Goal: Task Accomplishment & Management: Manage account settings

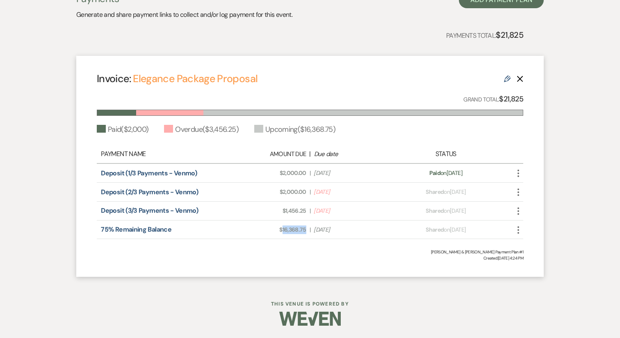
drag, startPoint x: 306, startPoint y: 228, endPoint x: 283, endPoint y: 232, distance: 23.3
click at [283, 232] on span "Amount Due: $16,368.75" at bounding box center [268, 229] width 75 height 9
copy span "16,368.75"
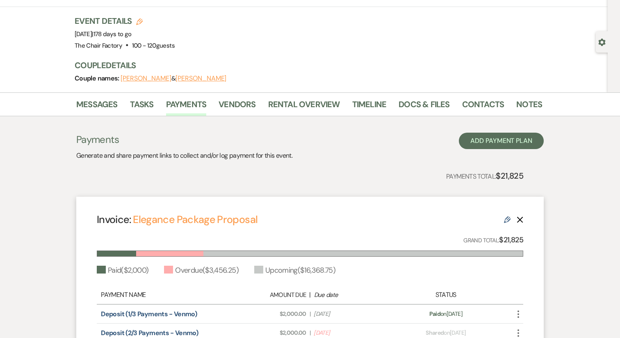
scroll to position [37, 0]
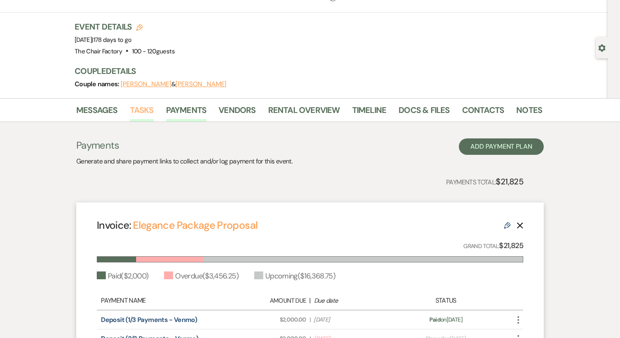
click at [148, 110] on link "Tasks" at bounding box center [142, 112] width 24 height 18
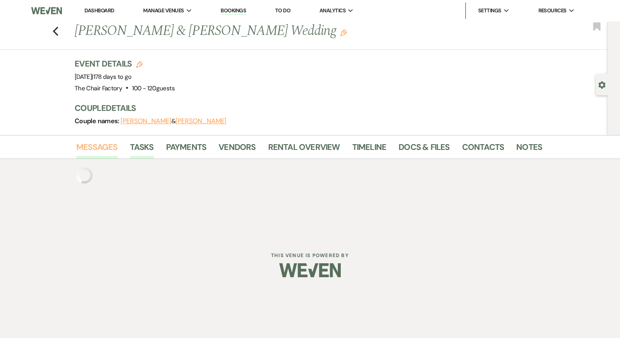
click at [108, 148] on link "Messages" at bounding box center [96, 149] width 41 height 18
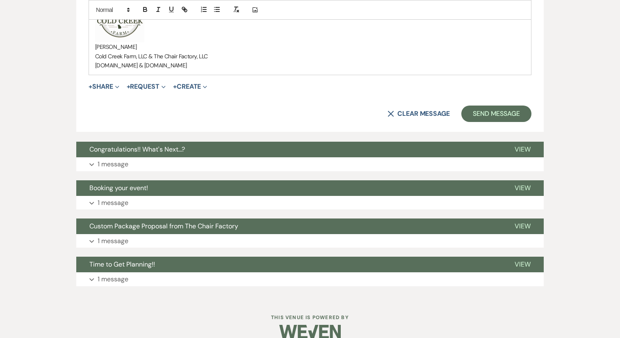
scroll to position [621, 0]
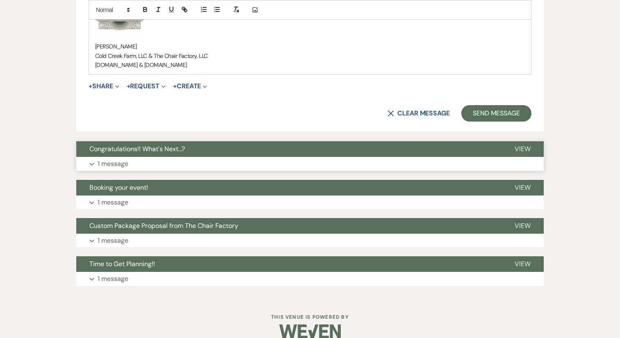
click at [161, 154] on button "Congratulations!! What's Next...?" at bounding box center [288, 149] width 425 height 16
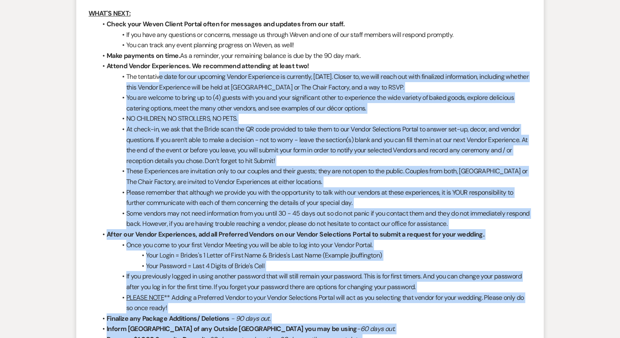
scroll to position [862, 0]
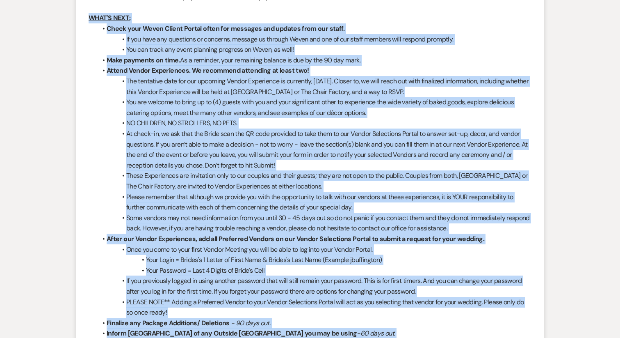
drag, startPoint x: 370, startPoint y: 190, endPoint x: 75, endPoint y: 22, distance: 339.3
click at [75, 22] on div "Messages Tasks Payments Vendors Rental Overview Timeline Docs & Files Contacts …" at bounding box center [310, 4] width 620 height 1462
copy div "WHAT'S NEXT: Check your Weven Client Portal often for messages and updates from…"
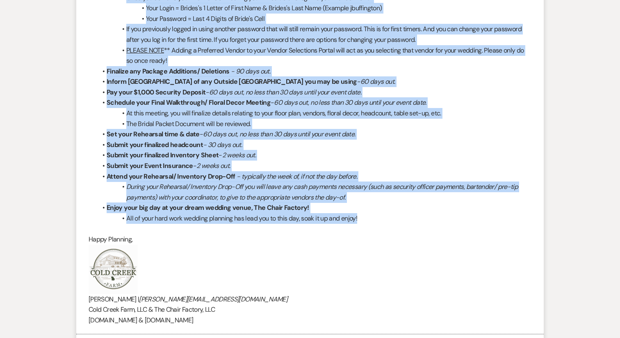
scroll to position [1112, 0]
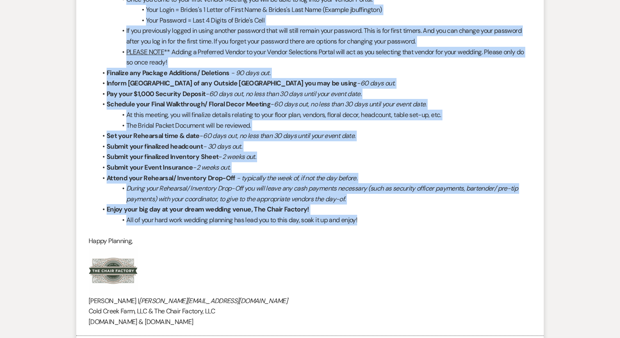
copy div "WHAT'S NEXT: Check your Weven Client Portal often for messages and updates from…"
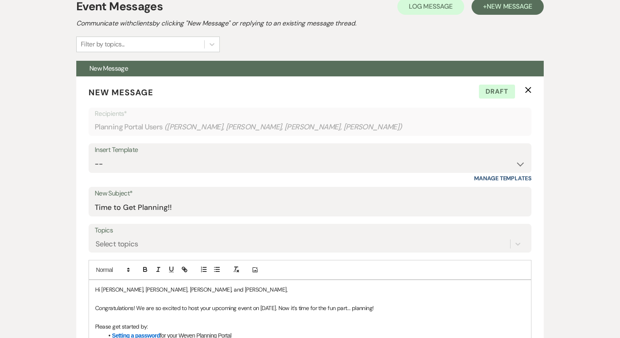
scroll to position [55, 0]
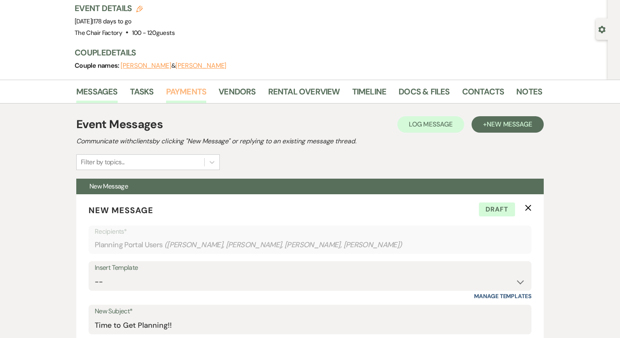
click at [193, 85] on link "Payments" at bounding box center [186, 94] width 41 height 18
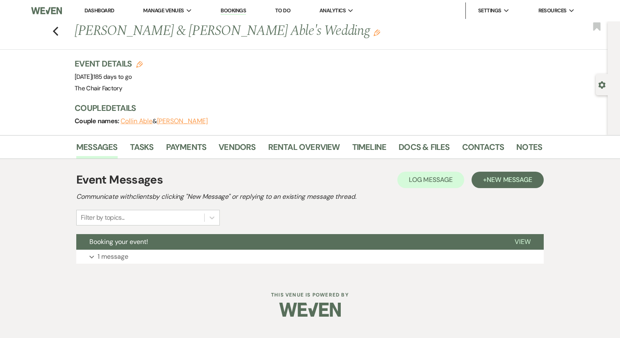
click at [141, 120] on button "Collin Able" at bounding box center [137, 121] width 32 height 7
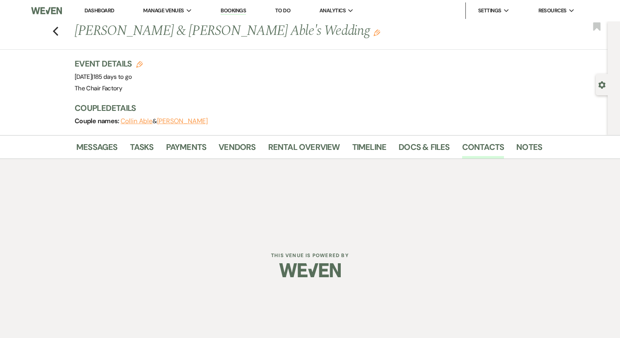
select select "1"
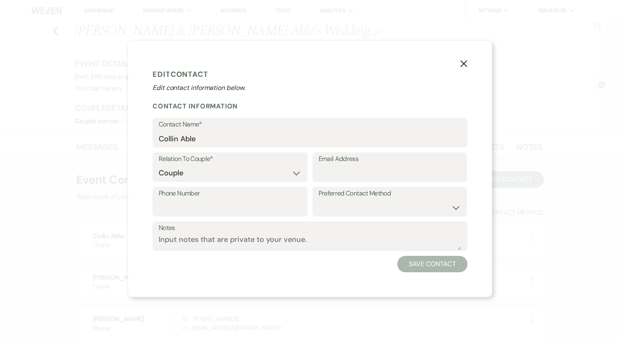
click at [465, 63] on use "button" at bounding box center [464, 63] width 7 height 7
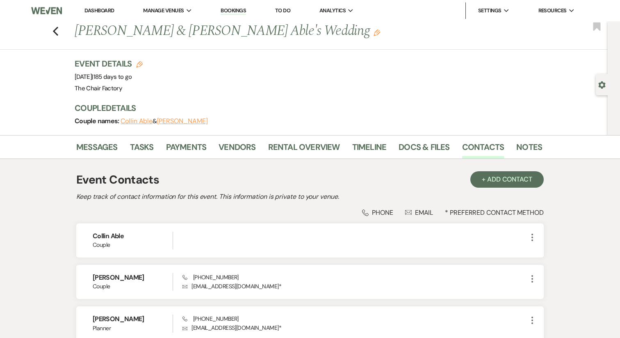
click at [195, 119] on button "Lauren Gregory" at bounding box center [182, 121] width 51 height 7
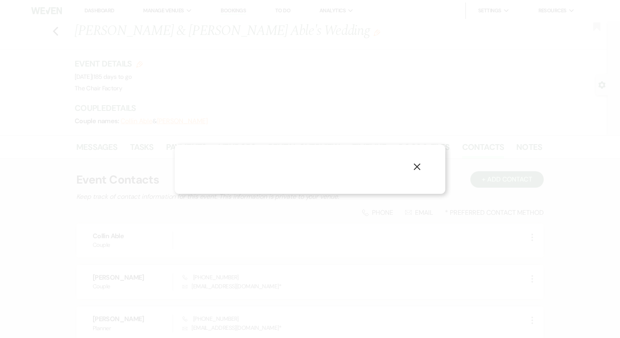
select select "1"
select select "email"
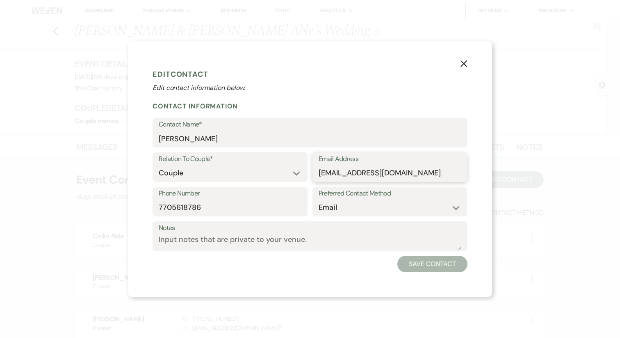
click at [366, 178] on input "Davidsonchristop@bellsouth.net" at bounding box center [390, 173] width 143 height 16
click at [468, 62] on button "X" at bounding box center [464, 63] width 12 height 14
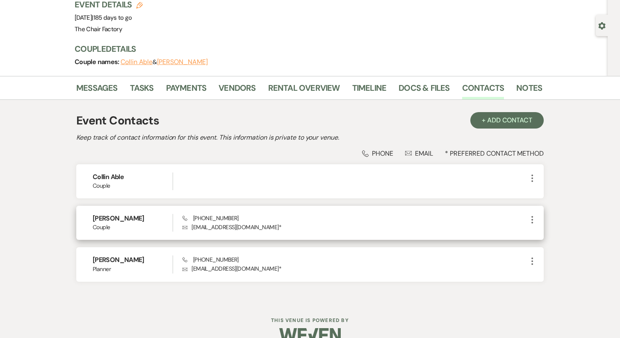
scroll to position [62, 0]
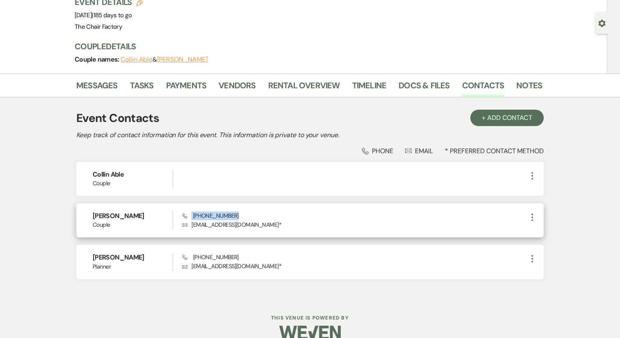
drag, startPoint x: 242, startPoint y: 217, endPoint x: 187, endPoint y: 216, distance: 55.0
click at [187, 216] on div "Phone (770) 561-8786 Envelope Davidsonchristop@bellsouth.net *" at bounding box center [355, 220] width 345 height 18
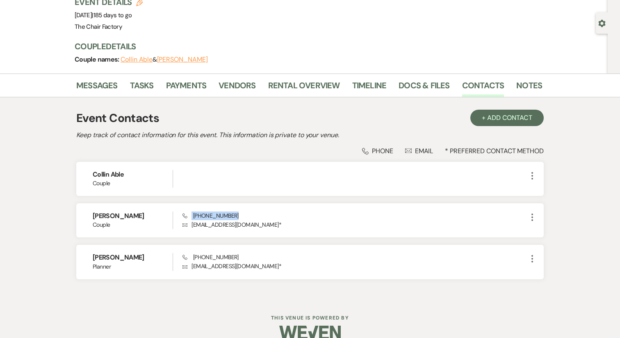
copy span "(770) 561-8786"
drag, startPoint x: 144, startPoint y: 217, endPoint x: 45, endPoint y: 215, distance: 98.5
click at [45, 215] on div "Messages Tasks Payments Vendors Rental Overview Timeline Docs & Files Contacts …" at bounding box center [310, 185] width 620 height 225
copy h6 "Lauren Gregory"
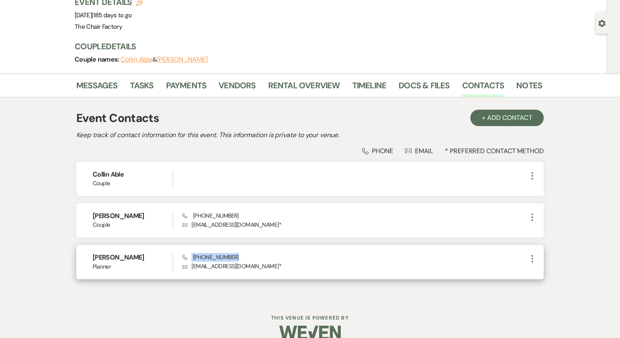
drag, startPoint x: 245, startPoint y: 257, endPoint x: 192, endPoint y: 260, distance: 53.4
click at [192, 260] on div "Phone (770) 519-6890 Envelope Davidsonchristop@bellsouth.net *" at bounding box center [355, 262] width 345 height 18
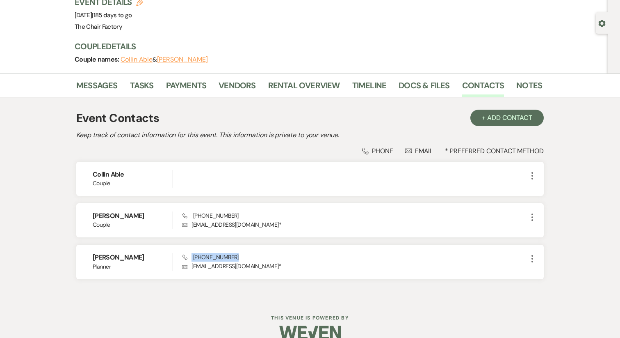
copy span "(770) 519-6890"
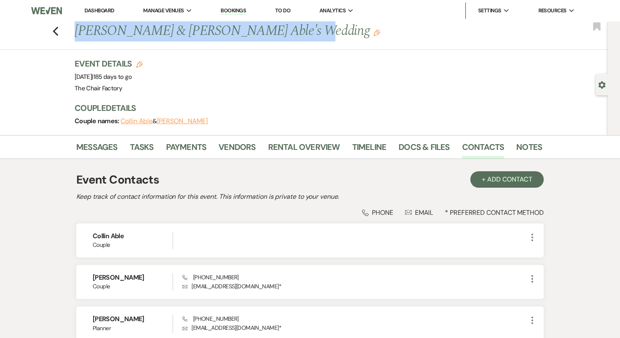
drag, startPoint x: 281, startPoint y: 31, endPoint x: 75, endPoint y: 28, distance: 206.0
click at [75, 28] on h1 "Lauren Gregory & Collin Able's Wedding Edit" at bounding box center [259, 31] width 368 height 20
copy h1 "Lauren Gregory & Collin Able's Wedding"
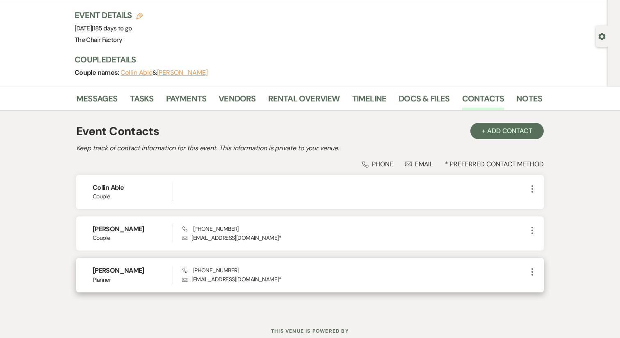
scroll to position [51, 0]
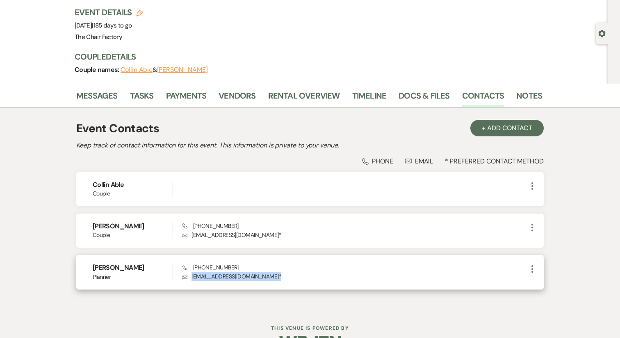
drag, startPoint x: 286, startPoint y: 277, endPoint x: 191, endPoint y: 278, distance: 94.4
click at [191, 278] on p "Envelope Davidsonchristop@bellsouth.net *" at bounding box center [355, 276] width 345 height 9
click at [197, 278] on p "Envelope Davidsonchristop@bellsouth.net *" at bounding box center [355, 276] width 345 height 9
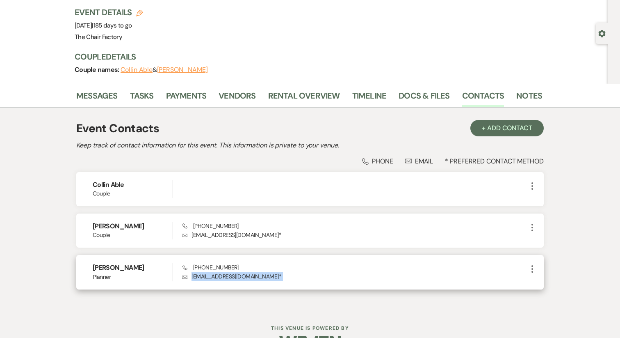
click at [197, 278] on p "Envelope Davidsonchristop@bellsouth.net *" at bounding box center [355, 276] width 345 height 9
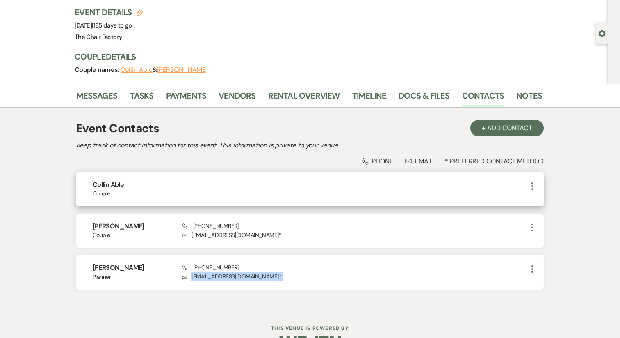
copy div "Davidsonchristop@bellsouth.net * More"
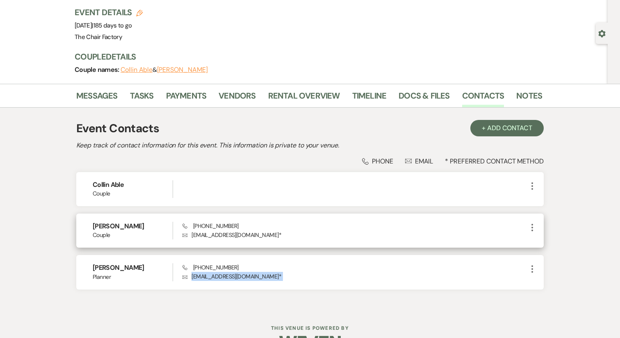
drag, startPoint x: 140, startPoint y: 228, endPoint x: 78, endPoint y: 228, distance: 62.4
click at [78, 228] on div "Lauren Gregory Couple Phone (770) 561-8786 Envelope Davidsonchristop@bellsouth.…" at bounding box center [310, 230] width 468 height 34
copy h6 "Lauren Gregory"
drag, startPoint x: 238, startPoint y: 225, endPoint x: 186, endPoint y: 225, distance: 51.7
click at [186, 225] on div "Phone (770) 561-8786 Envelope Davidsonchristop@bellsouth.net *" at bounding box center [355, 231] width 345 height 18
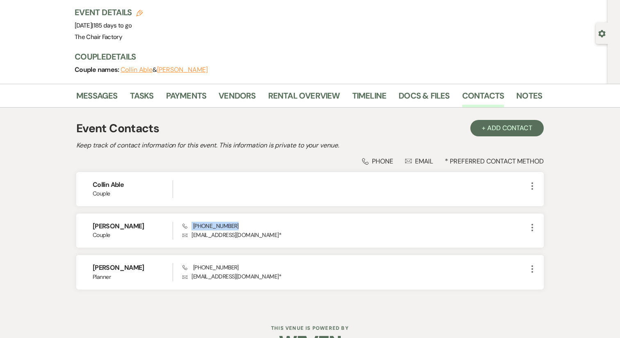
copy span "(770) 561-8786"
click at [521, 96] on link "Notes" at bounding box center [529, 98] width 26 height 18
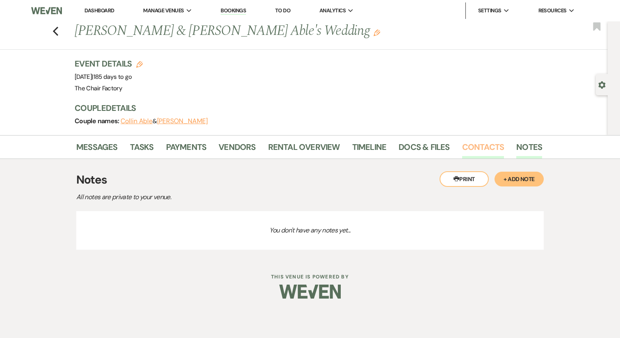
click at [476, 146] on link "Contacts" at bounding box center [483, 149] width 42 height 18
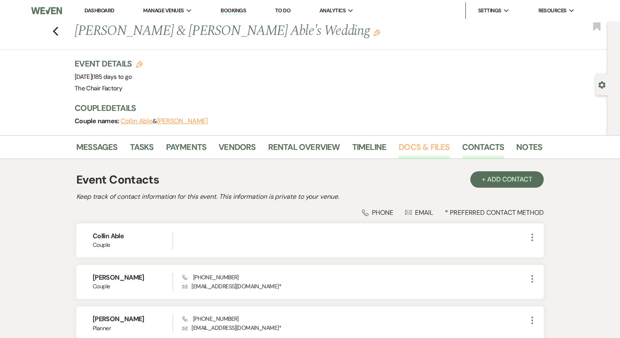
click at [430, 147] on link "Docs & Files" at bounding box center [424, 149] width 51 height 18
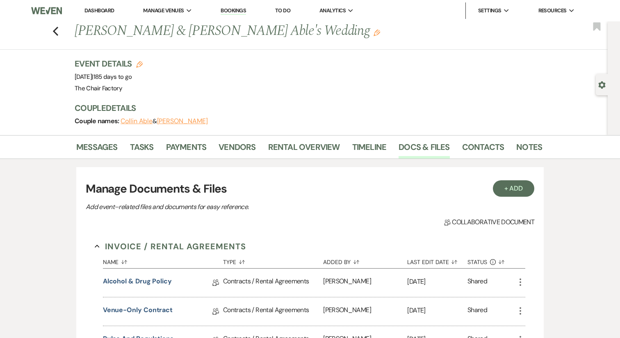
click at [134, 31] on h1 "Lauren Gregory & Collin Able's Wedding Edit" at bounding box center [259, 31] width 368 height 20
copy h1 "Gregory"
click at [525, 283] on icon "More" at bounding box center [521, 282] width 10 height 10
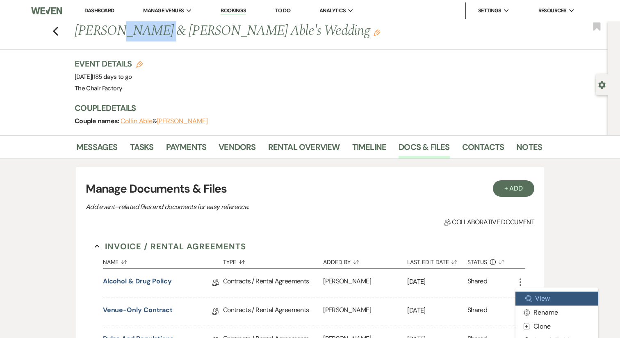
click at [530, 298] on use at bounding box center [529, 298] width 6 height 6
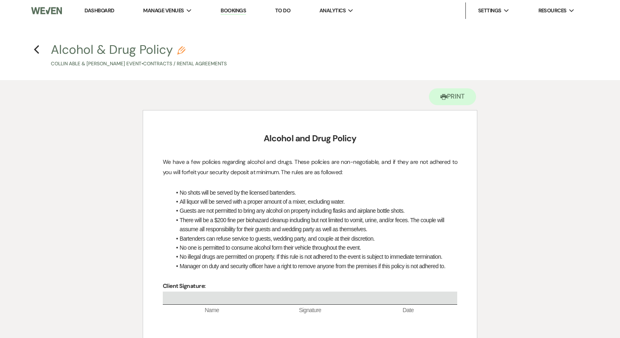
click at [40, 50] on h4 "Previous Alcohol & Drug Policy Pencil Collin Able & Lauren Gregory's Event • Co…" at bounding box center [310, 54] width 591 height 27
click at [37, 50] on icon "Previous" at bounding box center [37, 50] width 6 height 10
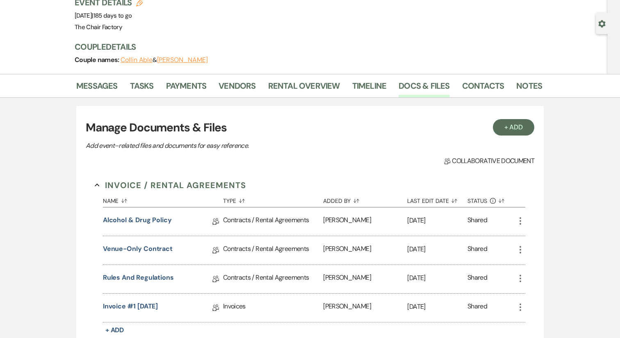
scroll to position [62, 0]
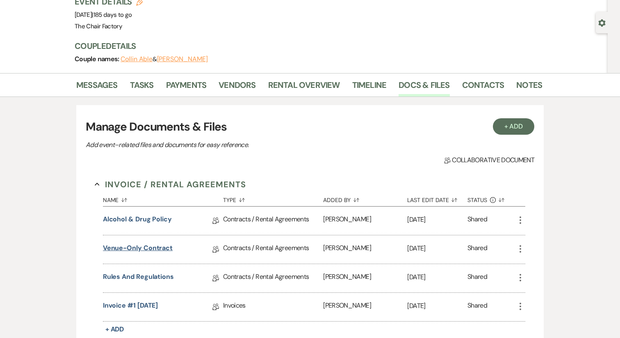
click at [156, 249] on link "Venue-Only Contract" at bounding box center [138, 249] width 70 height 13
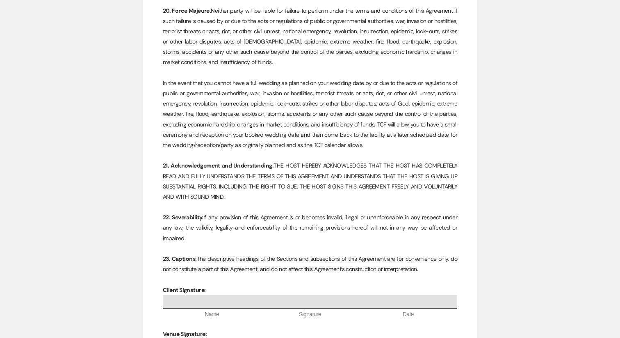
scroll to position [3766, 0]
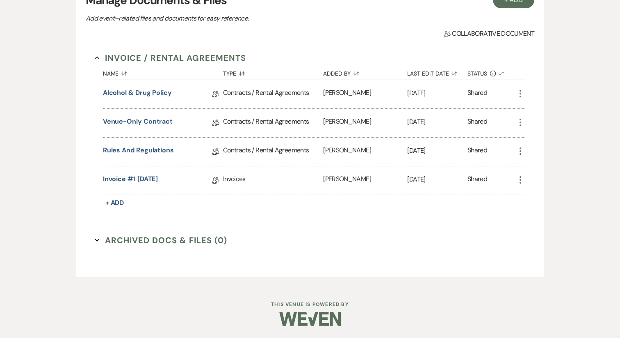
scroll to position [62, 0]
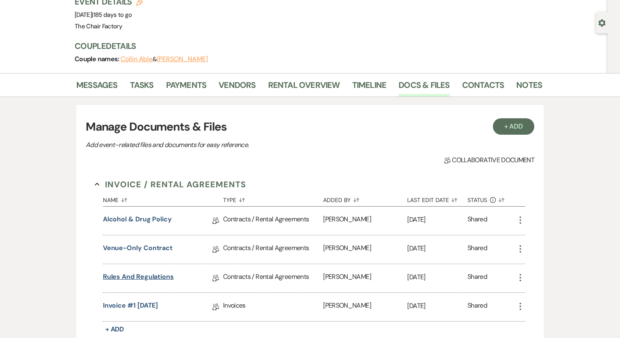
click at [129, 273] on link "Rules and Regulations" at bounding box center [138, 278] width 71 height 13
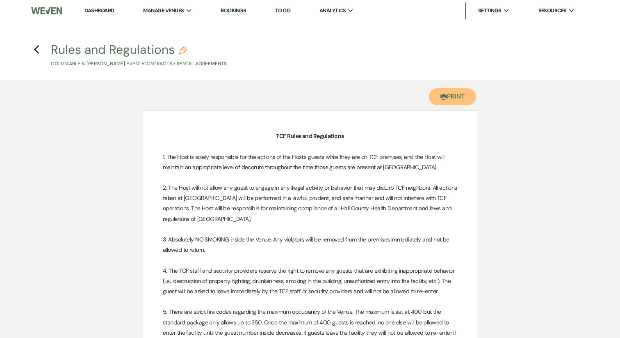
click at [454, 98] on button "Printer Print" at bounding box center [452, 96] width 47 height 17
click at [37, 47] on use "button" at bounding box center [36, 49] width 5 height 9
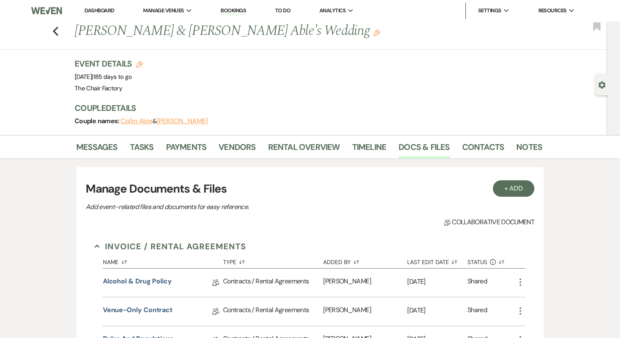
scroll to position [62, 0]
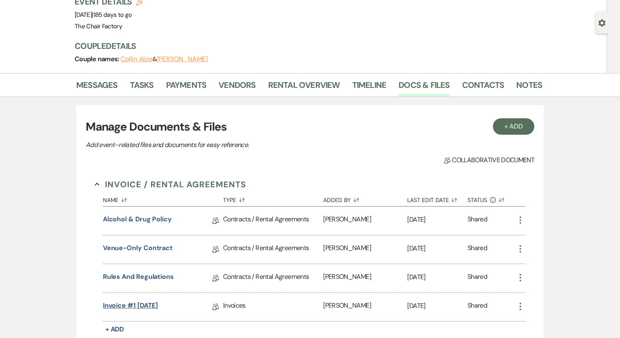
click at [140, 307] on link "Invoice #1 6-19-2025" at bounding box center [130, 306] width 55 height 13
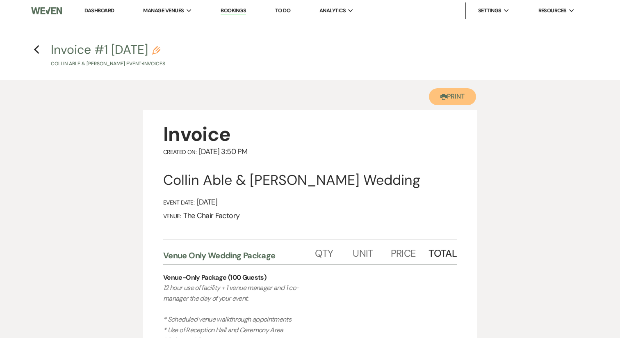
click at [449, 99] on button "Printer Print" at bounding box center [452, 96] width 47 height 17
click at [37, 46] on icon "Previous" at bounding box center [37, 50] width 6 height 10
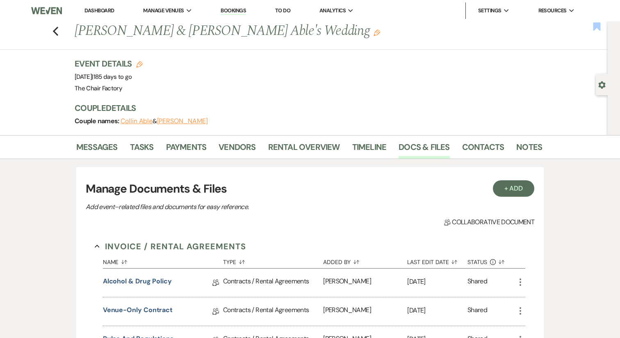
click at [596, 29] on use "button" at bounding box center [597, 26] width 7 height 8
click at [529, 149] on link "Notes" at bounding box center [529, 149] width 26 height 18
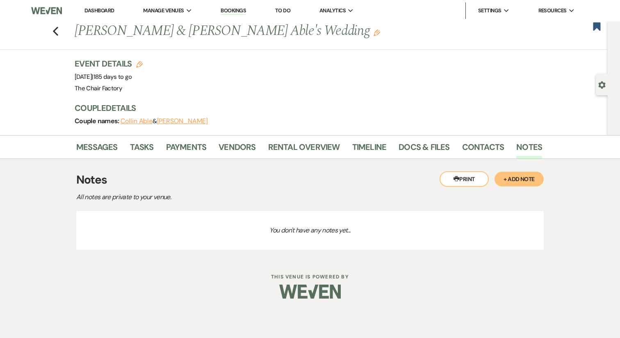
click at [515, 180] on button "+ Add Note" at bounding box center [519, 178] width 49 height 15
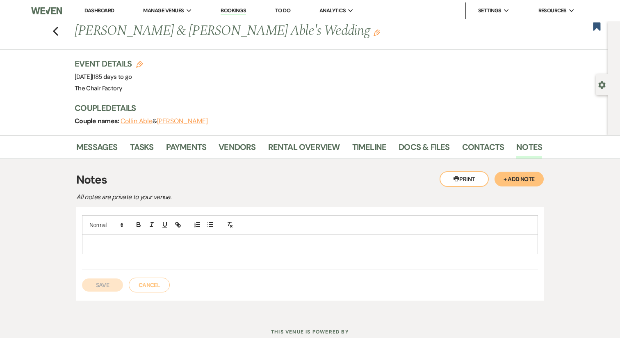
click at [154, 249] on div at bounding box center [309, 243] width 455 height 19
click at [101, 279] on button "Save" at bounding box center [102, 284] width 41 height 13
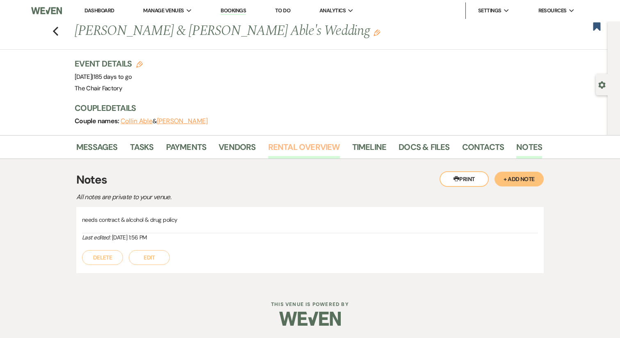
click at [295, 146] on link "Rental Overview" at bounding box center [304, 149] width 72 height 18
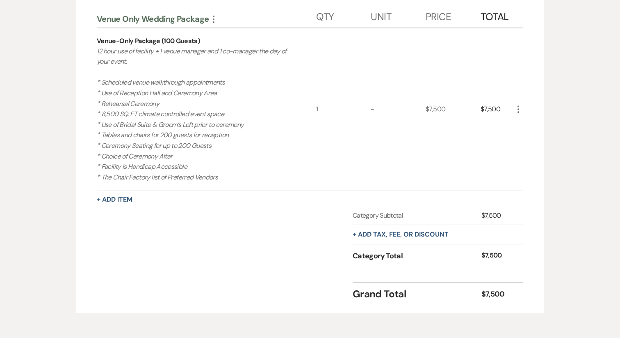
scroll to position [224, 0]
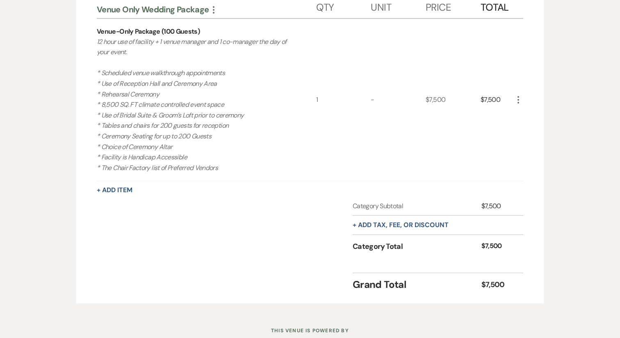
drag, startPoint x: 228, startPoint y: 167, endPoint x: 82, endPoint y: 44, distance: 190.9
click at [82, 44] on div "Venue Only Wedding Package More Qty Unit Price Total Venue-Only Package (100 Gu…" at bounding box center [310, 143] width 468 height 322
copy p "12 hour use of facility + 1 venue manager and 1 co-manager the day of your even…"
click at [441, 102] on div "$7,500" at bounding box center [453, 100] width 55 height 162
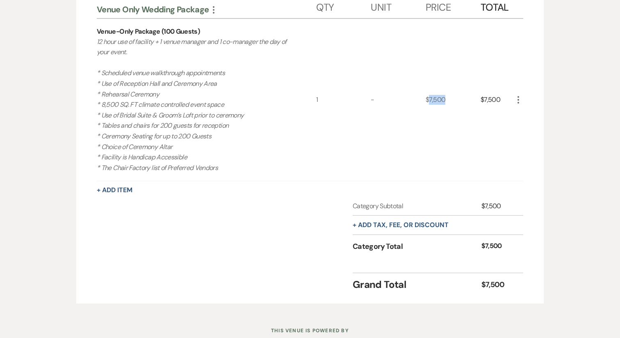
copy div "7,500"
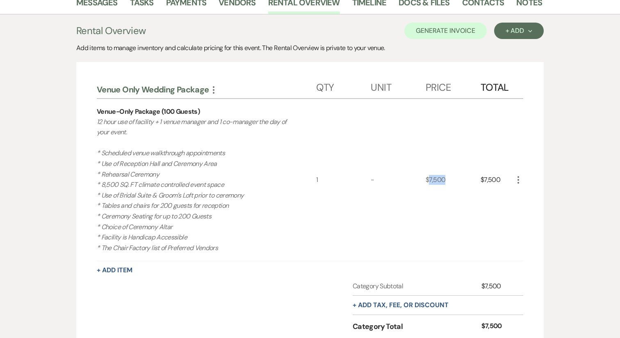
scroll to position [112, 0]
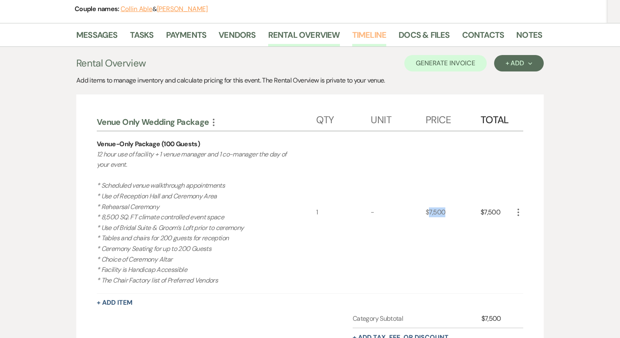
click at [358, 35] on link "Timeline" at bounding box center [369, 37] width 34 height 18
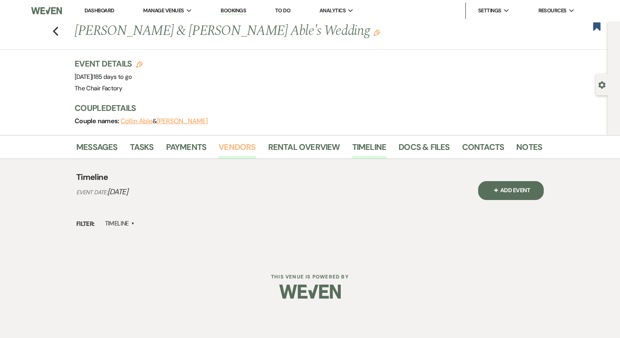
click at [236, 145] on link "Vendors" at bounding box center [237, 149] width 37 height 18
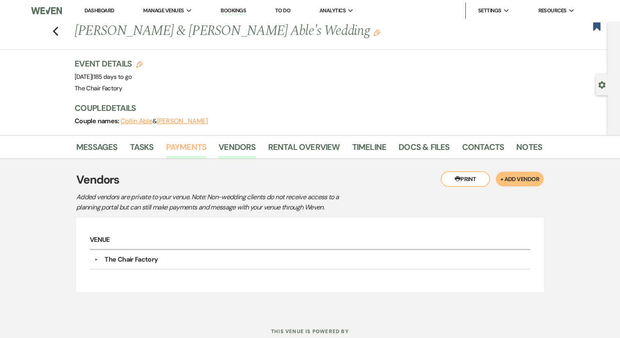
click at [194, 142] on link "Payments" at bounding box center [186, 149] width 41 height 18
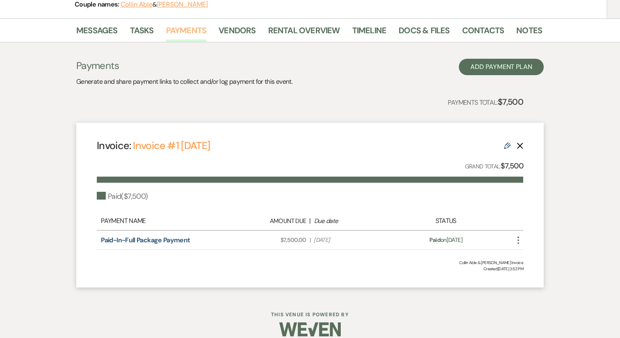
scroll to position [121, 0]
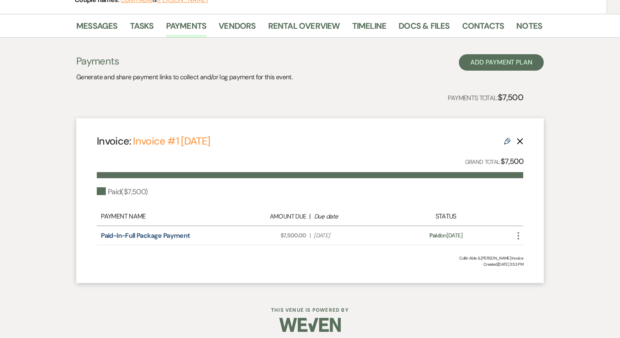
click at [518, 236] on icon "More" at bounding box center [519, 236] width 10 height 10
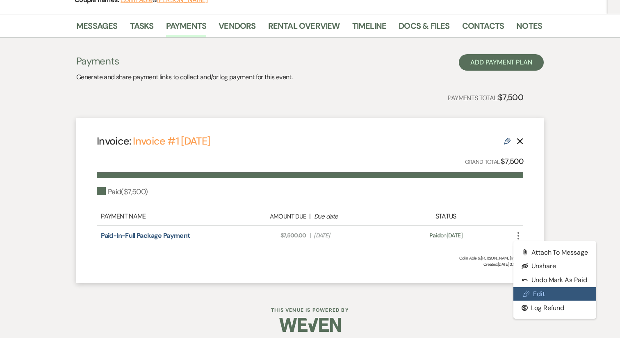
click at [538, 288] on link "Pencil Edit" at bounding box center [555, 294] width 83 height 14
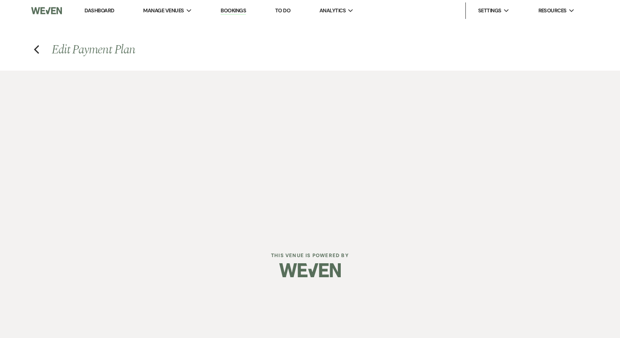
select select "24679"
select select "1"
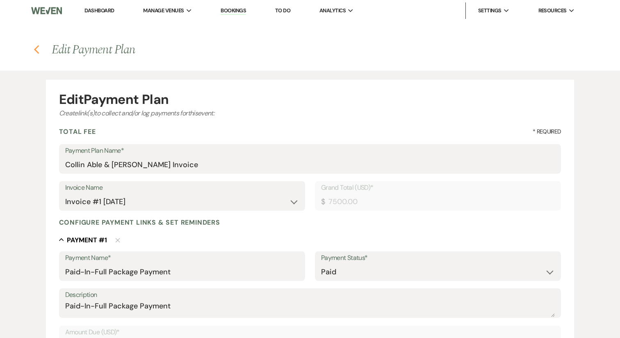
click at [36, 50] on use "button" at bounding box center [36, 49] width 5 height 9
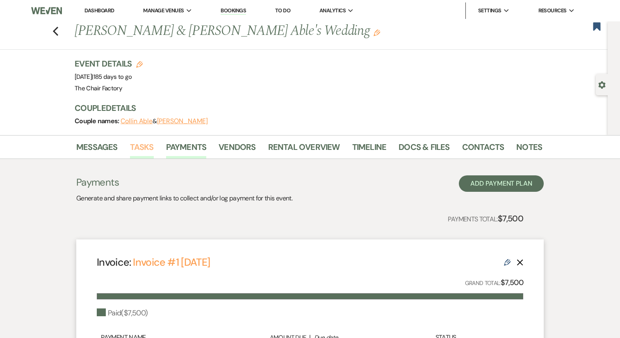
click at [144, 144] on link "Tasks" at bounding box center [142, 149] width 24 height 18
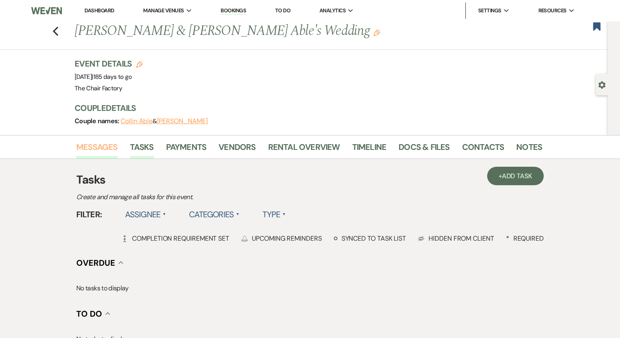
click at [89, 146] on link "Messages" at bounding box center [96, 149] width 41 height 18
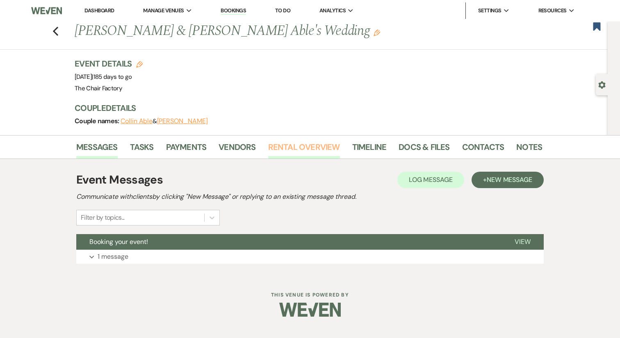
click at [305, 152] on link "Rental Overview" at bounding box center [304, 149] width 72 height 18
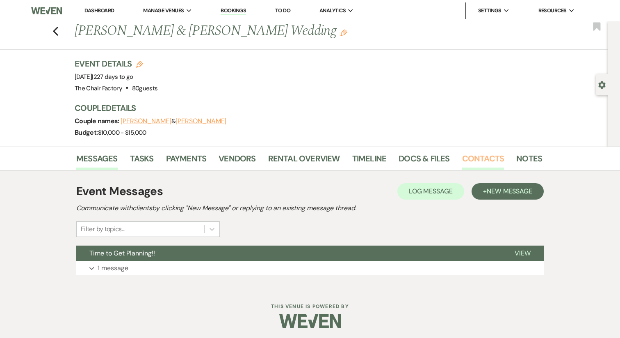
click at [479, 158] on link "Contacts" at bounding box center [483, 161] width 42 height 18
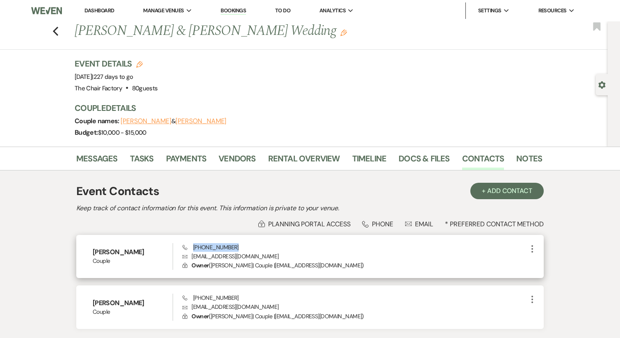
drag, startPoint x: 242, startPoint y: 245, endPoint x: 192, endPoint y: 247, distance: 50.1
click at [193, 247] on div "Phone (678) 542-7988 Envelope rebeccaveiger@gmail.com Lock Owner ( Rebecca Veig…" at bounding box center [355, 256] width 345 height 27
copy span "(678) 542-7988"
drag, startPoint x: 260, startPoint y: 255, endPoint x: 192, endPoint y: 259, distance: 68.2
click at [192, 259] on p "Envelope rebeccaveiger@gmail.com" at bounding box center [355, 255] width 345 height 9
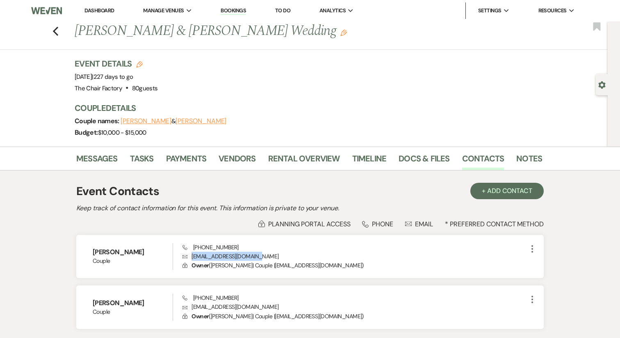
copy p "[EMAIL_ADDRESS][DOMAIN_NAME]"
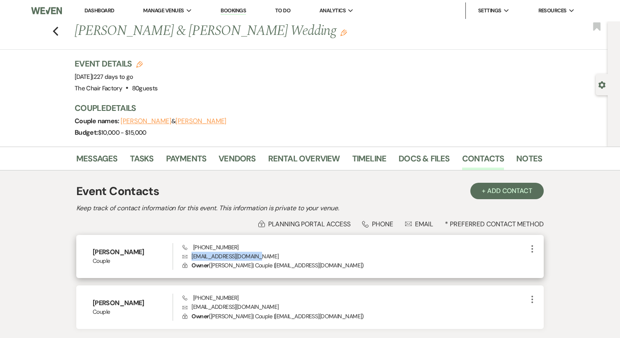
drag, startPoint x: 141, startPoint y: 250, endPoint x: 80, endPoint y: 250, distance: 60.3
click at [80, 250] on div "Rebecca Veiger Couple Phone (678) 542-7988 Envelope rebeccaveiger@gmail.com Loc…" at bounding box center [310, 256] width 468 height 43
copy h6 "[PERSON_NAME]"
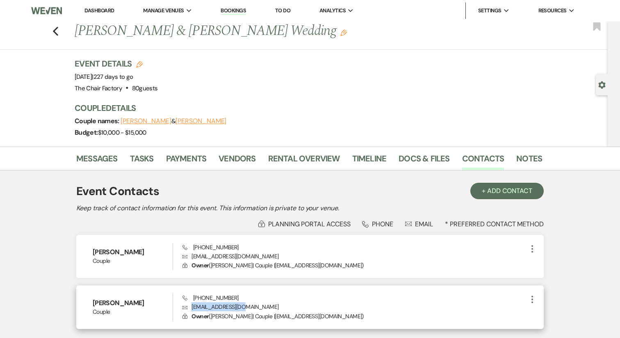
drag, startPoint x: 244, startPoint y: 310, endPoint x: 190, endPoint y: 307, distance: 54.2
click at [190, 307] on p "Envelope ltown770@gmail.com" at bounding box center [355, 306] width 345 height 9
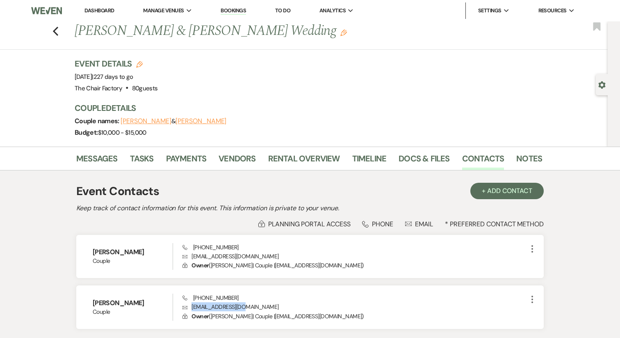
copy p "[EMAIL_ADDRESS][DOMAIN_NAME]"
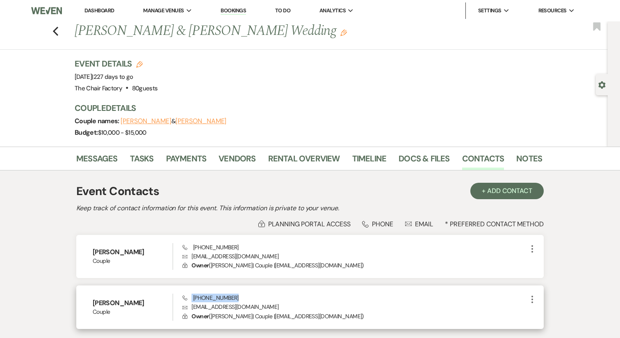
drag, startPoint x: 254, startPoint y: 296, endPoint x: 183, endPoint y: 297, distance: 70.6
click at [183, 297] on div "Phone (678) 472-8553 Envelope ltown770@gmail.com Lock Owner ( Logan Townsend | …" at bounding box center [355, 306] width 345 height 27
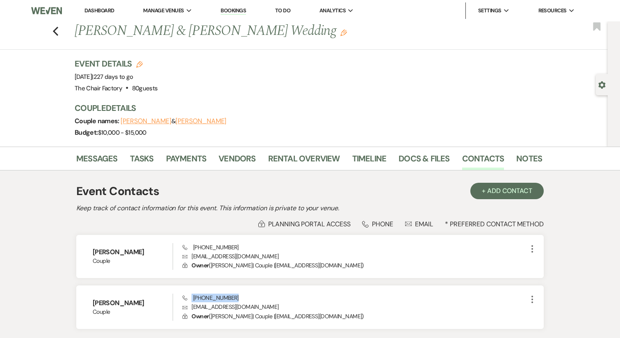
copy span "(678) 472-8553"
drag, startPoint x: 149, startPoint y: 299, endPoint x: 73, endPoint y: 299, distance: 75.1
click at [73, 299] on div "Messages Tasks Payments Vendors Rental Overview Timeline Docs & Files Contacts …" at bounding box center [310, 247] width 620 height 202
copy h6 "[PERSON_NAME]"
click at [521, 155] on link "Notes" at bounding box center [529, 161] width 26 height 18
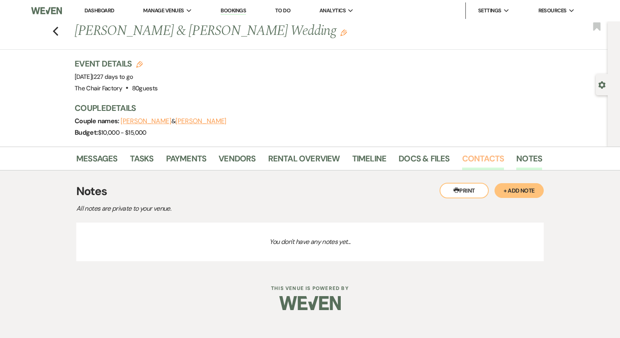
click at [468, 158] on link "Contacts" at bounding box center [483, 161] width 42 height 18
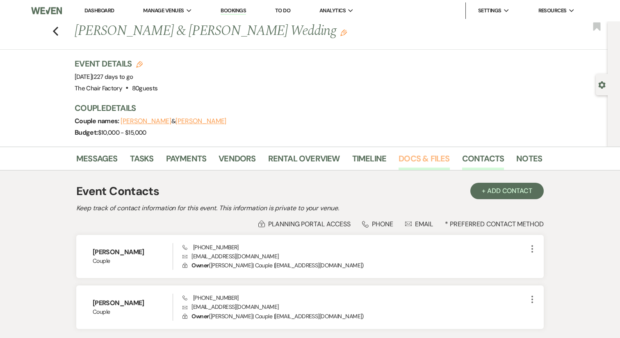
click at [423, 157] on link "Docs & Files" at bounding box center [424, 161] width 51 height 18
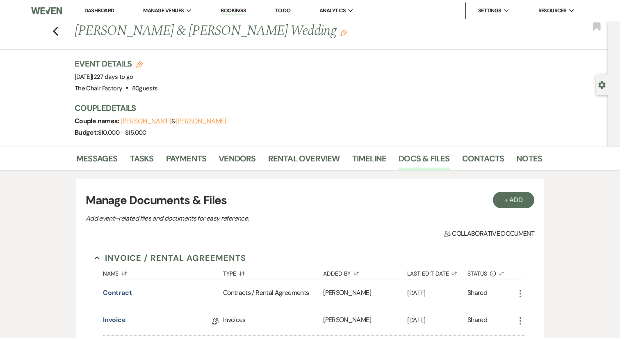
click at [137, 32] on h1 "Rebecca Veiger & Logan Townsend's Wedding Edit" at bounding box center [259, 31] width 368 height 20
copy h1 "Veiger"
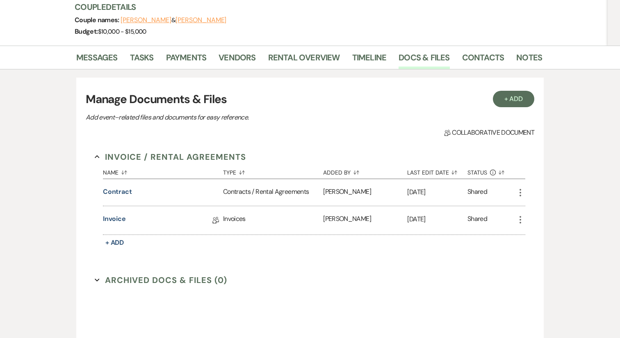
scroll to position [102, 0]
click at [117, 193] on button "Contract" at bounding box center [117, 191] width 29 height 10
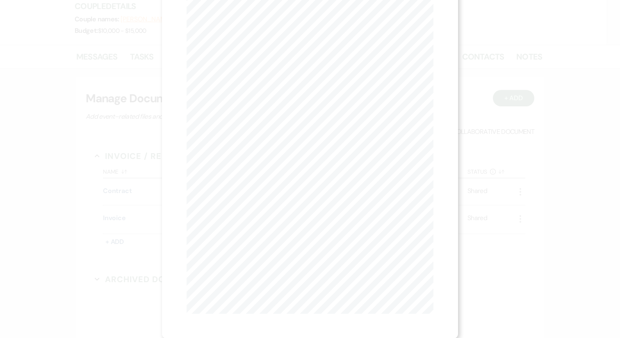
scroll to position [0, 0]
click at [265, 29] on button "Next Next" at bounding box center [267, 30] width 21 height 7
click at [265, 29] on button "Next Next" at bounding box center [266, 30] width 21 height 7
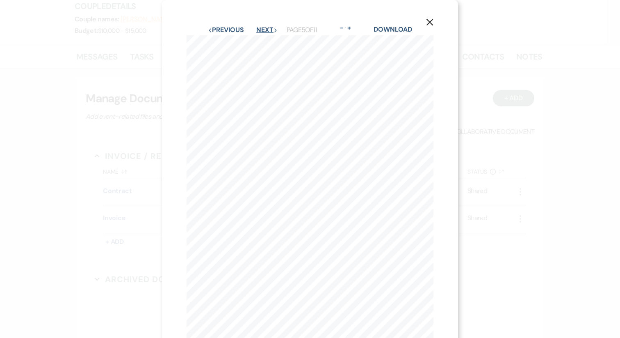
click at [265, 29] on button "Next Next" at bounding box center [266, 30] width 21 height 7
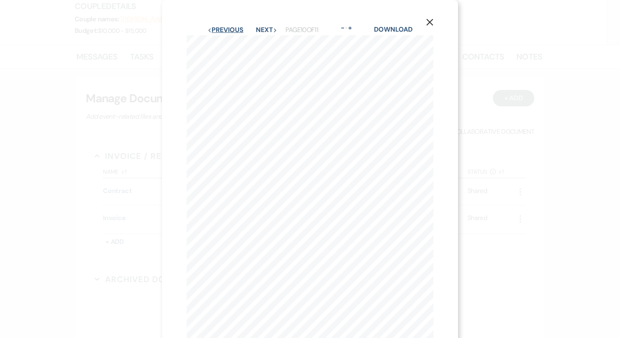
click at [231, 31] on button "Previous Previous" at bounding box center [226, 30] width 36 height 7
click at [232, 30] on button "Previous Previous" at bounding box center [226, 30] width 36 height 7
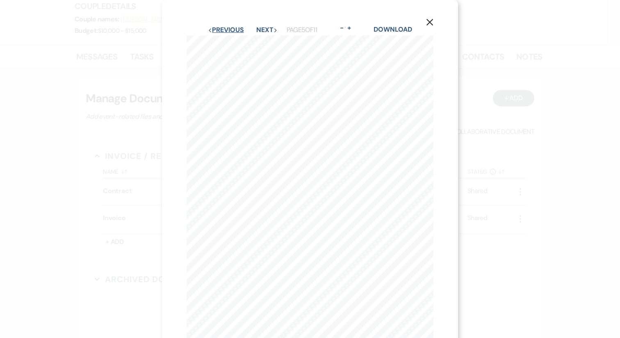
click at [232, 30] on button "Previous Previous" at bounding box center [226, 30] width 36 height 7
click at [432, 21] on icon "X" at bounding box center [429, 21] width 7 height 7
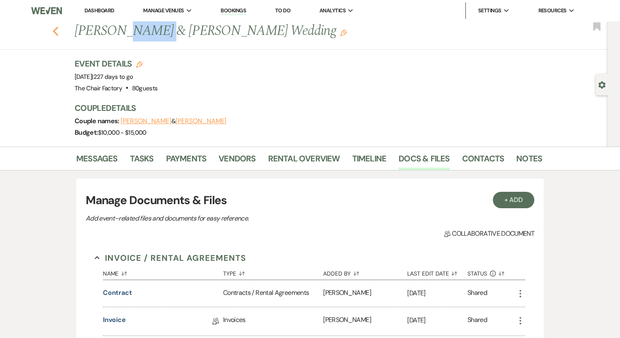
click at [53, 30] on icon "Previous" at bounding box center [56, 31] width 6 height 10
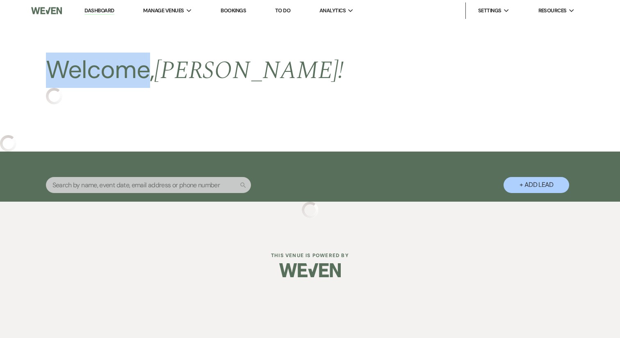
click at [53, 30] on div "Welcome, Katie !" at bounding box center [310, 78] width 620 height 114
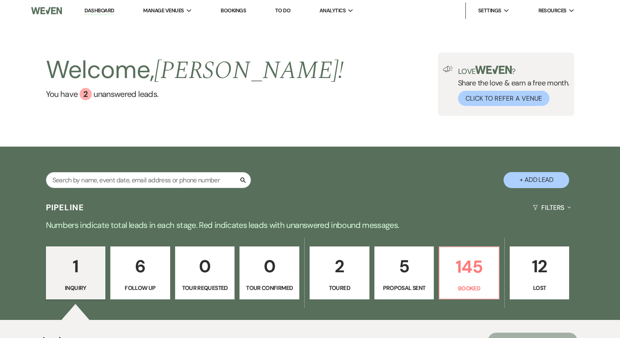
click at [225, 154] on div "Search + Add Lead" at bounding box center [310, 173] width 591 height 44
click at [178, 47] on li "The Chair Factory" at bounding box center [185, 44] width 74 height 8
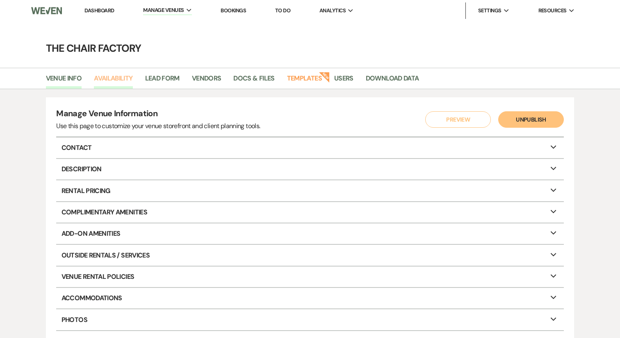
click at [119, 78] on link "Availability" at bounding box center [113, 81] width 39 height 16
select select "2"
select select "2026"
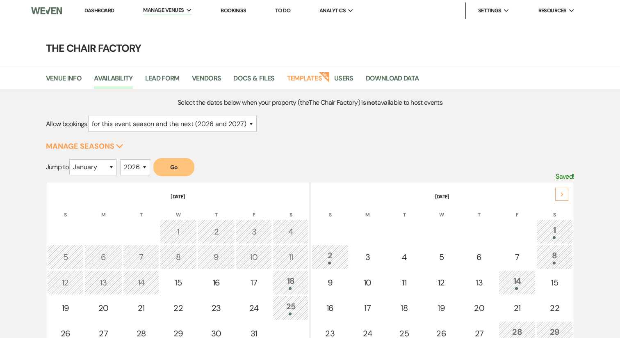
click at [567, 196] on div "Next" at bounding box center [561, 193] width 13 height 13
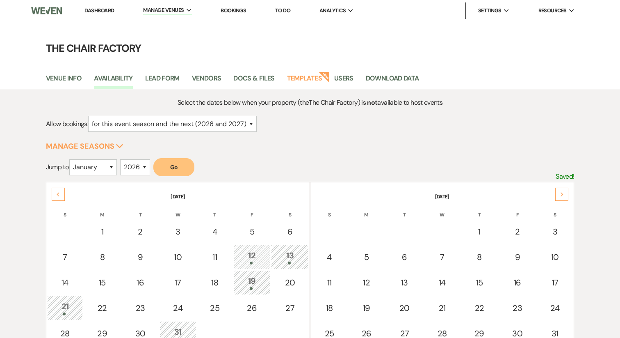
click at [567, 196] on div "Next" at bounding box center [561, 193] width 13 height 13
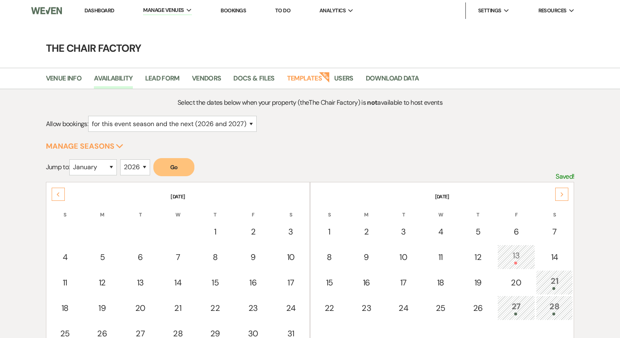
click at [567, 196] on div "Next" at bounding box center [561, 193] width 13 height 13
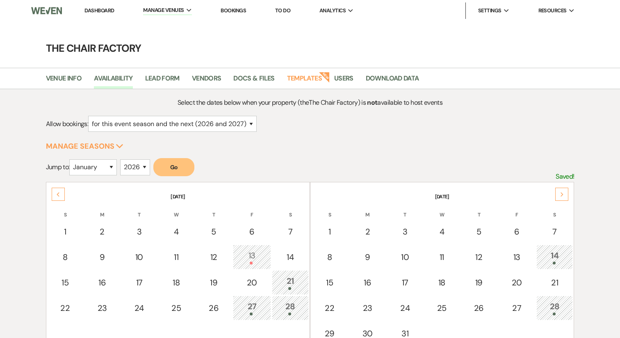
click at [567, 196] on div "Next" at bounding box center [561, 193] width 13 height 13
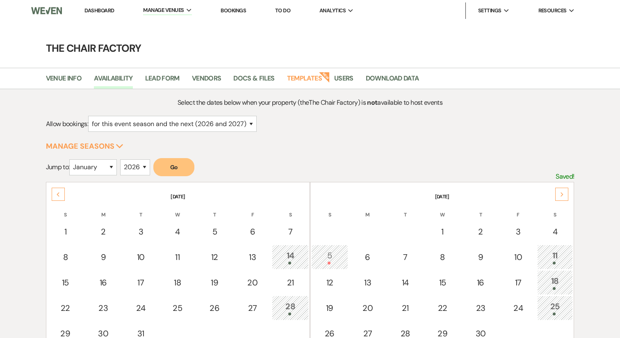
click at [567, 196] on div "Next" at bounding box center [561, 193] width 13 height 13
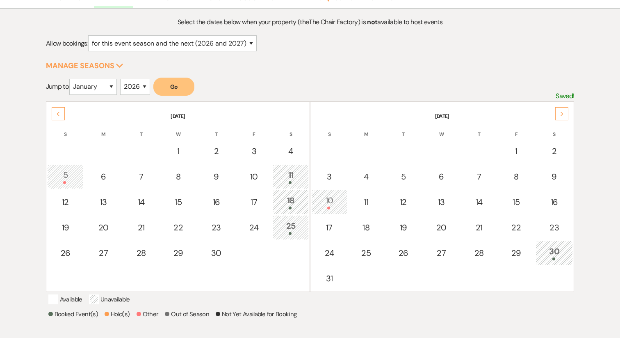
click at [558, 254] on div "30" at bounding box center [554, 252] width 29 height 15
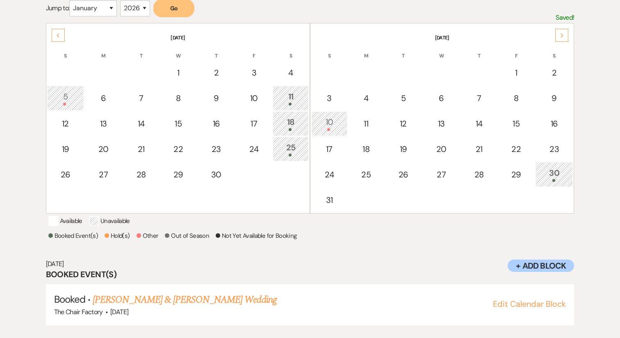
scroll to position [172, 0]
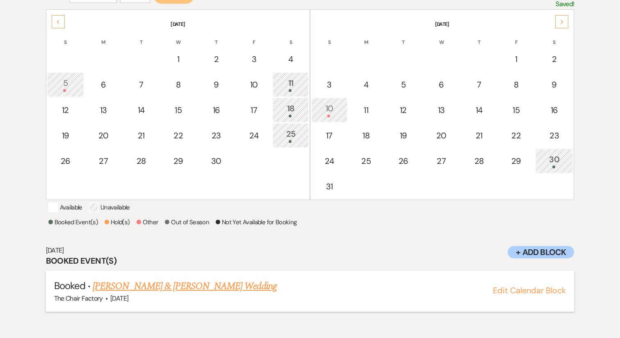
click at [532, 294] on button "Edit Calendar Block" at bounding box center [529, 290] width 73 height 8
select select "826"
select select "false"
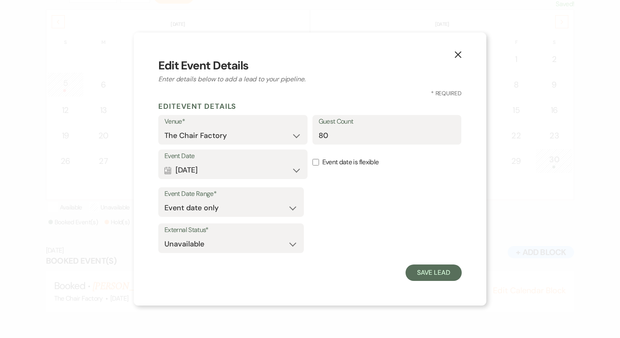
click at [455, 55] on icon "X" at bounding box center [458, 54] width 7 height 7
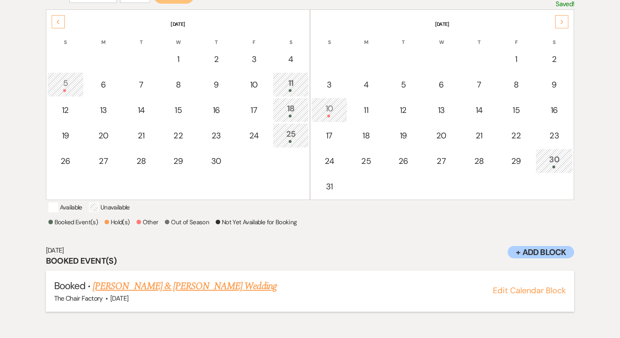
click at [130, 293] on link "Rebecca Veiger & Logan Townsend's Wedding" at bounding box center [185, 286] width 184 height 15
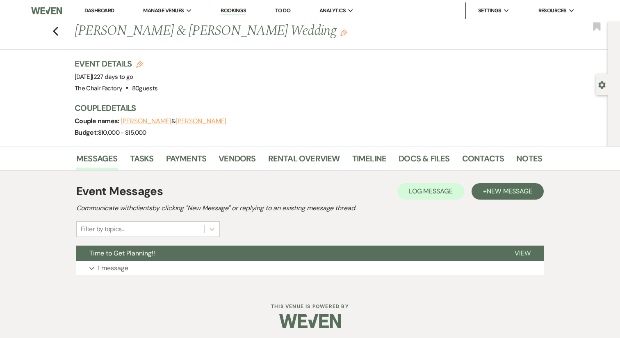
click at [601, 85] on icon "Gear" at bounding box center [602, 84] width 7 height 7
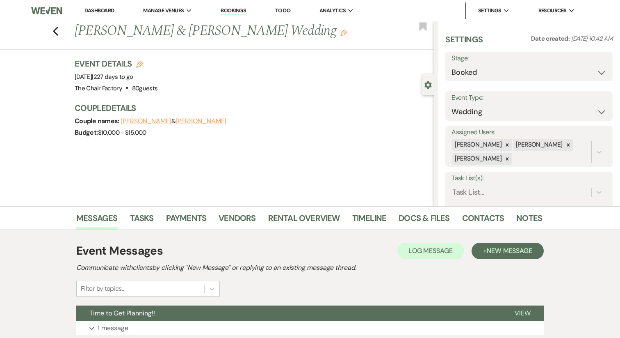
click at [546, 63] on label "Stage:" at bounding box center [529, 59] width 155 height 12
click at [545, 69] on select "Booked Lost" at bounding box center [529, 72] width 155 height 16
select select "8"
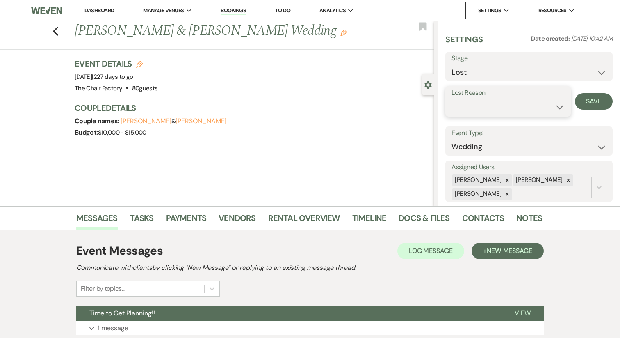
click at [502, 109] on select "Booked Elsewhere Budget Date Unavailable No Response Not a Good Match Capacity …" at bounding box center [508, 107] width 113 height 16
select select "11"
click at [600, 106] on button "Save" at bounding box center [594, 101] width 38 height 16
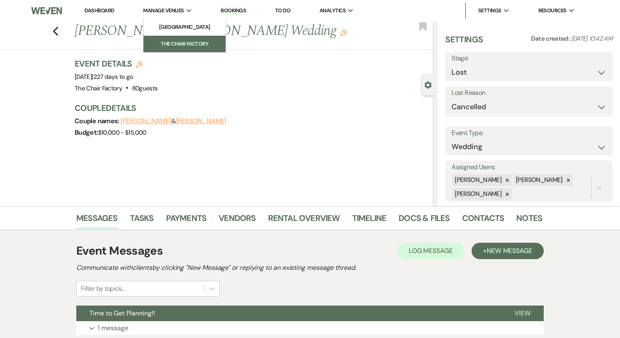
click at [177, 43] on li "The Chair Factory" at bounding box center [185, 44] width 74 height 8
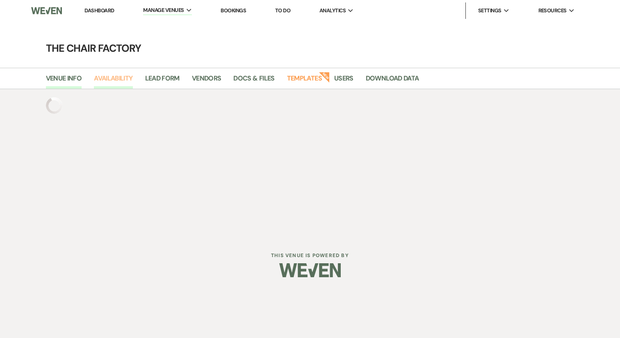
click at [117, 81] on link "Availability" at bounding box center [113, 81] width 39 height 16
select select "2"
select select "2026"
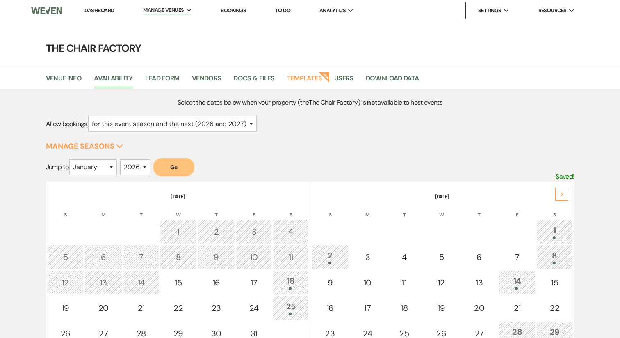
click at [563, 195] on icon "Next" at bounding box center [562, 194] width 4 height 5
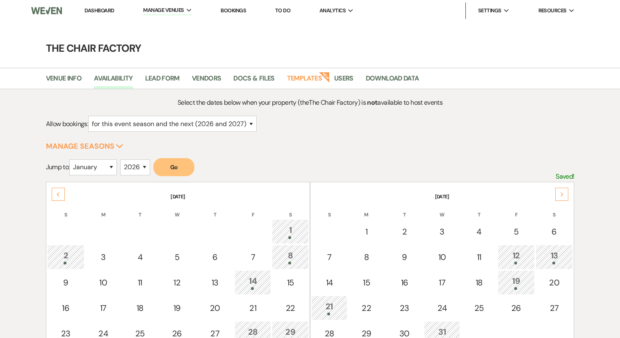
click at [563, 195] on icon "Next" at bounding box center [562, 194] width 4 height 5
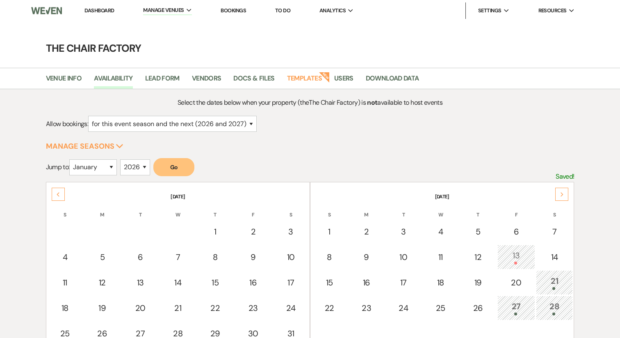
click at [563, 195] on icon "Next" at bounding box center [562, 194] width 4 height 5
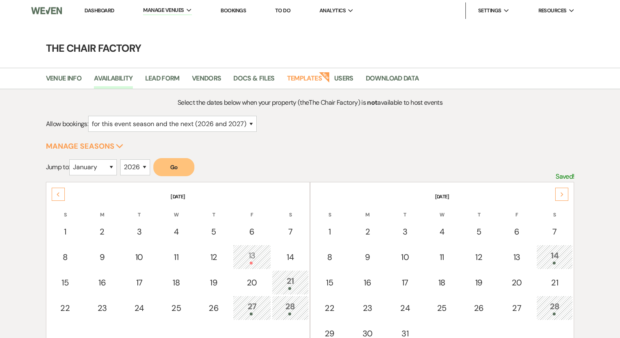
click at [563, 195] on icon "Next" at bounding box center [562, 194] width 4 height 5
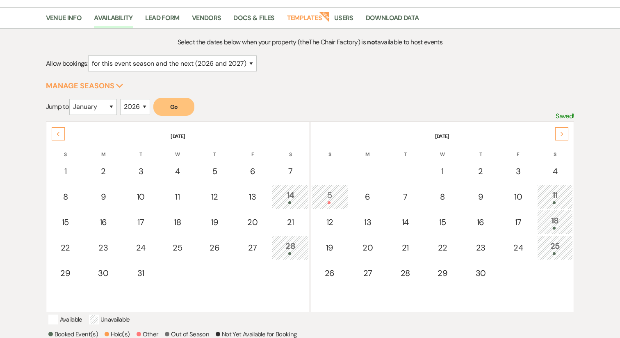
scroll to position [67, 0]
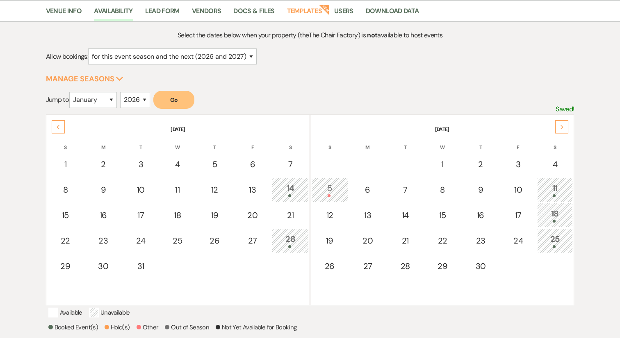
click at [562, 129] on div "Next" at bounding box center [561, 126] width 13 height 13
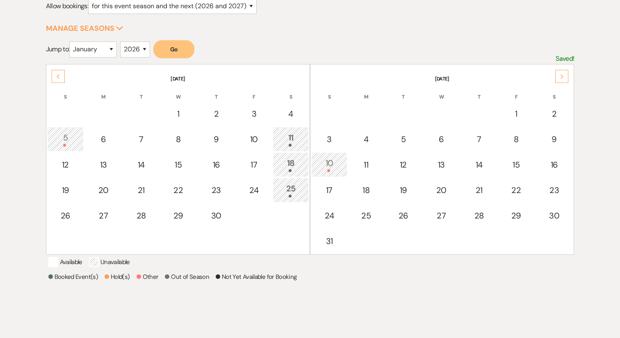
click at [304, 194] on div at bounding box center [290, 195] width 27 height 3
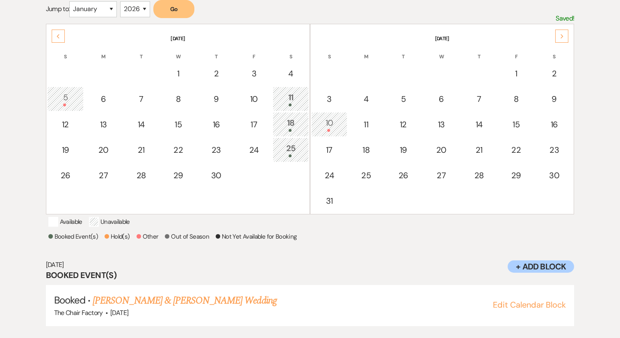
scroll to position [172, 0]
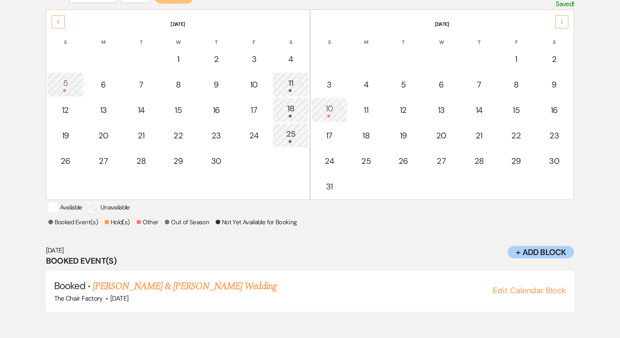
click at [562, 21] on icon "Next" at bounding box center [562, 22] width 4 height 5
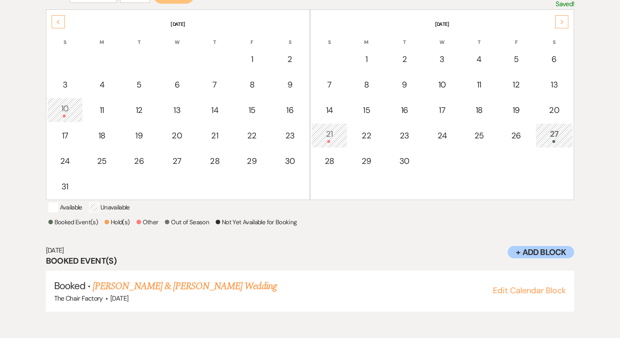
click at [74, 111] on div "10" at bounding box center [65, 109] width 27 height 15
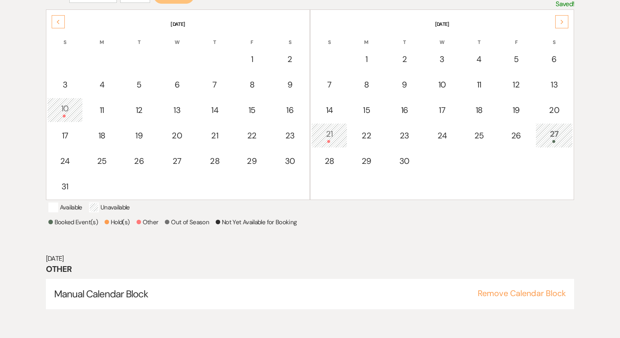
click at [330, 140] on div at bounding box center [329, 141] width 27 height 3
click at [556, 137] on div "27" at bounding box center [554, 135] width 29 height 15
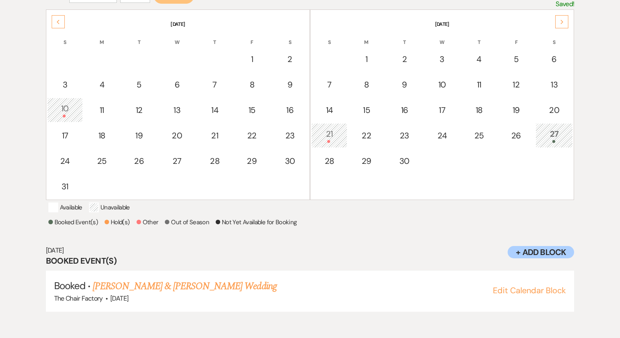
click at [558, 22] on div "Next" at bounding box center [561, 21] width 13 height 13
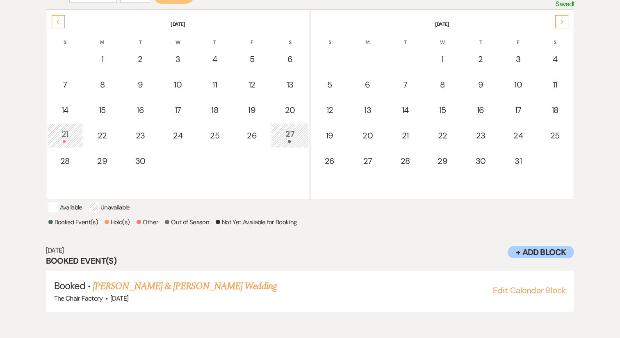
click at [561, 22] on icon "Next" at bounding box center [562, 22] width 4 height 5
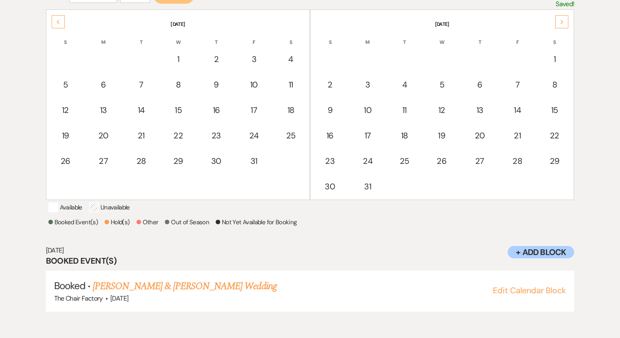
click at [561, 22] on icon "Next" at bounding box center [562, 22] width 4 height 5
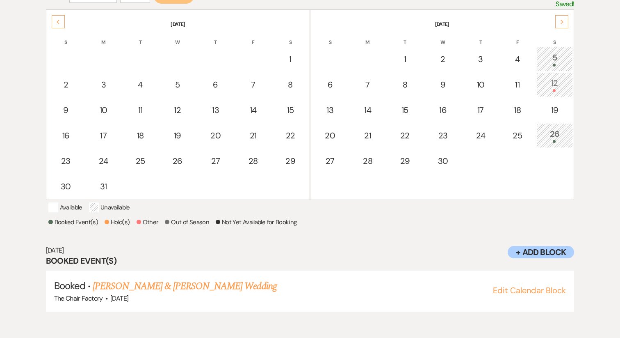
click at [554, 62] on div "5" at bounding box center [555, 58] width 28 height 15
click at [559, 82] on div "12" at bounding box center [555, 84] width 28 height 15
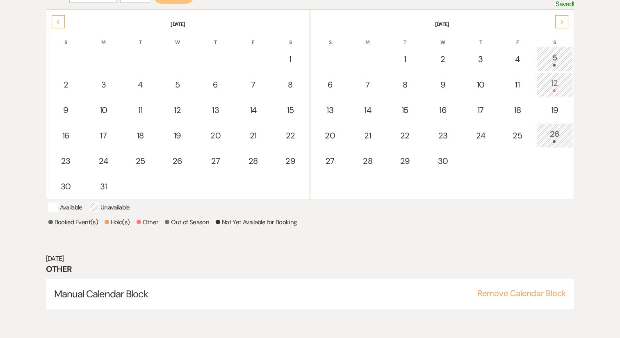
click at [555, 142] on td "26" at bounding box center [555, 135] width 37 height 25
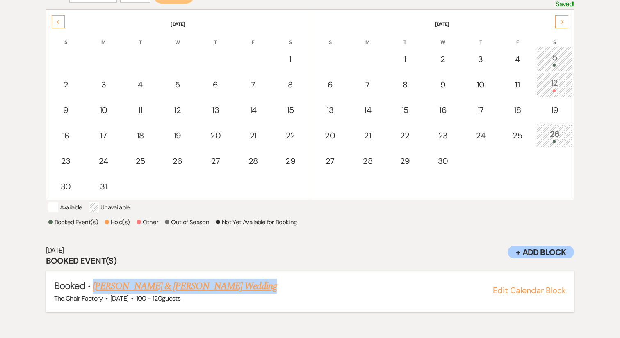
drag, startPoint x: 253, startPoint y: 297, endPoint x: 91, endPoint y: 291, distance: 162.6
click at [91, 291] on h5 "Booked · Buddy Kittle & Eryn Patrick's Wedding" at bounding box center [310, 286] width 512 height 15
copy link "[PERSON_NAME] & [PERSON_NAME] Wedding"
click at [146, 293] on link "Buddy Kittle & Eryn Patrick's Wedding" at bounding box center [185, 286] width 184 height 15
click at [559, 59] on div "5" at bounding box center [555, 58] width 28 height 15
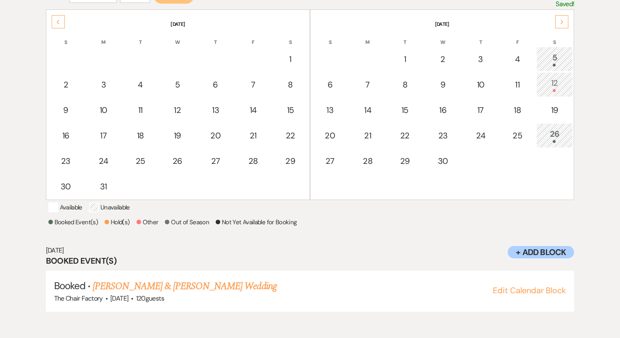
click at [555, 138] on div "26" at bounding box center [555, 135] width 28 height 15
click at [564, 22] on div "Next" at bounding box center [561, 21] width 13 height 13
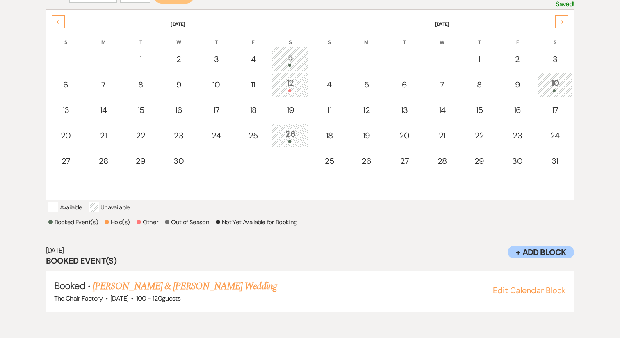
click at [552, 79] on div "10" at bounding box center [555, 84] width 27 height 15
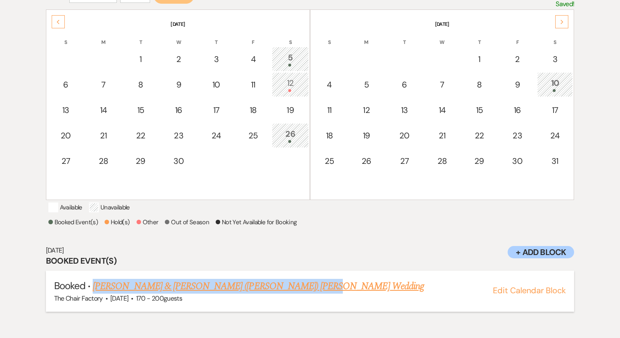
drag, startPoint x: 299, startPoint y: 297, endPoint x: 93, endPoint y: 295, distance: 205.5
click at [93, 293] on h5 "Booked · Kiersten Geis & Alexander (Alex) Strawley's Wedding" at bounding box center [310, 286] width 512 height 15
copy link "[PERSON_NAME] & [PERSON_NAME] ([PERSON_NAME]) [PERSON_NAME] Wedding"
click at [157, 293] on link "[PERSON_NAME] & [PERSON_NAME] ([PERSON_NAME]) [PERSON_NAME] Wedding" at bounding box center [258, 286] width 331 height 15
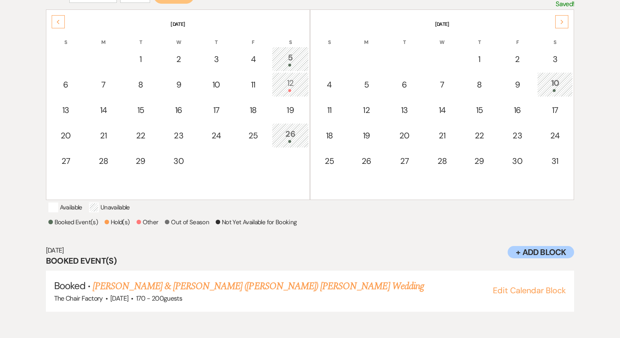
click at [562, 27] on div "Next" at bounding box center [561, 21] width 13 height 13
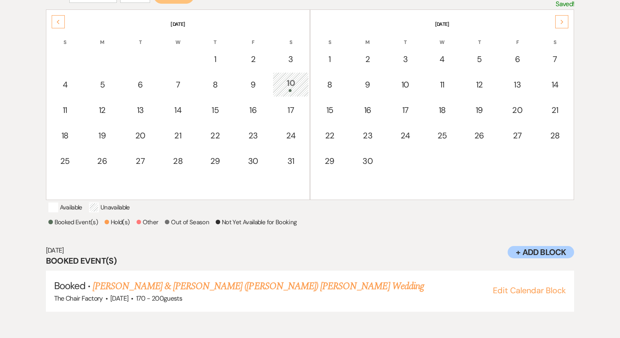
click at [562, 26] on div "Next" at bounding box center [561, 21] width 13 height 13
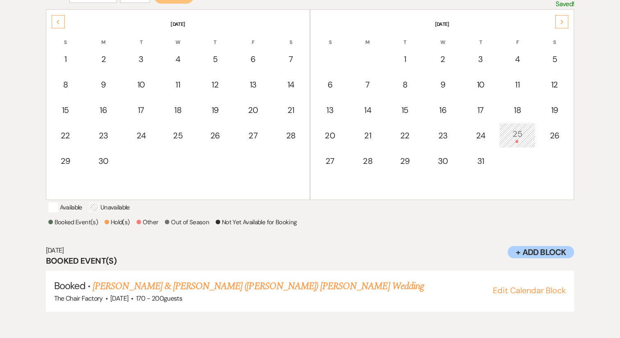
click at [562, 26] on div "Next" at bounding box center [561, 21] width 13 height 13
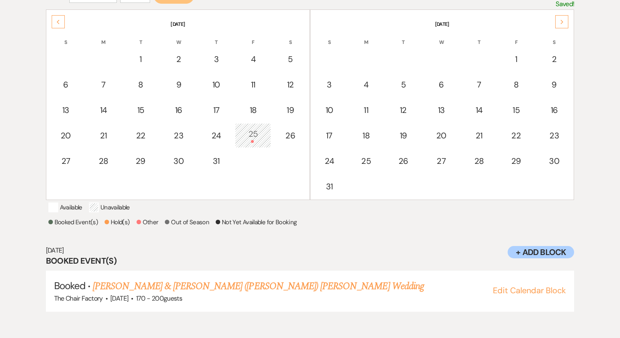
click at [562, 26] on div "Next" at bounding box center [561, 21] width 13 height 13
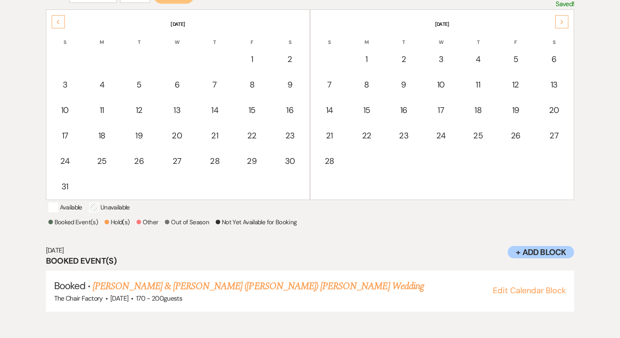
click at [562, 26] on div "Next" at bounding box center [561, 21] width 13 height 13
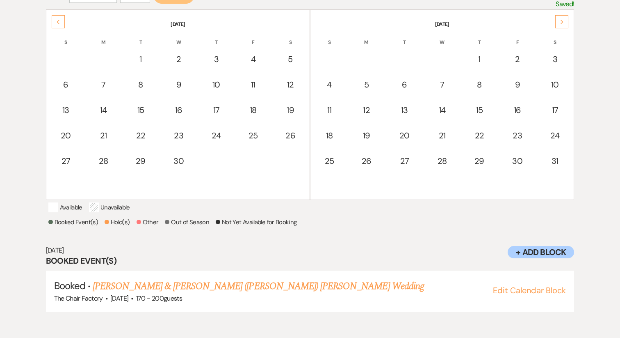
click at [562, 26] on div "Next" at bounding box center [561, 21] width 13 height 13
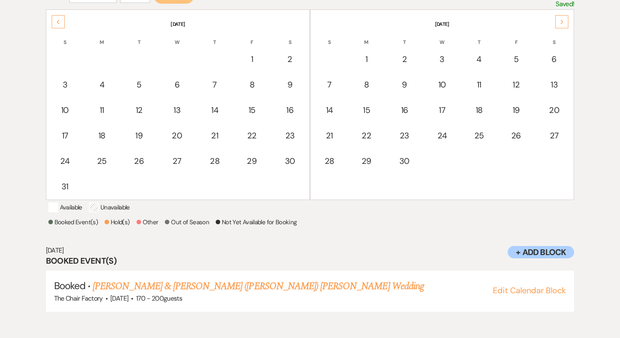
click at [562, 26] on div "Next" at bounding box center [561, 21] width 13 height 13
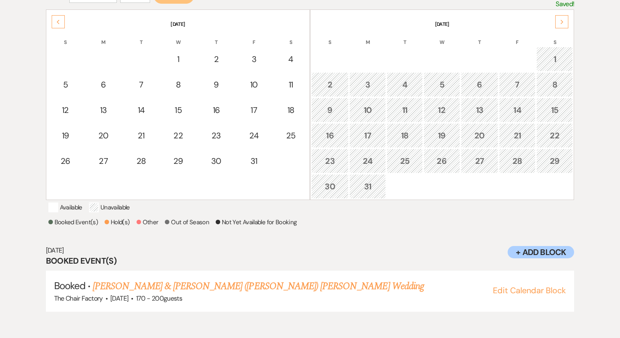
click at [562, 26] on div "Next" at bounding box center [561, 21] width 13 height 13
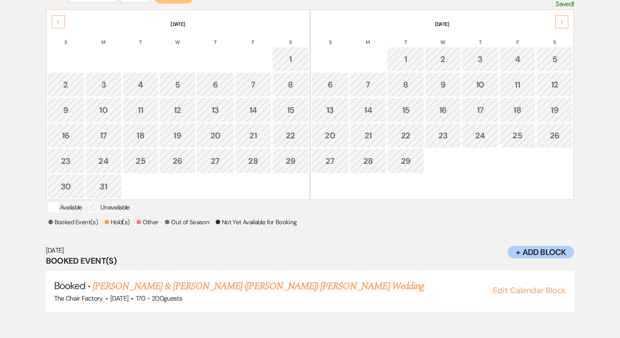
click at [562, 26] on div "Next" at bounding box center [561, 21] width 13 height 13
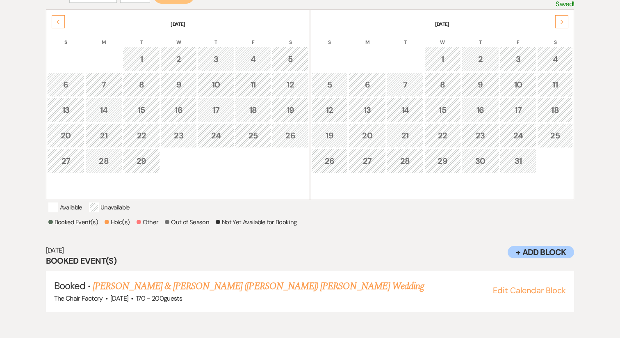
click at [562, 26] on div "Next" at bounding box center [561, 21] width 13 height 13
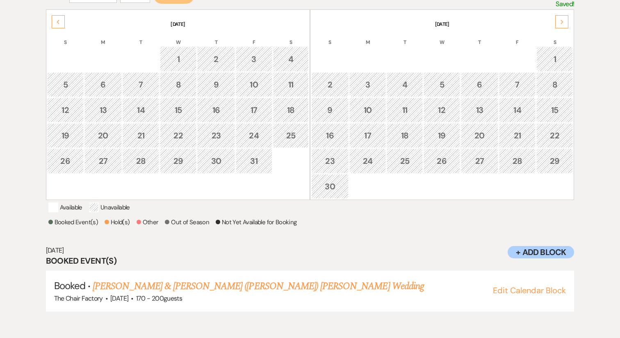
click at [562, 26] on div "Next" at bounding box center [561, 21] width 13 height 13
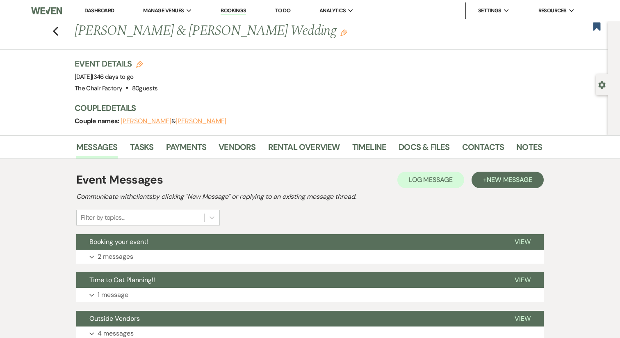
click at [176, 123] on button "[PERSON_NAME]" at bounding box center [201, 121] width 51 height 7
select select "1"
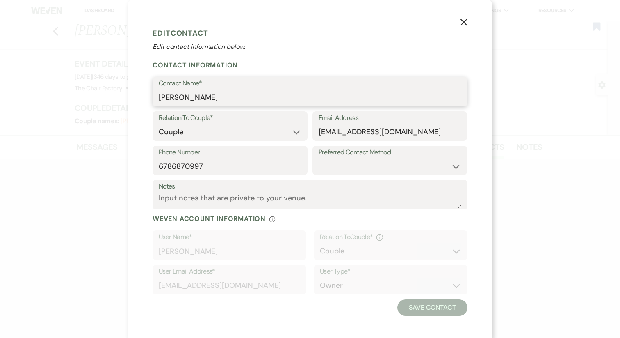
click at [198, 91] on input "[PERSON_NAME]" at bounding box center [310, 97] width 303 height 16
click at [359, 135] on input "[EMAIL_ADDRESS][DOMAIN_NAME]" at bounding box center [390, 132] width 143 height 16
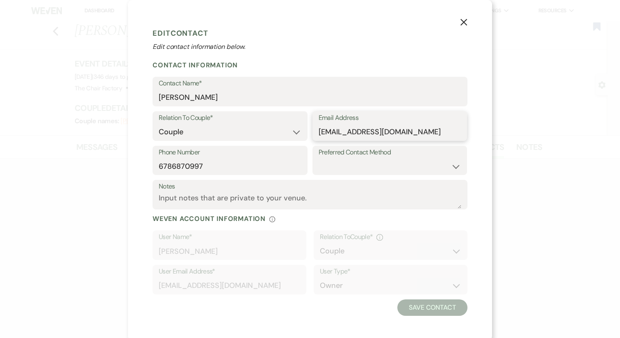
click at [359, 135] on input "[EMAIL_ADDRESS][DOMAIN_NAME]" at bounding box center [390, 132] width 143 height 16
click at [207, 173] on input "6786870997" at bounding box center [230, 166] width 143 height 16
click at [463, 25] on icon "X" at bounding box center [463, 21] width 7 height 7
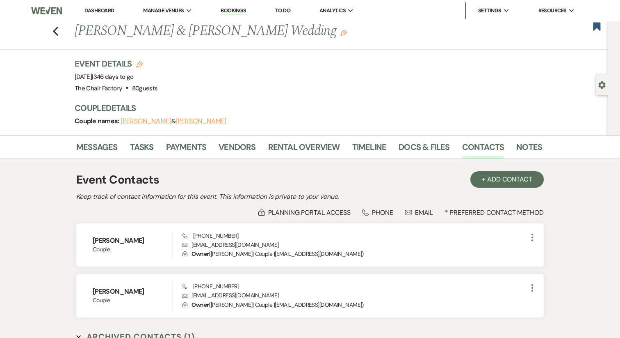
click at [142, 123] on button "[PERSON_NAME]" at bounding box center [146, 121] width 51 height 7
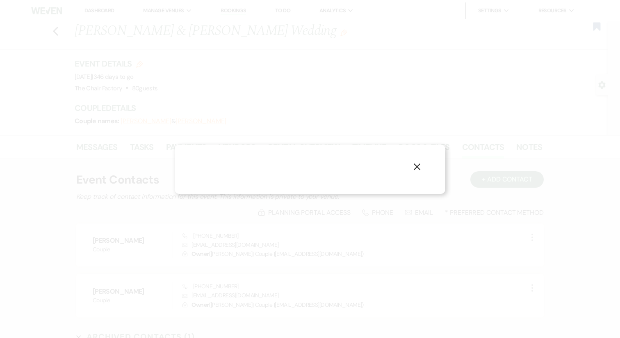
select select "1"
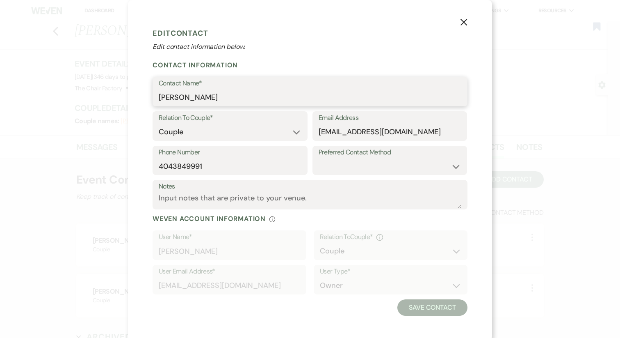
click at [205, 89] on input "[PERSON_NAME]" at bounding box center [310, 97] width 303 height 16
click at [350, 137] on input "[EMAIL_ADDRESS][DOMAIN_NAME]" at bounding box center [390, 132] width 143 height 16
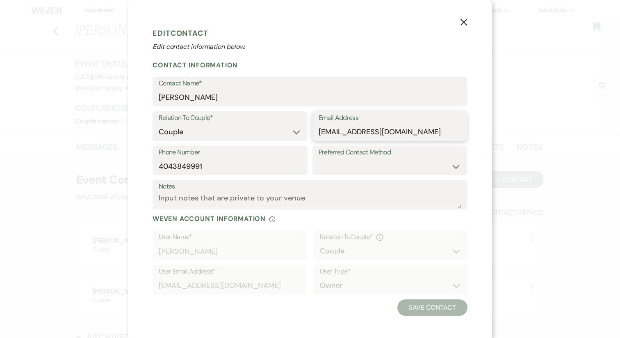
click at [350, 137] on input "[EMAIL_ADDRESS][DOMAIN_NAME]" at bounding box center [390, 132] width 143 height 16
click at [190, 166] on input "4043849991" at bounding box center [230, 166] width 143 height 16
click at [461, 22] on icon "X" at bounding box center [463, 21] width 7 height 7
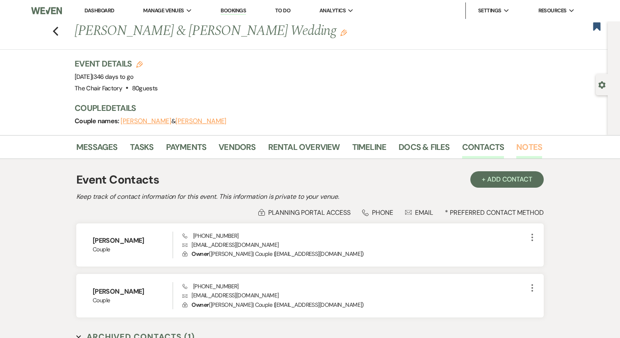
click at [525, 144] on link "Notes" at bounding box center [529, 149] width 26 height 18
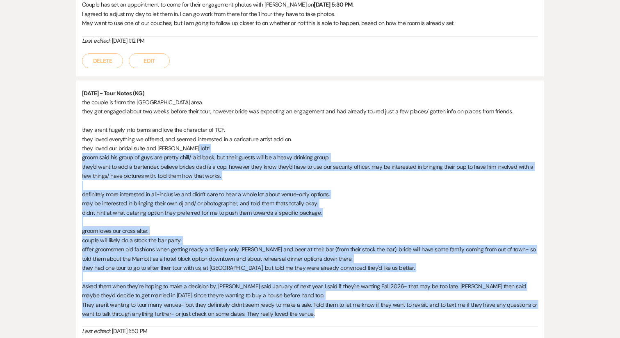
scroll to position [420, 0]
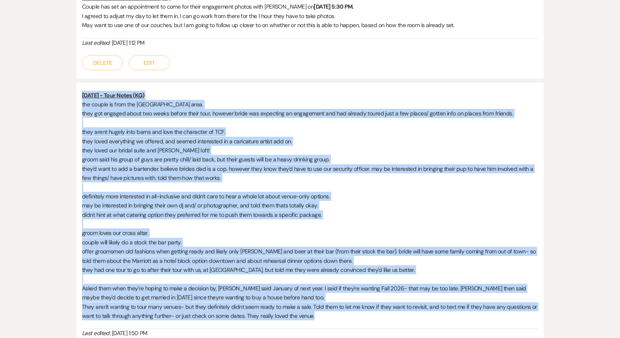
drag, startPoint x: 336, startPoint y: 219, endPoint x: 81, endPoint y: 96, distance: 283.8
click at [81, 96] on div "[DATE] - Tour Notes (KG) the couple is from the [GEOGRAPHIC_DATA] area. they go…" at bounding box center [310, 225] width 468 height 286
copy div "[DATE] - Tour Notes (KG) the couple is from the [GEOGRAPHIC_DATA] area. they go…"
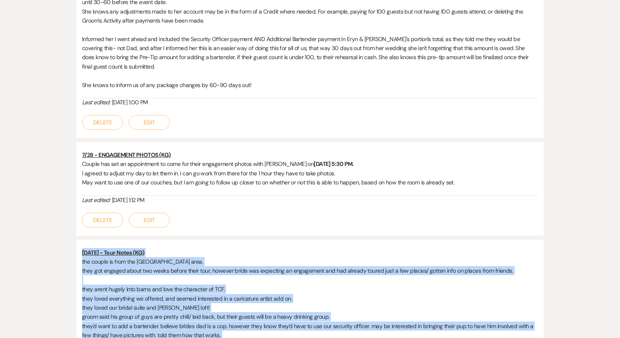
scroll to position [258, 0]
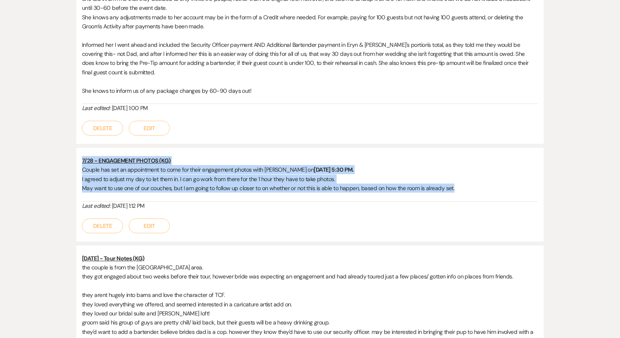
drag, startPoint x: 469, startPoint y: 188, endPoint x: 70, endPoint y: 157, distance: 400.4
click at [70, 157] on div "Messages Tasks Payments Vendors Rental Overview Timeline Docs & Files Contacts …" at bounding box center [310, 210] width 620 height 667
copy div "7/28 - ENGAGEMENT PHOTOS (KG) Couple has set an appointment to come for their e…"
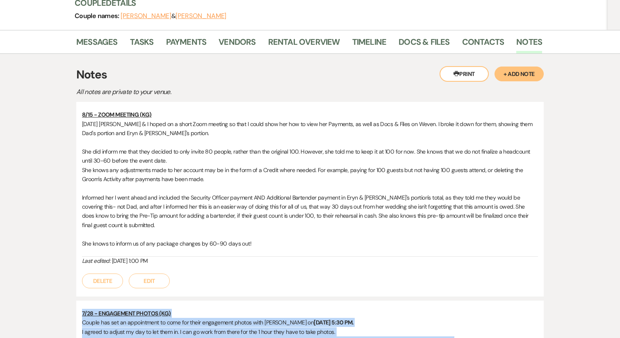
scroll to position [103, 0]
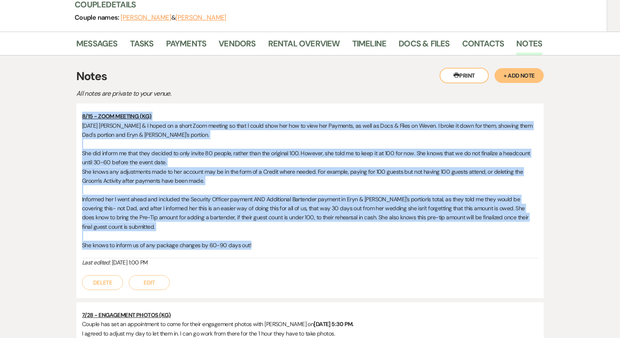
drag, startPoint x: 264, startPoint y: 247, endPoint x: 70, endPoint y: 110, distance: 238.1
copy div "8/15 - ZOOM MEETING (KG) Today Eryn & I hoped on a short Zoom meeting so that I…"
click at [479, 47] on link "Contacts" at bounding box center [483, 46] width 42 height 18
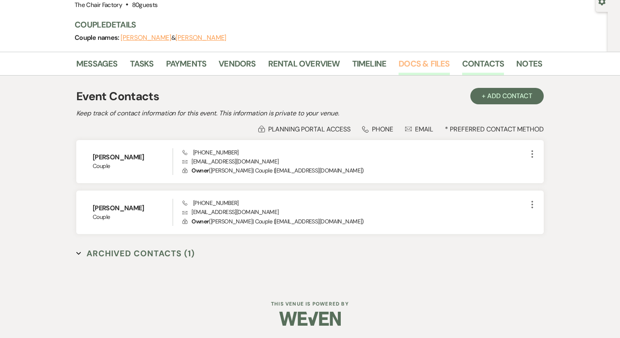
click at [422, 66] on link "Docs & Files" at bounding box center [424, 66] width 51 height 18
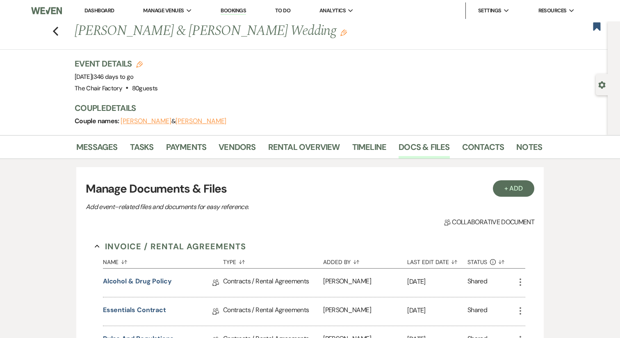
click at [201, 33] on h1 "Buddy Kittle & Eryn Patrick's Wedding Edit" at bounding box center [259, 31] width 368 height 20
click at [116, 32] on h1 "Buddy Kittle & Eryn Patrick's Wedding Edit" at bounding box center [259, 31] width 368 height 20
copy h1 "Kittle"
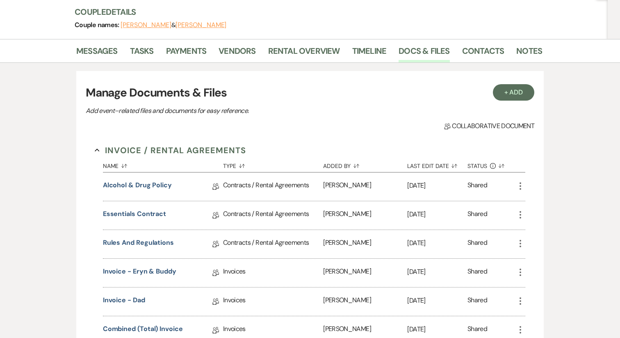
scroll to position [98, 0]
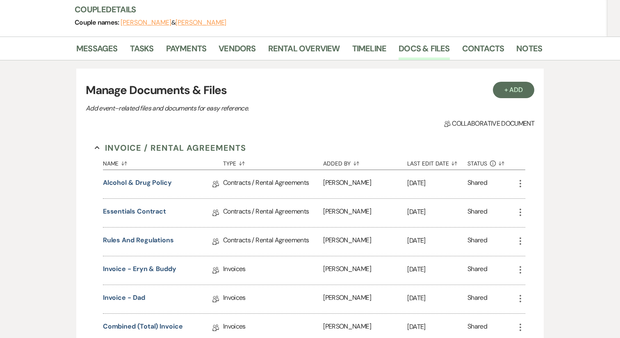
click at [519, 183] on icon "More" at bounding box center [521, 183] width 10 height 10
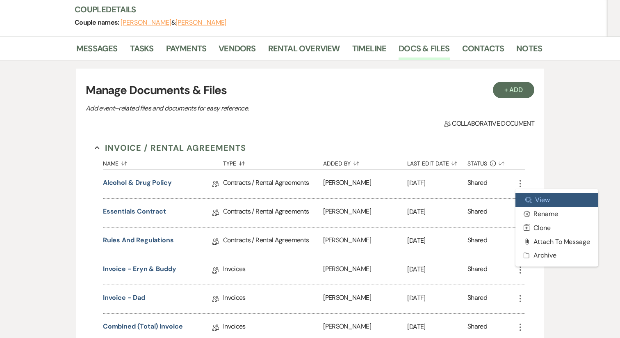
click at [549, 199] on link "Zoom View" at bounding box center [557, 200] width 83 height 14
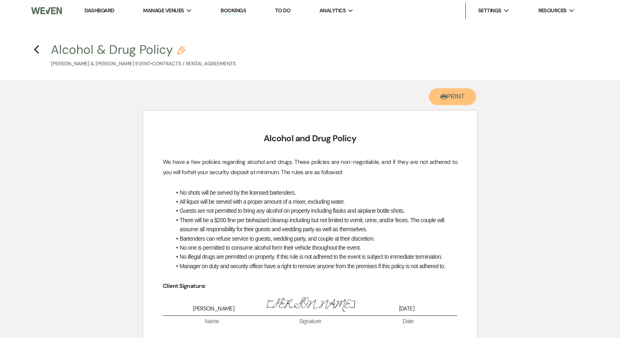
click at [457, 99] on button "Printer Print" at bounding box center [452, 96] width 47 height 17
click at [38, 47] on use "button" at bounding box center [36, 49] width 5 height 9
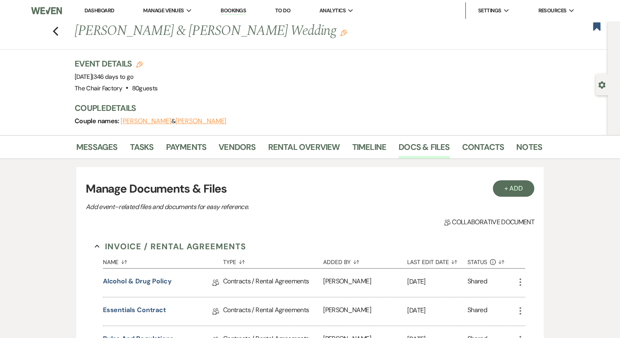
scroll to position [98, 0]
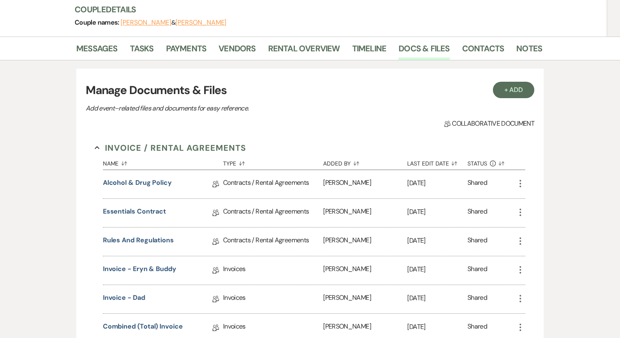
click at [521, 213] on icon "More" at bounding box center [521, 212] width 10 height 10
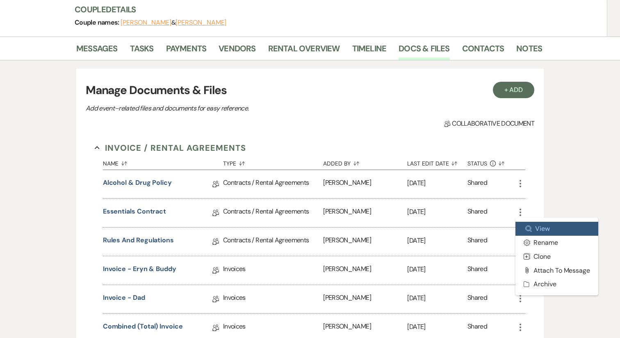
click at [541, 228] on link "Zoom View" at bounding box center [557, 229] width 83 height 14
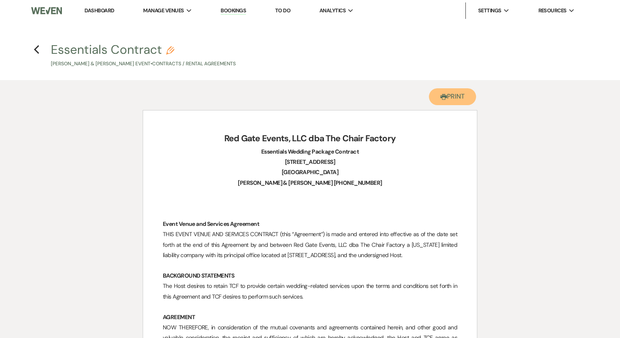
click at [466, 98] on button "Printer Print" at bounding box center [452, 96] width 47 height 17
click at [33, 48] on h4 "Previous Essentials Contract Pencil Buddy Kittle & Eryn Patrick's Event • Contr…" at bounding box center [310, 54] width 591 height 27
click at [36, 49] on use "button" at bounding box center [36, 49] width 5 height 9
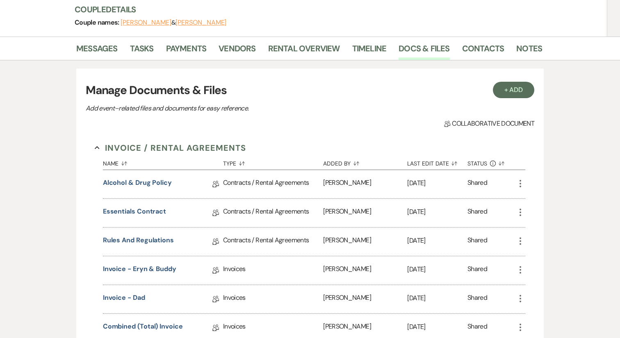
click at [523, 241] on icon "More" at bounding box center [521, 241] width 10 height 10
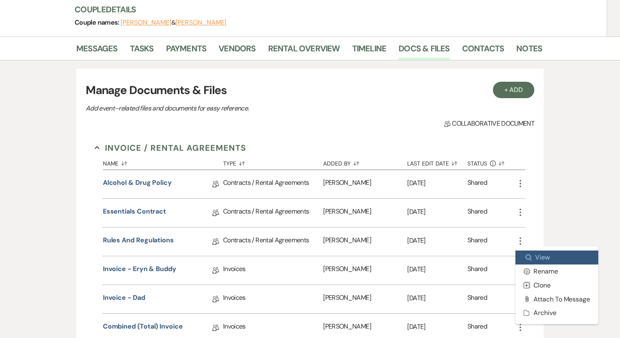
click at [534, 253] on link "Zoom View" at bounding box center [557, 257] width 83 height 14
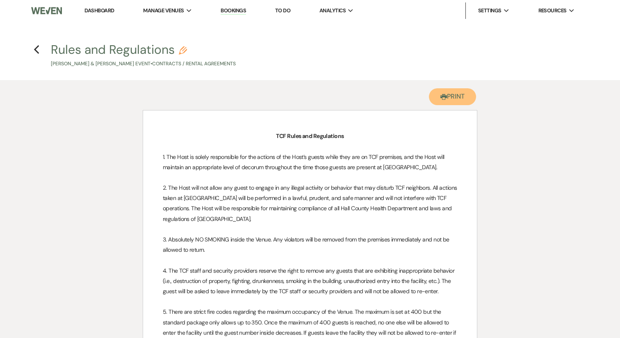
click at [450, 97] on button "Printer Print" at bounding box center [452, 96] width 47 height 17
click at [37, 50] on icon "Previous" at bounding box center [37, 50] width 6 height 10
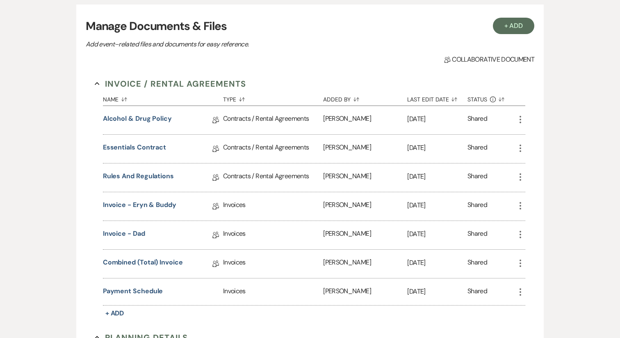
scroll to position [165, 0]
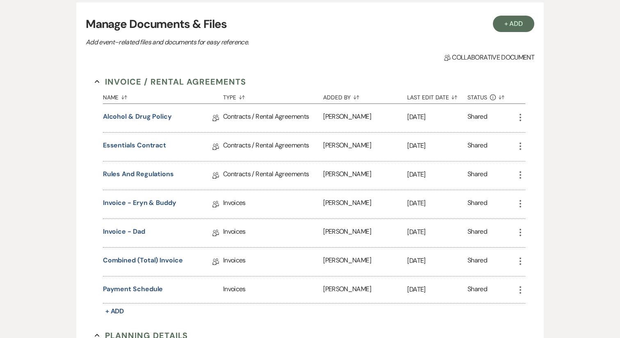
click at [521, 203] on use "button" at bounding box center [521, 203] width 2 height 7
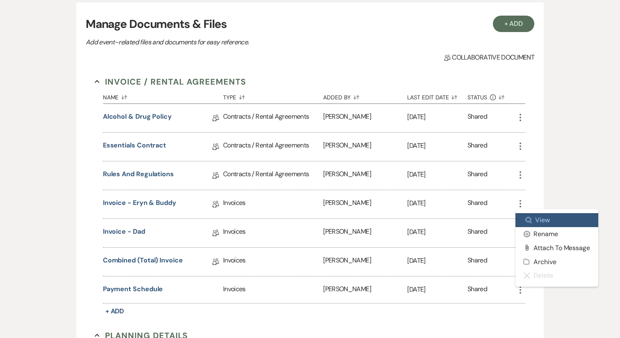
click at [542, 224] on link "Zoom View" at bounding box center [557, 220] width 83 height 14
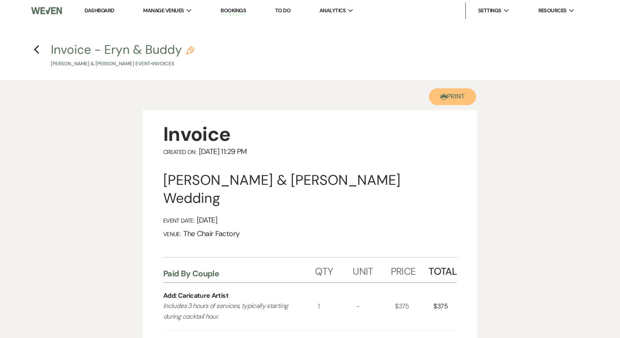
click at [461, 96] on button "Printer Print" at bounding box center [452, 96] width 47 height 17
click at [37, 50] on icon "Previous" at bounding box center [37, 50] width 6 height 10
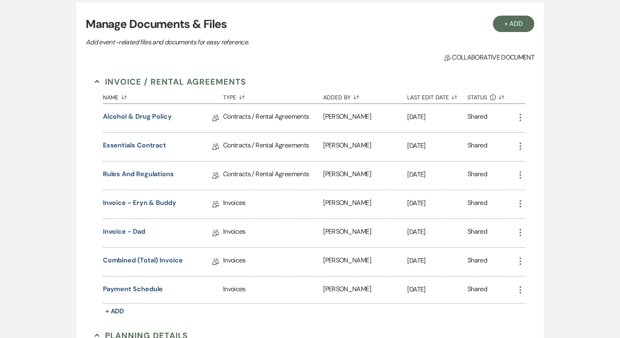
click at [521, 233] on icon "More" at bounding box center [521, 232] width 10 height 10
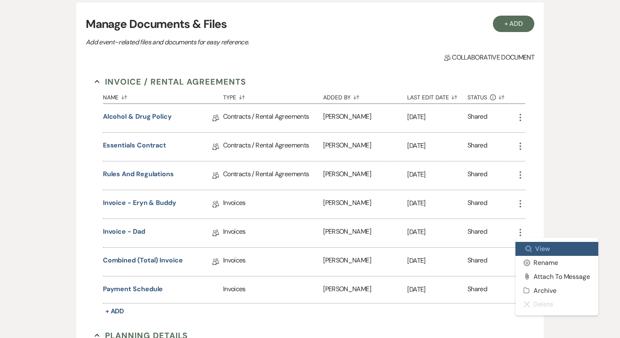
click at [532, 242] on link "Zoom View" at bounding box center [557, 249] width 83 height 14
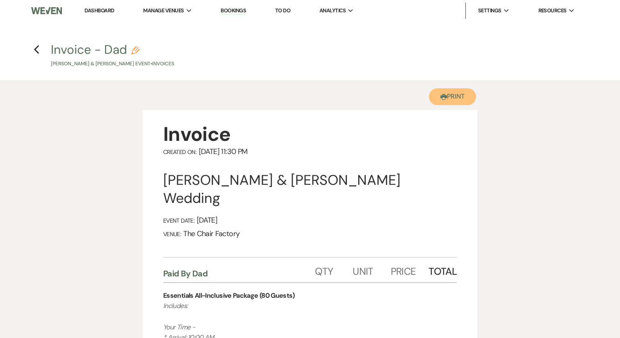
click at [449, 98] on button "Printer Print" at bounding box center [452, 96] width 47 height 17
click at [37, 50] on icon "Previous" at bounding box center [37, 50] width 6 height 10
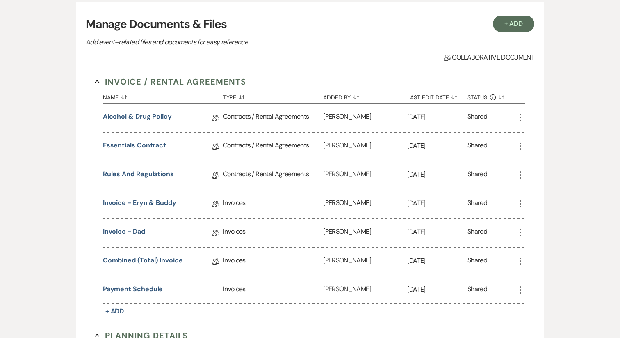
click at [521, 259] on icon "More" at bounding box center [521, 261] width 10 height 10
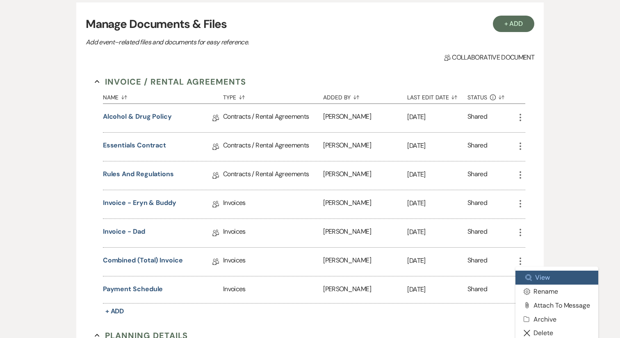
click at [550, 274] on link "Zoom View" at bounding box center [557, 277] width 83 height 14
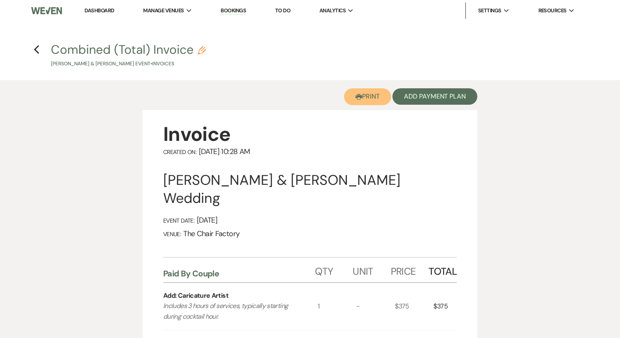
click at [362, 103] on button "Printer Print" at bounding box center [367, 96] width 47 height 17
click at [38, 51] on icon "Previous" at bounding box center [37, 50] width 6 height 10
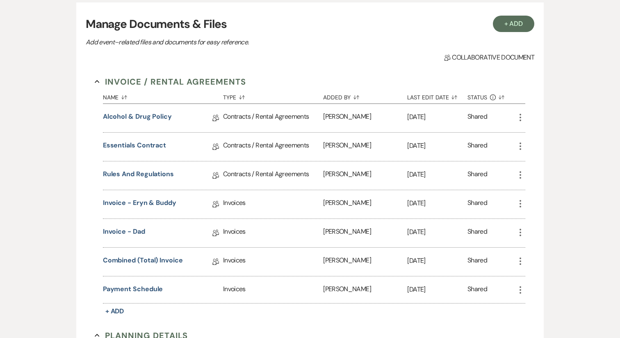
click at [522, 290] on icon "More" at bounding box center [521, 290] width 10 height 10
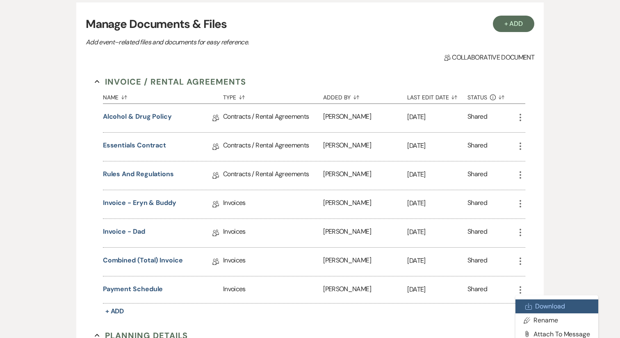
click at [533, 302] on link "Download Download" at bounding box center [557, 306] width 83 height 14
drag, startPoint x: 533, startPoint y: 302, endPoint x: 620, endPoint y: 175, distance: 153.8
click at [620, 175] on div "Messages Tasks Payments Vendors Rental Overview Timeline Docs & Files Contacts …" at bounding box center [310, 262] width 620 height 585
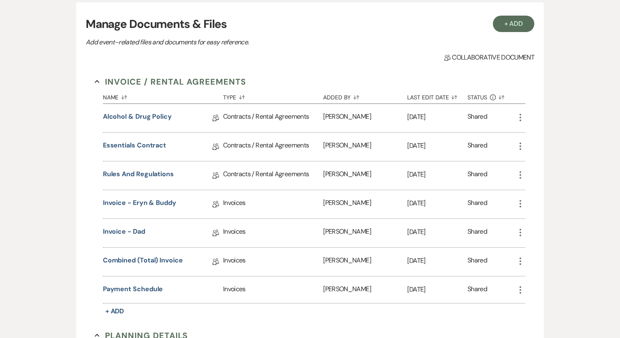
click at [620, 175] on div "Messages Tasks Payments Vendors Rental Overview Timeline Docs & Files Contacts …" at bounding box center [310, 262] width 620 height 585
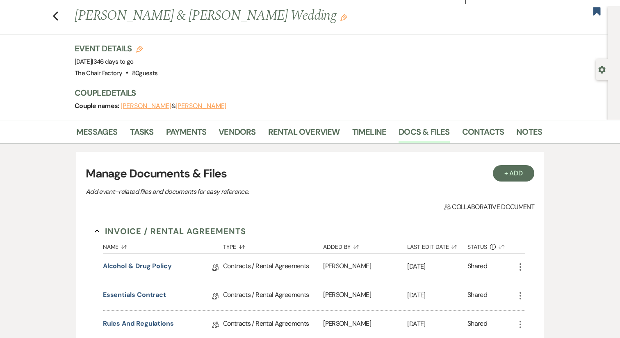
scroll to position [0, 0]
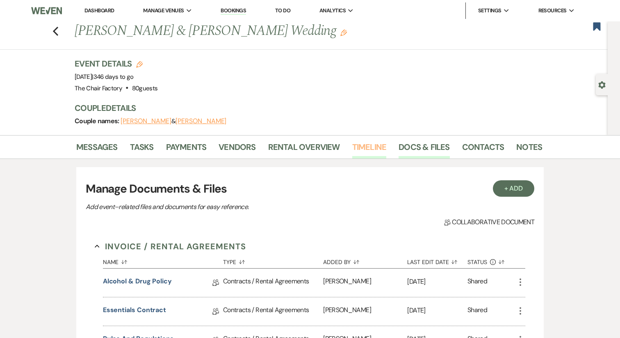
click at [371, 147] on link "Timeline" at bounding box center [369, 149] width 34 height 18
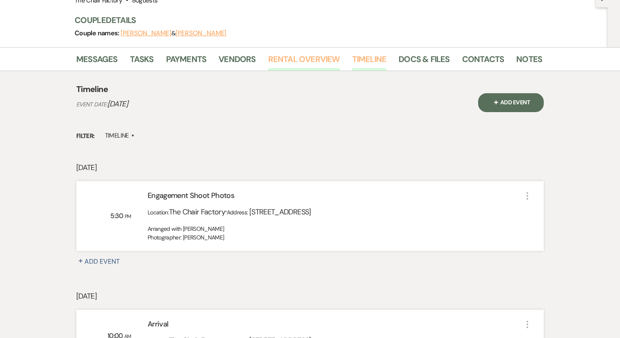
scroll to position [77, 0]
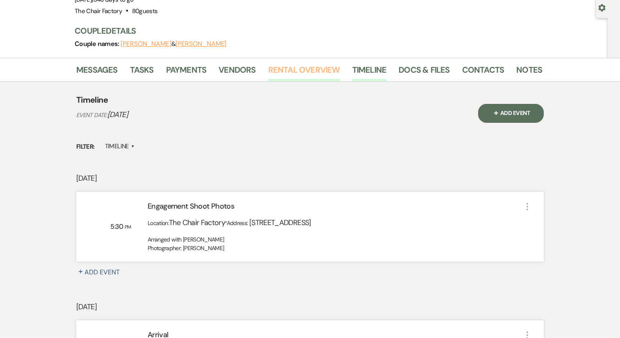
click at [315, 72] on link "Rental Overview" at bounding box center [304, 72] width 72 height 18
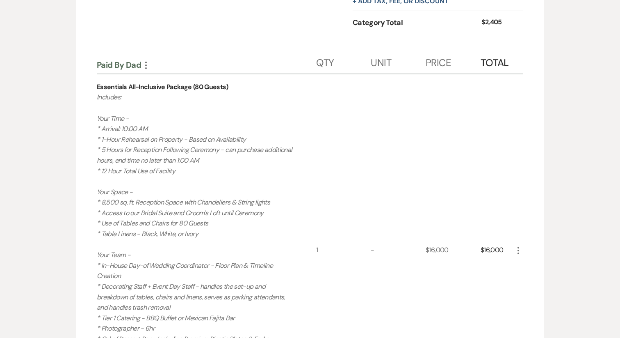
scroll to position [506, 0]
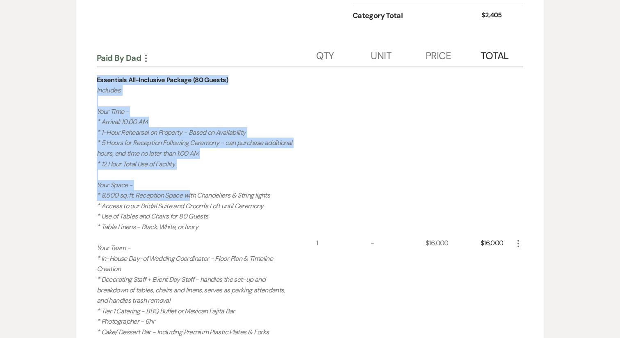
drag, startPoint x: 96, startPoint y: 81, endPoint x: 189, endPoint y: 199, distance: 150.8
click at [187, 205] on div "Paid By Couple More Qty Unit Price Total Add: Caricature Artist Includes 3 hour…" at bounding box center [310, 154] width 468 height 906
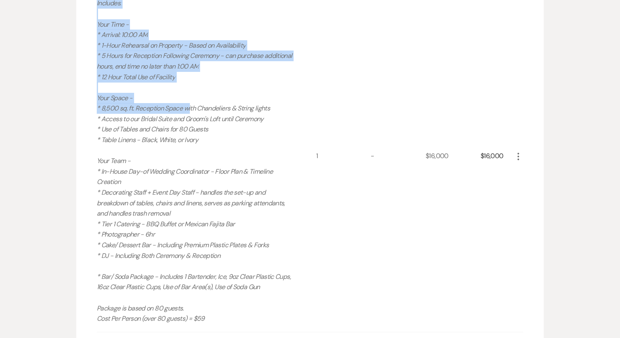
scroll to position [565, 0]
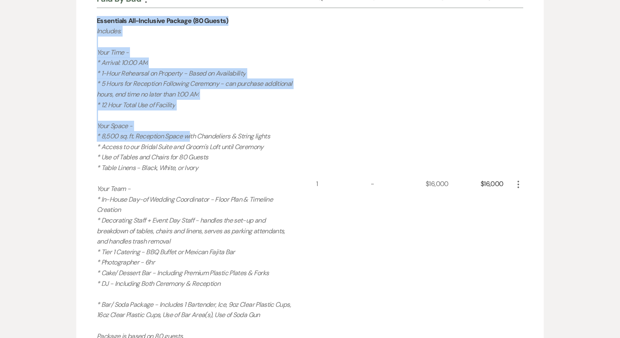
drag, startPoint x: 212, startPoint y: 258, endPoint x: 94, endPoint y: 22, distance: 264.0
click at [94, 21] on div "Paid By Couple More Qty Unit Price Total Add: Caricature Artist Includes 3 hour…" at bounding box center [310, 94] width 468 height 906
copy div "Essentials All-Inclusive Package (80 Guests) Includes: Your Time - * Arrival: 1…"
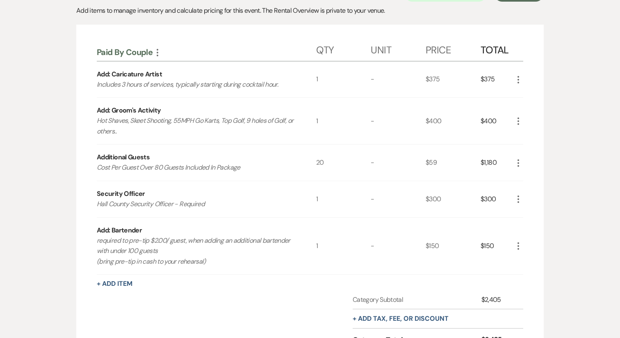
scroll to position [187, 0]
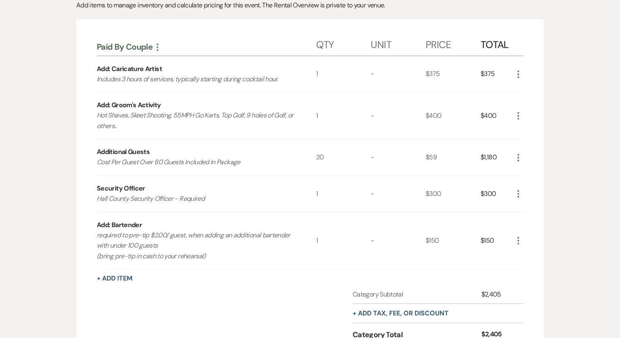
drag, startPoint x: 217, startPoint y: 259, endPoint x: 88, endPoint y: 235, distance: 130.9
copy p "required to pre-tip $2.00/ guest, when adding an additional bartender with unde…"
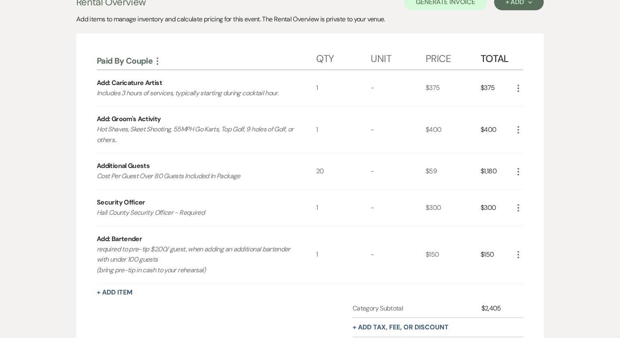
scroll to position [0, 0]
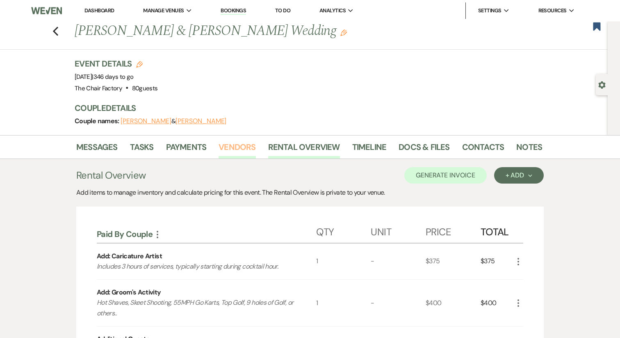
click at [248, 148] on link "Vendors" at bounding box center [237, 149] width 37 height 18
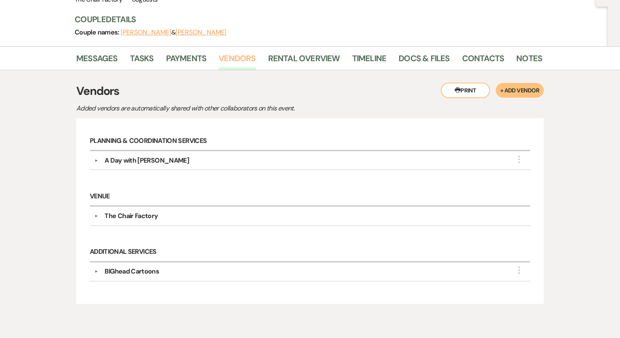
scroll to position [93, 0]
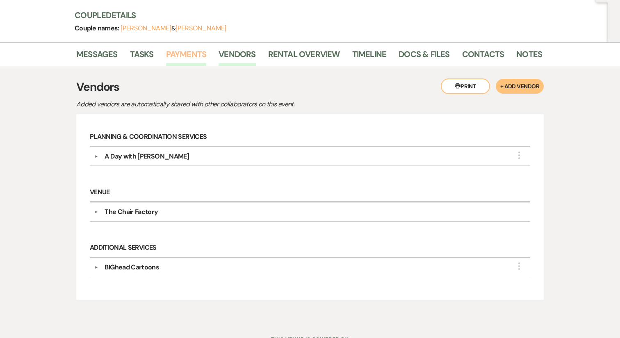
click at [183, 57] on link "Payments" at bounding box center [186, 57] width 41 height 18
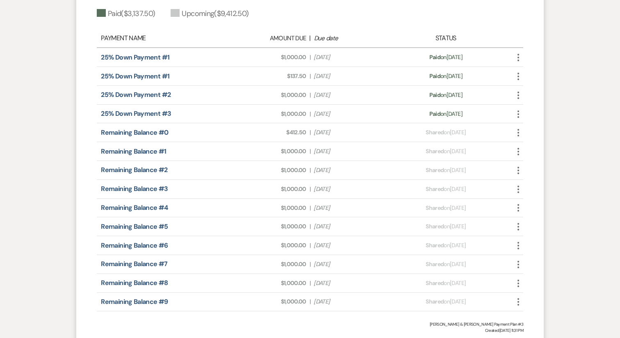
scroll to position [300, 0]
drag, startPoint x: 176, startPoint y: 59, endPoint x: 67, endPoint y: 61, distance: 109.1
click at [67, 61] on div "Messages Tasks Payments Vendors Rental Overview Timeline Docs & Files Contacts …" at bounding box center [310, 204] width 620 height 738
drag, startPoint x: 204, startPoint y: 57, endPoint x: 82, endPoint y: 59, distance: 122.3
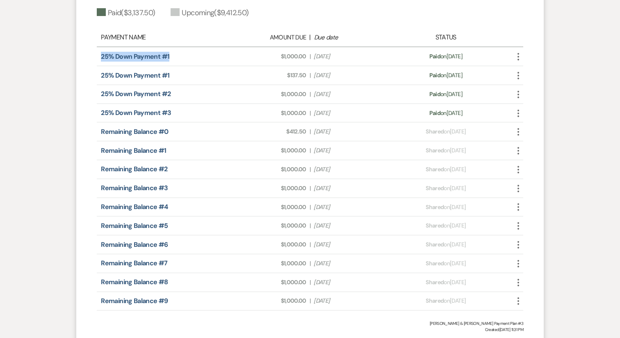
click at [82, 59] on div "Invoice: Invoice - Dad Edit Delete Grand Total: $12,550 Paid ( $3,137.50 ) Upco…" at bounding box center [310, 143] width 468 height 409
copy link "25% Down Payment #1"
click at [519, 55] on icon "More" at bounding box center [519, 57] width 10 height 10
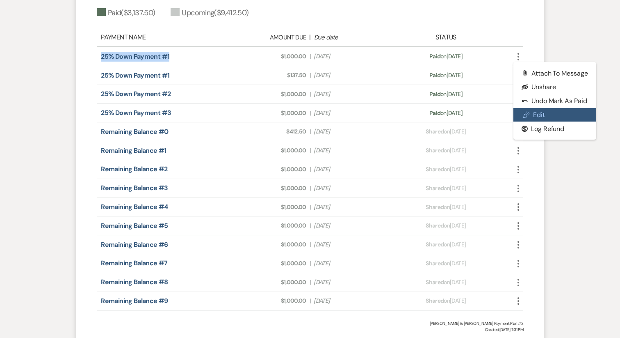
click at [537, 112] on link "Pencil Edit" at bounding box center [555, 115] width 83 height 14
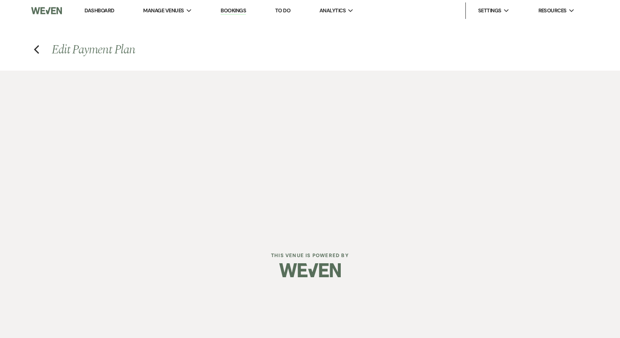
select select "27424"
select select "1"
select select "true"
select select "1"
select select "true"
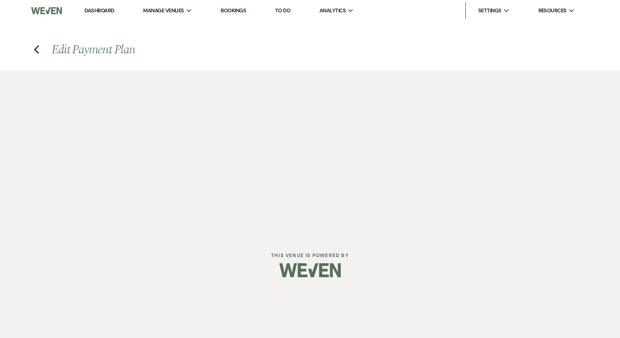
select select "1"
select select "true"
select select "1"
select select "true"
select select "2"
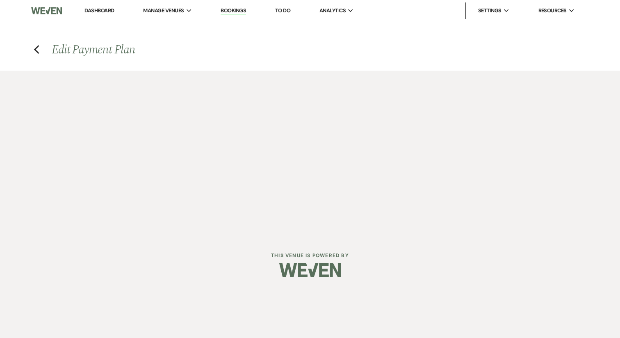
select select "flat"
select select "true"
select select "2"
select select "flat"
select select "true"
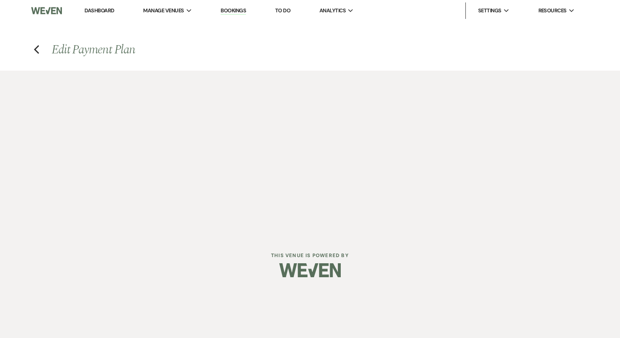
select select "2"
select select "flat"
select select "true"
select select "2"
select select "flat"
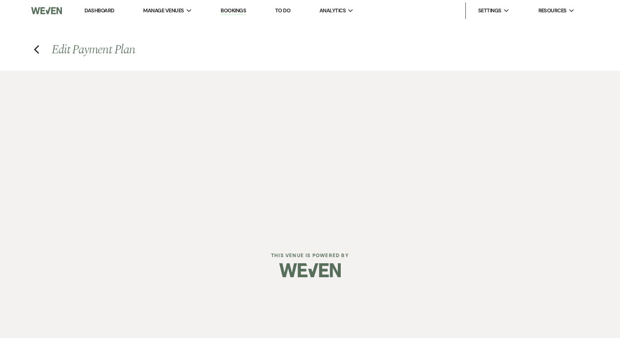
select select "true"
select select "2"
select select "flat"
select select "true"
select select "2"
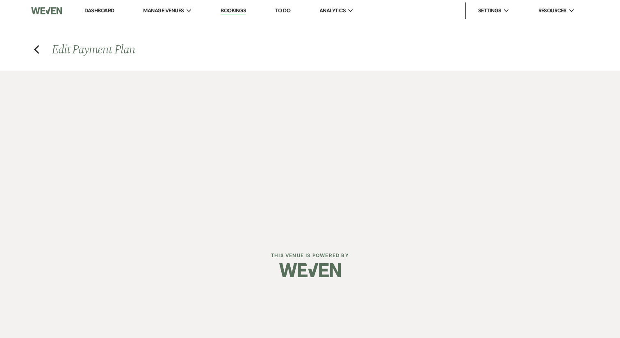
select select "flat"
select select "true"
select select "2"
select select "flat"
select select "true"
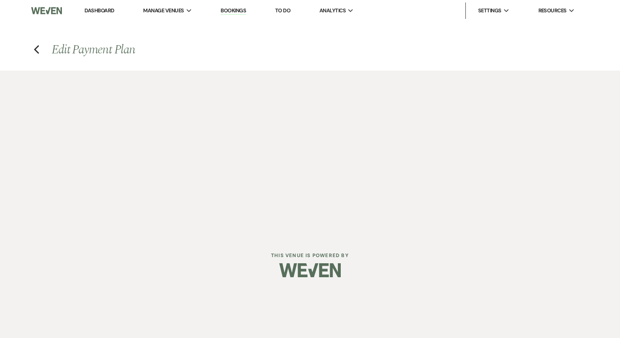
select select "2"
select select "flat"
select select "true"
select select "2"
select select "flat"
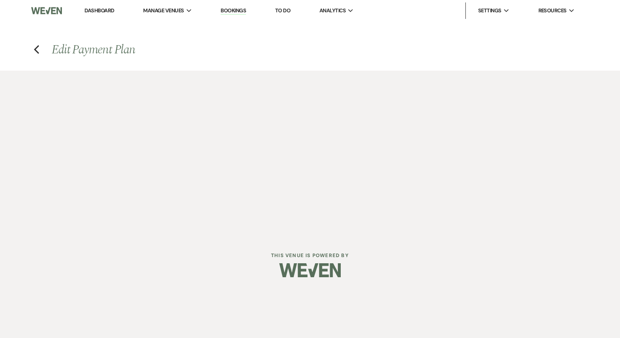
select select "true"
select select "2"
select select "flat"
select select "true"
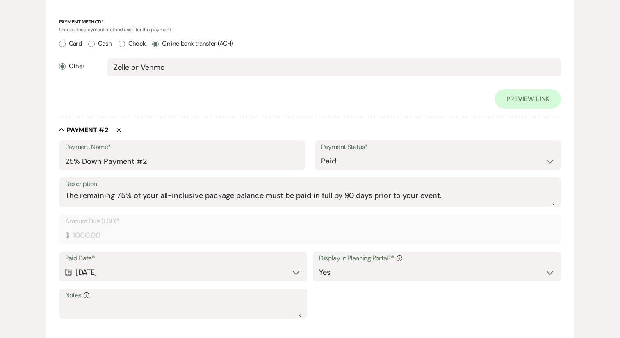
scroll to position [438, 0]
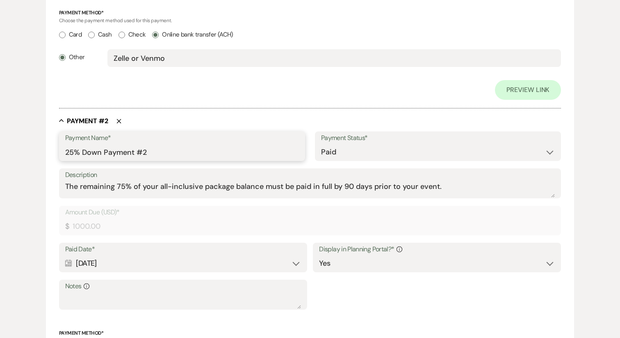
click at [138, 153] on input "25% Down Payment #2" at bounding box center [182, 152] width 234 height 16
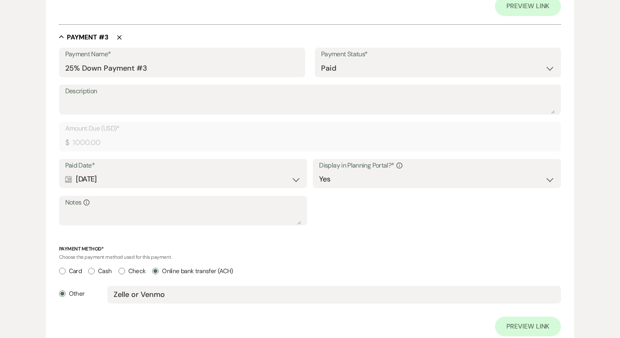
scroll to position [843, 0]
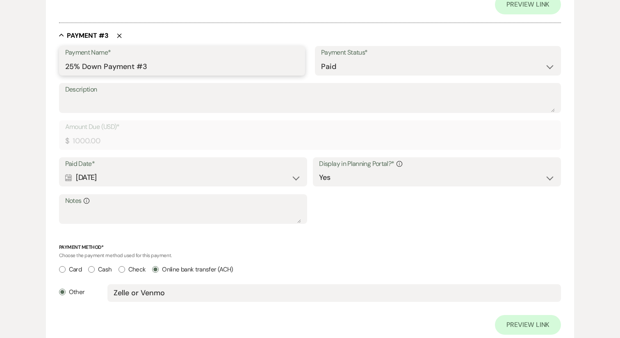
click at [113, 64] on input "25% Down Payment #3" at bounding box center [182, 67] width 234 height 16
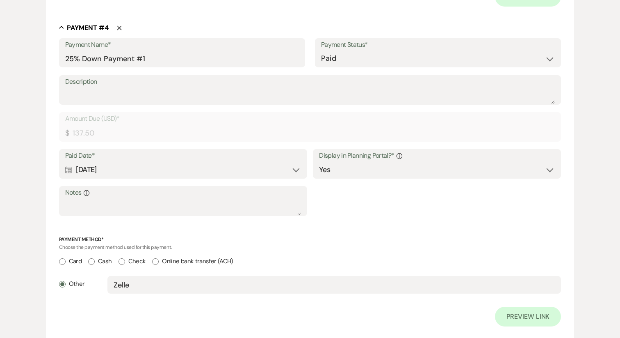
scroll to position [1169, 0]
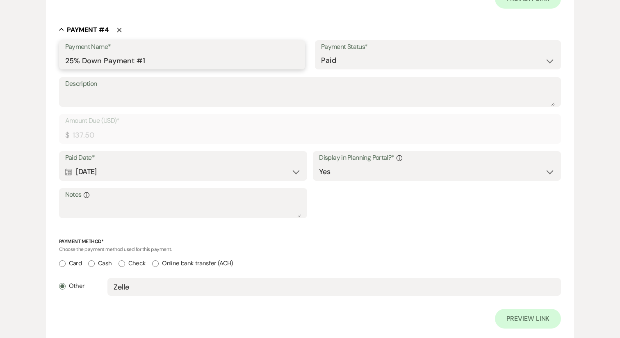
click at [123, 57] on input "25% Down Payment #1" at bounding box center [182, 61] width 234 height 16
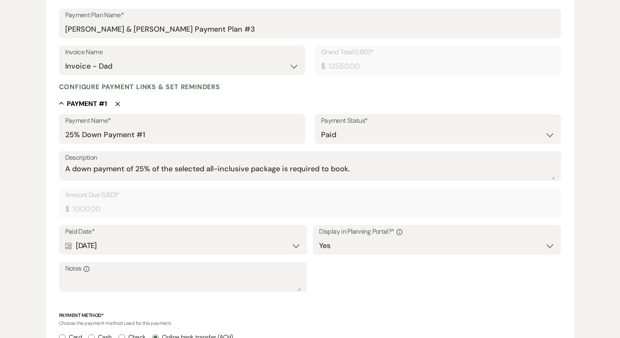
scroll to position [0, 0]
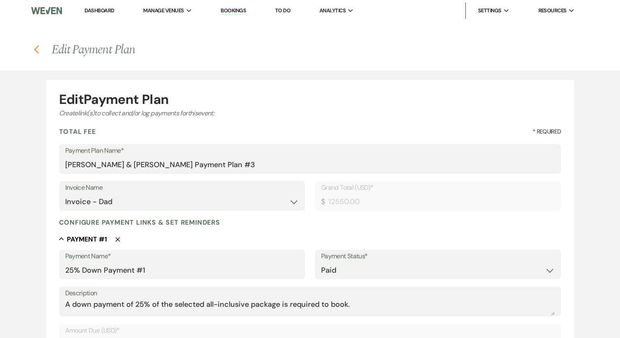
click at [34, 52] on icon "Previous" at bounding box center [37, 50] width 6 height 10
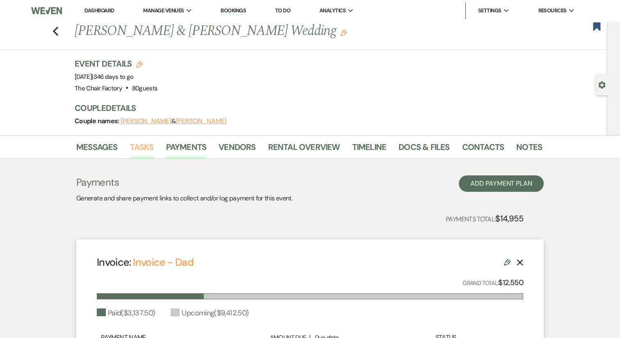
click at [150, 146] on link "Tasks" at bounding box center [142, 149] width 24 height 18
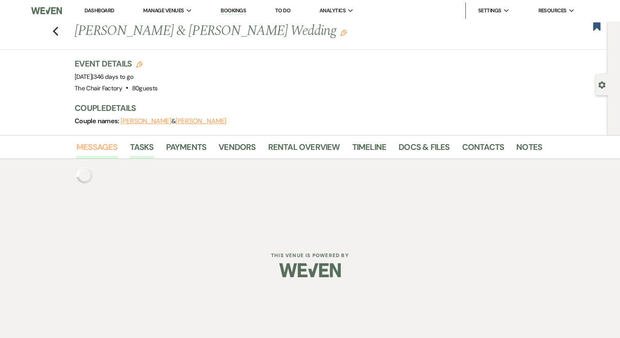
click at [98, 145] on link "Messages" at bounding box center [96, 149] width 41 height 18
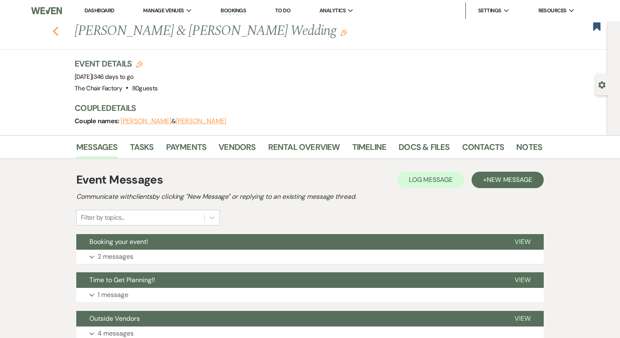
click at [55, 32] on use "button" at bounding box center [55, 31] width 5 height 9
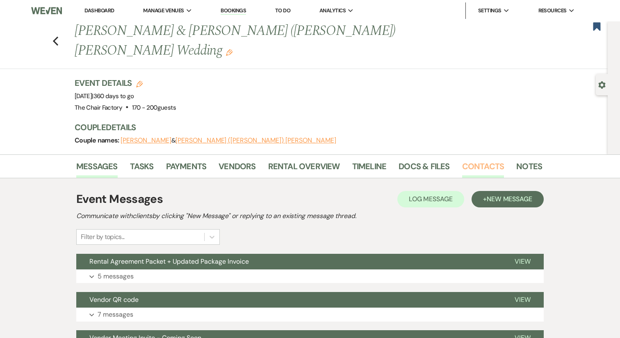
click at [479, 160] on link "Contacts" at bounding box center [483, 169] width 42 height 18
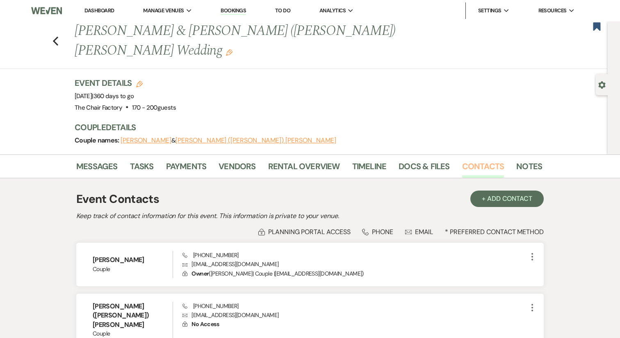
scroll to position [16, 0]
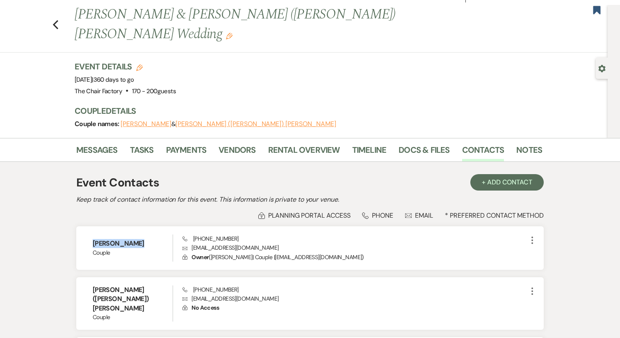
drag, startPoint x: 135, startPoint y: 226, endPoint x: 75, endPoint y: 223, distance: 59.9
click at [75, 223] on div "Messages Tasks Payments Vendors Rental Overview Timeline Docs & Files Contacts …" at bounding box center [310, 273] width 620 height 271
copy h6 "[PERSON_NAME]"
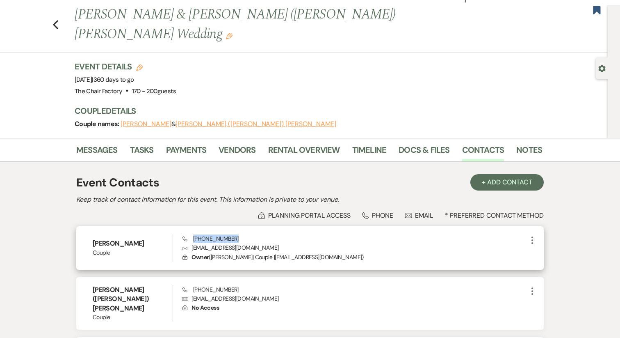
drag, startPoint x: 241, startPoint y: 220, endPoint x: 193, endPoint y: 220, distance: 48.4
click at [193, 234] on div "Phone [PHONE_NUMBER] Envelope [EMAIL_ADDRESS][DOMAIN_NAME] Lock Owner ( [PERSON…" at bounding box center [355, 247] width 345 height 27
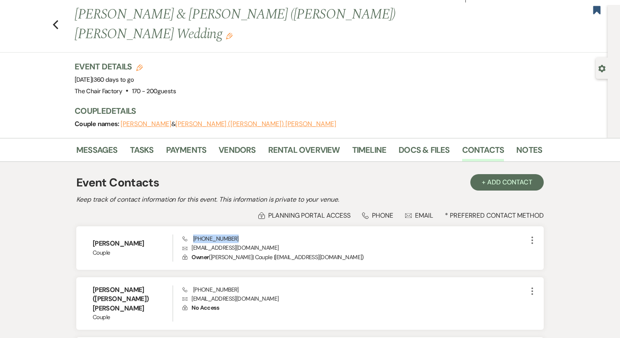
copy span "[PHONE_NUMBER]"
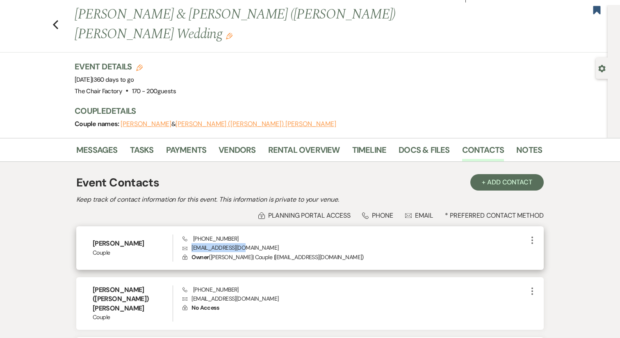
drag, startPoint x: 247, startPoint y: 229, endPoint x: 191, endPoint y: 231, distance: 55.8
click at [191, 243] on p "Envelope [EMAIL_ADDRESS][DOMAIN_NAME]" at bounding box center [355, 247] width 345 height 9
copy p "[EMAIL_ADDRESS][DOMAIN_NAME]"
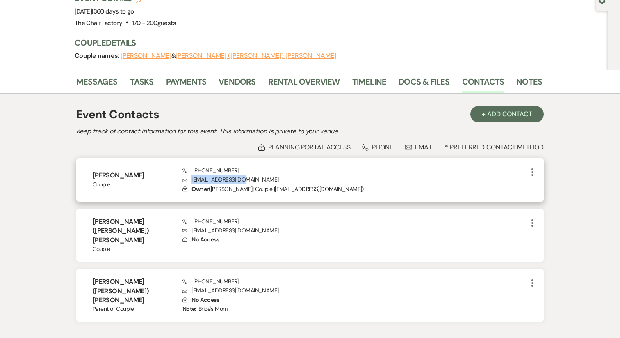
scroll to position [91, 0]
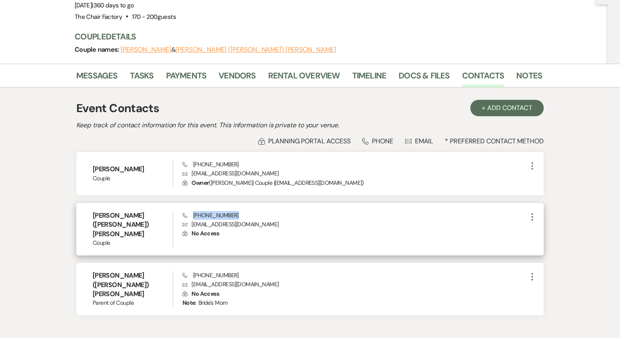
drag, startPoint x: 242, startPoint y: 199, endPoint x: 194, endPoint y: 199, distance: 48.0
click at [194, 211] on div "Phone [PHONE_NUMBER] Envelope [EMAIL_ADDRESS][DOMAIN_NAME] Lock No Access" at bounding box center [355, 229] width 345 height 36
copy span "[PHONE_NUMBER]"
drag, startPoint x: 252, startPoint y: 206, endPoint x: 192, endPoint y: 207, distance: 59.9
click at [192, 219] on p "Envelope [EMAIL_ADDRESS][DOMAIN_NAME]" at bounding box center [355, 223] width 345 height 9
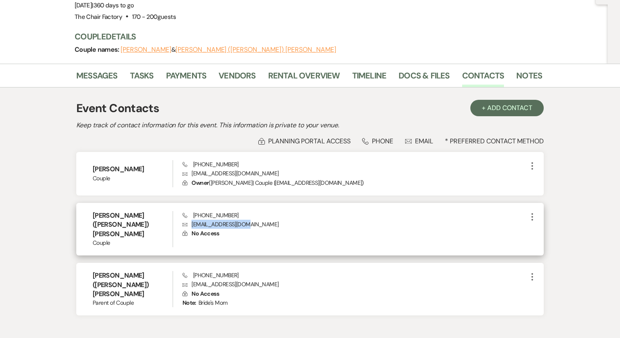
copy p "[EMAIL_ADDRESS][DOMAIN_NAME]"
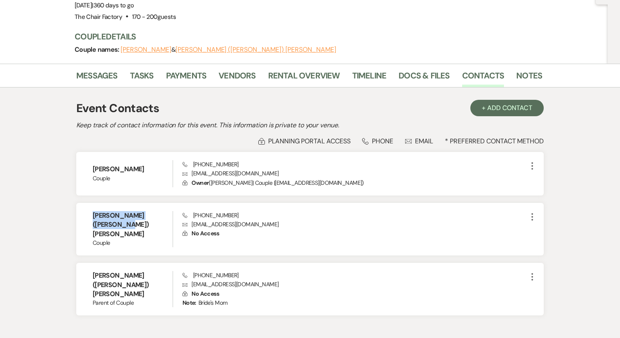
drag, startPoint x: 171, startPoint y: 199, endPoint x: 71, endPoint y: 196, distance: 100.5
click at [71, 196] on div "Messages Tasks Payments Vendors Rental Overview Timeline Docs & Files Contacts …" at bounding box center [310, 199] width 620 height 271
copy h6 "[PERSON_NAME] ([PERSON_NAME]) [PERSON_NAME]"
click at [519, 69] on link "Notes" at bounding box center [529, 78] width 26 height 18
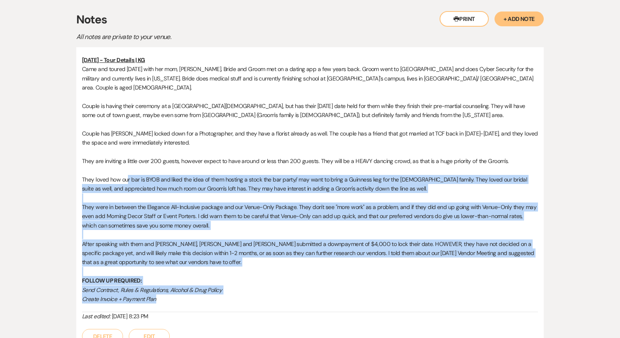
scroll to position [158, 0]
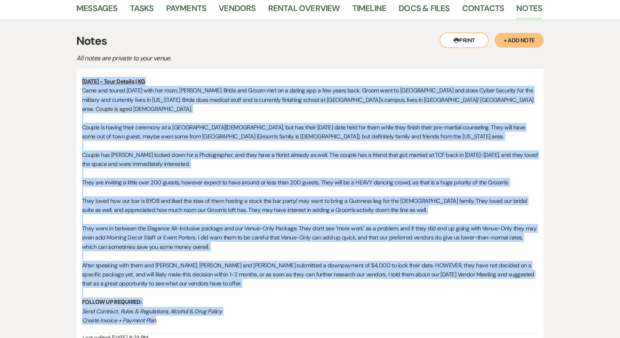
drag, startPoint x: 183, startPoint y: 219, endPoint x: 80, endPoint y: 64, distance: 185.7
click at [80, 69] on div "[DATE] - Tour Details | KG Came and toured [DATE] with her mom, [PERSON_NAME]. …" at bounding box center [310, 221] width 468 height 305
copy div "[DATE] - Tour Details | KG Came and toured [DATE] with her mom, [PERSON_NAME]. …"
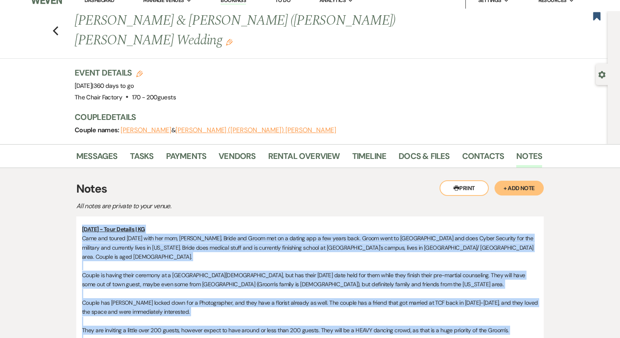
scroll to position [0, 0]
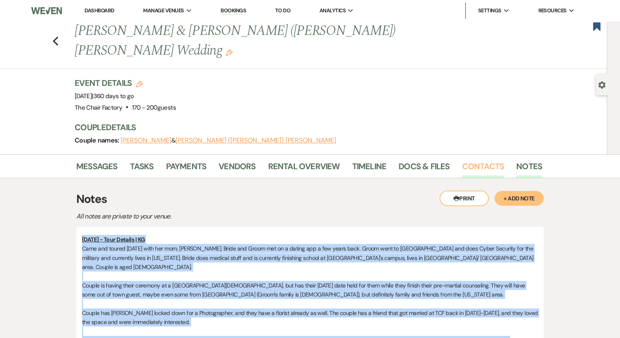
click at [471, 160] on link "Contacts" at bounding box center [483, 169] width 42 height 18
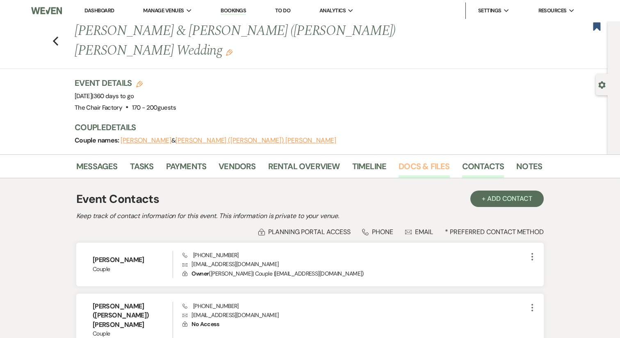
click at [425, 160] on link "Docs & Files" at bounding box center [424, 169] width 51 height 18
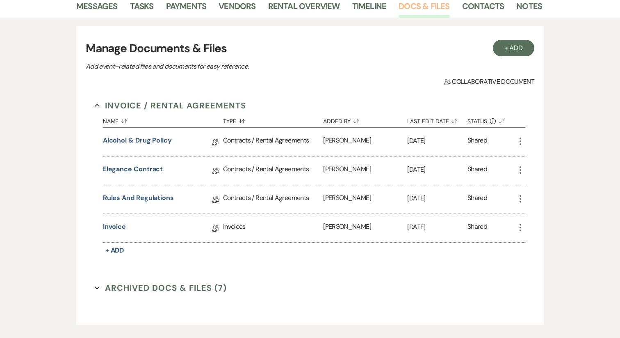
scroll to position [165, 0]
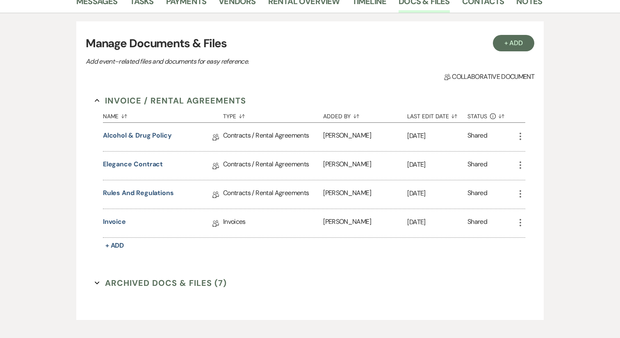
click at [523, 131] on icon "More" at bounding box center [521, 136] width 10 height 10
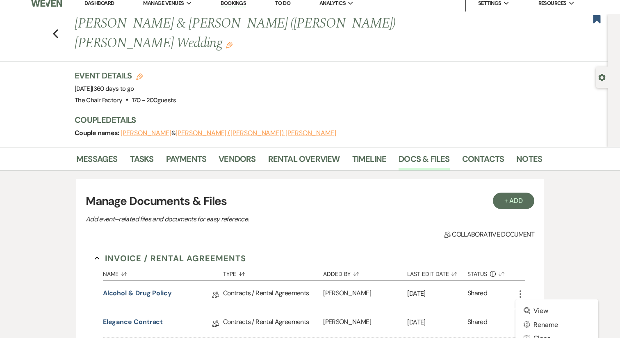
scroll to position [0, 0]
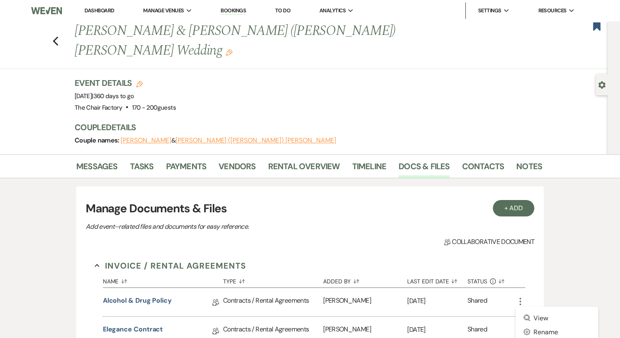
click at [124, 27] on h1 "[PERSON_NAME] & [PERSON_NAME] ([PERSON_NAME]) [PERSON_NAME] Wedding Edit" at bounding box center [259, 40] width 368 height 39
copy h1 "[PERSON_NAME]"
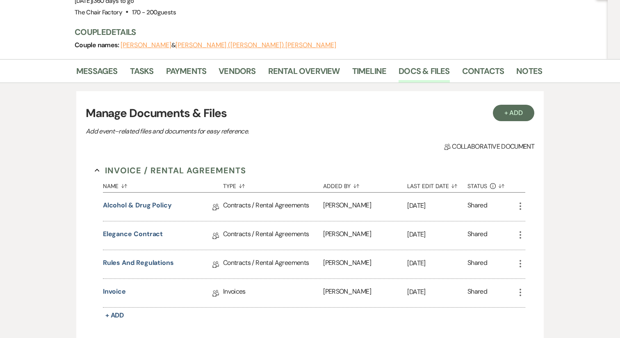
scroll to position [115, 0]
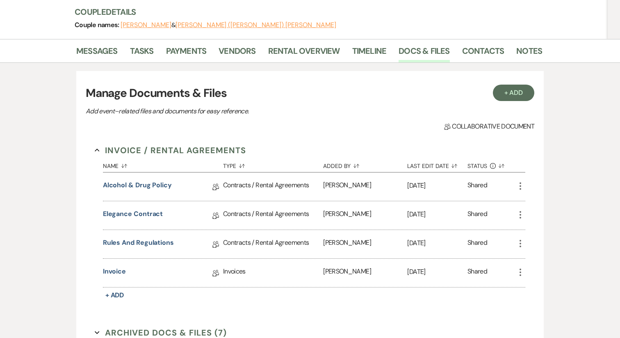
click at [520, 181] on icon "More" at bounding box center [521, 186] width 10 height 10
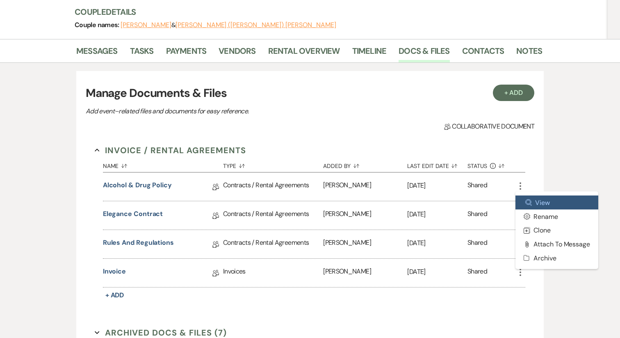
click at [531, 199] on use at bounding box center [529, 202] width 6 height 6
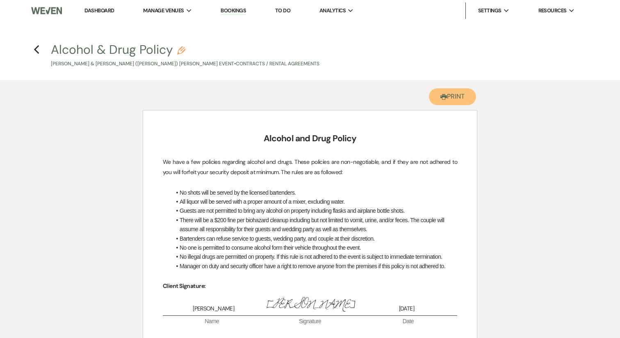
click at [452, 98] on button "Printer Print" at bounding box center [452, 96] width 47 height 17
click at [37, 55] on h4 "Previous Alcohol & Drug Policy Pencil [PERSON_NAME] & [PERSON_NAME] ([PERSON_NA…" at bounding box center [310, 54] width 591 height 27
click at [34, 49] on use "button" at bounding box center [36, 49] width 5 height 9
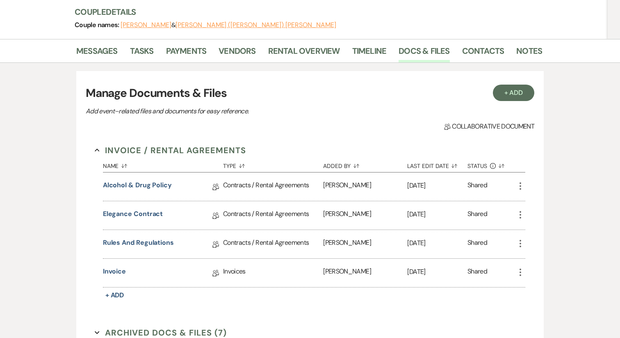
click at [516, 210] on icon "More" at bounding box center [521, 215] width 10 height 10
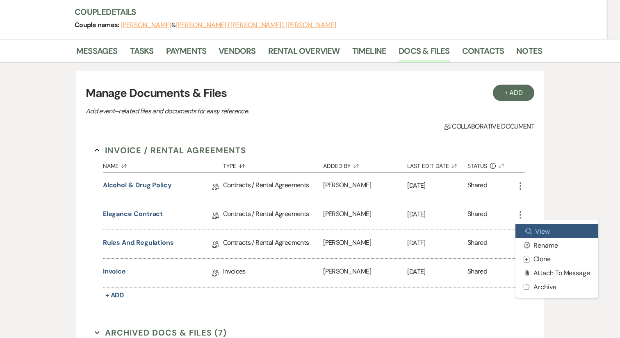
click at [540, 224] on link "Zoom View" at bounding box center [557, 231] width 83 height 14
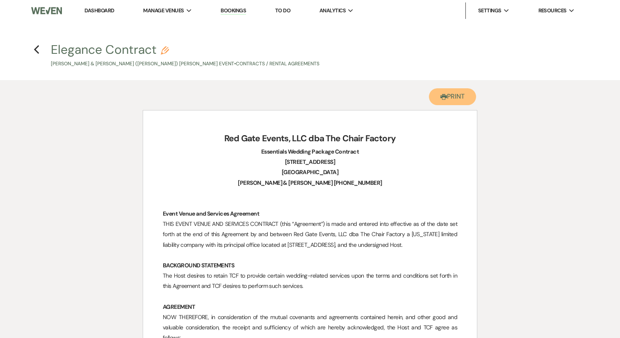
click at [453, 97] on button "Printer Print" at bounding box center [452, 96] width 47 height 17
click at [37, 49] on icon "Previous" at bounding box center [37, 50] width 6 height 10
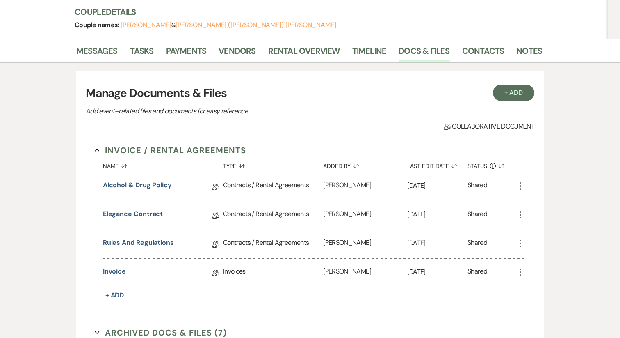
click at [520, 240] on use "button" at bounding box center [521, 243] width 2 height 7
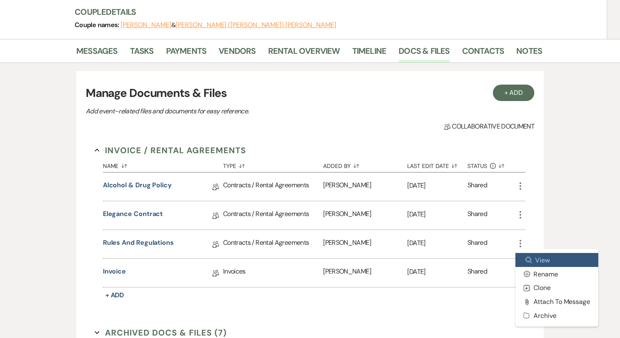
click at [528, 253] on link "Zoom View" at bounding box center [557, 260] width 83 height 14
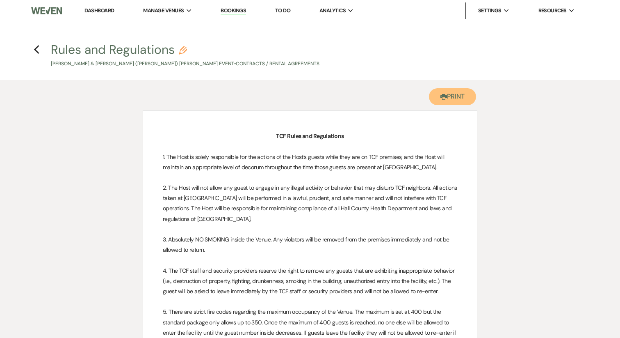
click at [453, 98] on button "Printer Print" at bounding box center [452, 96] width 47 height 17
click at [38, 51] on icon "Previous" at bounding box center [37, 50] width 6 height 10
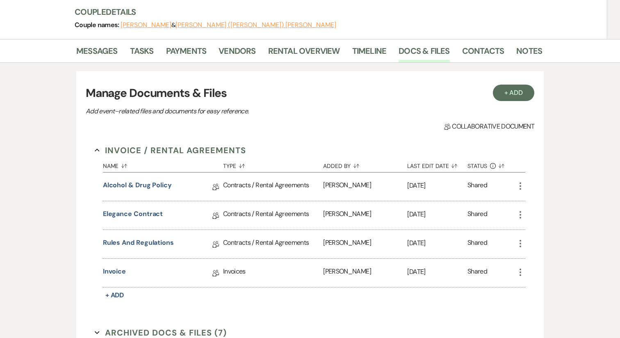
click at [520, 267] on icon "More" at bounding box center [521, 272] width 10 height 10
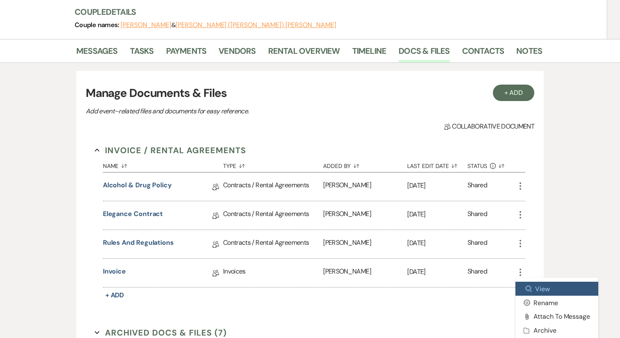
click at [526, 281] on link "Zoom View" at bounding box center [557, 288] width 83 height 14
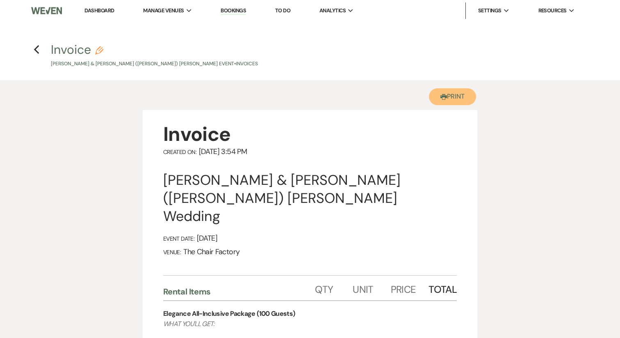
click at [449, 97] on button "Printer Print" at bounding box center [452, 96] width 47 height 17
click at [37, 51] on use "button" at bounding box center [36, 49] width 5 height 9
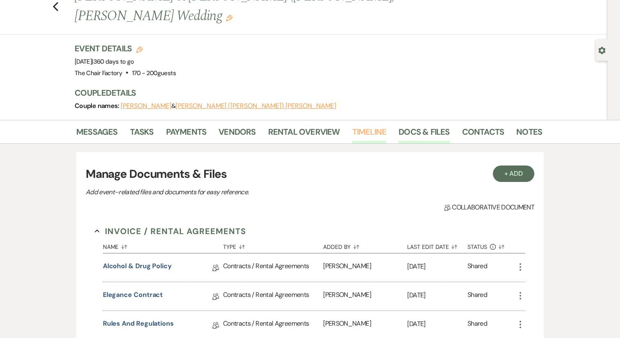
scroll to position [34, 0]
click at [372, 126] on link "Timeline" at bounding box center [369, 135] width 34 height 18
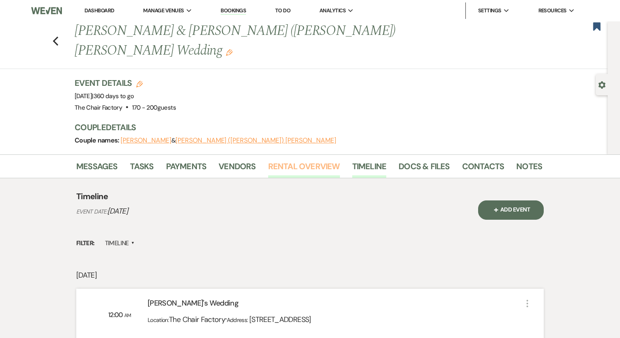
click at [313, 160] on link "Rental Overview" at bounding box center [304, 169] width 72 height 18
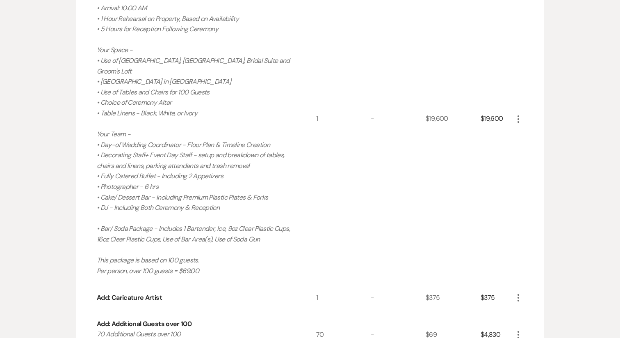
scroll to position [304, 0]
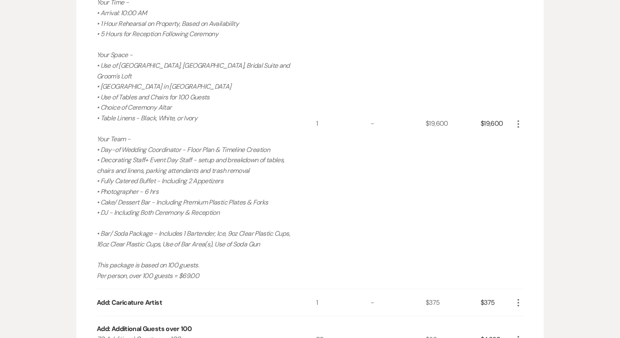
drag, startPoint x: 206, startPoint y: 251, endPoint x: 154, endPoint y: 155, distance: 108.5
click at [154, 155] on p "WHAT YOU'LL GET: Your Time - • Arrival: 10:00 AM • 1 Hour Rehearsal on Property…" at bounding box center [195, 128] width 197 height 304
click at [203, 248] on p "WHAT YOU'LL GET: Your Time - • Arrival: 10:00 AM • 1 Hour Rehearsal on Property…" at bounding box center [195, 128] width 197 height 304
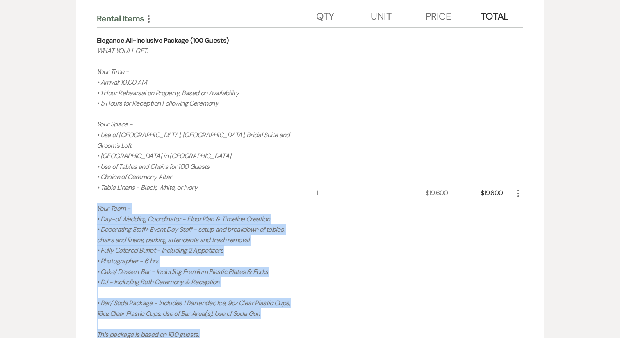
scroll to position [214, 0]
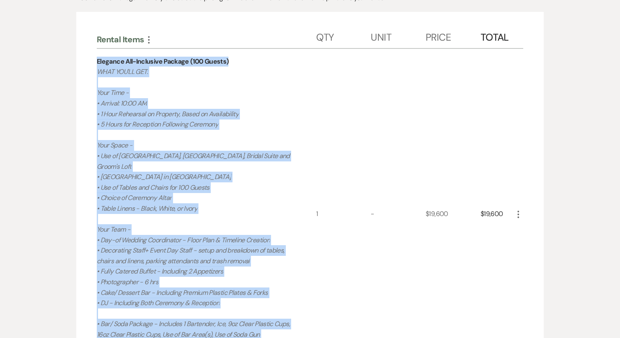
drag, startPoint x: 203, startPoint y: 248, endPoint x: 94, endPoint y: 45, distance: 230.9
copy div "Loremips Dol-Sitametco Adipisc (563 Elitse) DOEI TEM'IN UTL: Etdo Magn - • Aliq…"
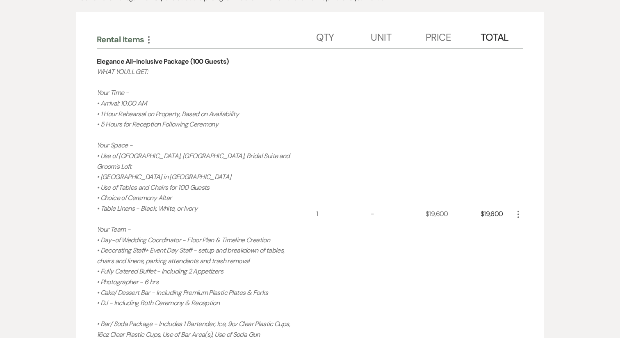
click at [491, 187] on div "$19,600" at bounding box center [497, 214] width 33 height 330
copy div "19,600"
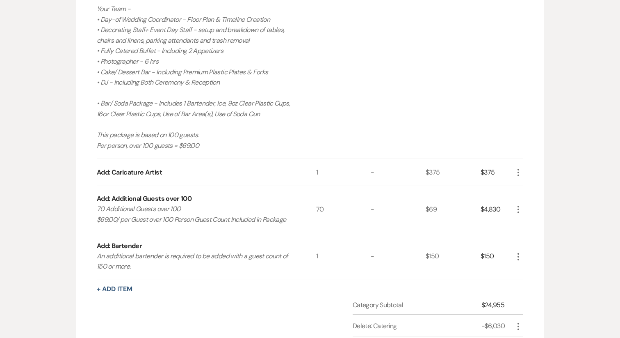
scroll to position [450, 0]
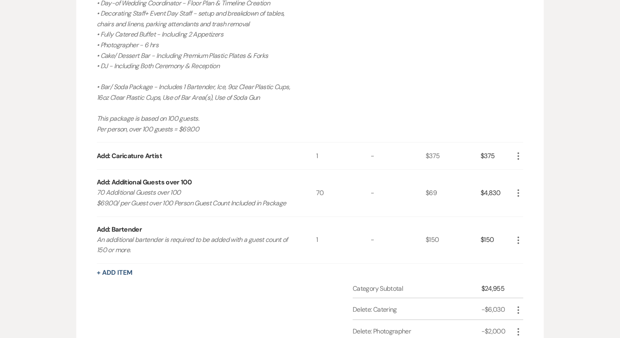
drag, startPoint x: 297, startPoint y: 175, endPoint x: 87, endPoint y: 154, distance: 210.7
click at [87, 154] on div "Rental Items More Qty Unit Price Total Elegance All-Inclusive Package (100 Gues…" at bounding box center [310, 113] width 468 height 676
drag, startPoint x: 151, startPoint y: 219, endPoint x: 90, endPoint y: 208, distance: 61.3
click at [90, 208] on div "Rental Items More Qty Unit Price Total Elegance All-Inclusive Package (100 Gues…" at bounding box center [310, 113] width 468 height 676
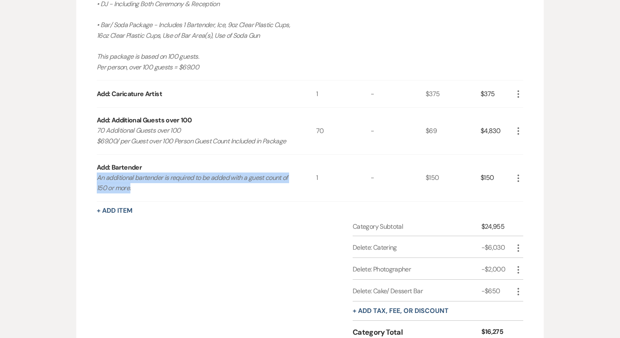
scroll to position [546, 0]
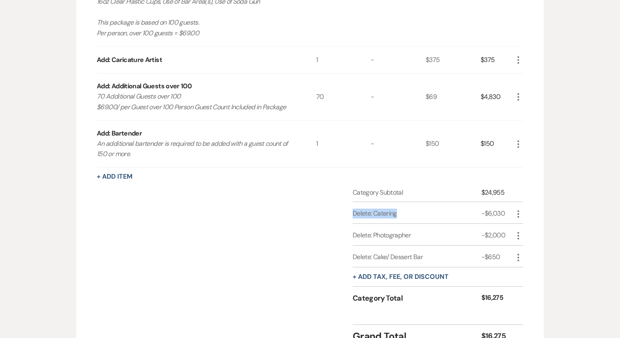
drag, startPoint x: 411, startPoint y: 185, endPoint x: 315, endPoint y: 184, distance: 96.4
click at [315, 187] on div "Category Subtotal $24,955 Delete: Catering -$6,030 More Delete: Photographer -$…" at bounding box center [310, 252] width 427 height 130
drag, startPoint x: 509, startPoint y: 185, endPoint x: 470, endPoint y: 185, distance: 39.0
click at [470, 202] on div "Delete: Catering -$6,030 More" at bounding box center [438, 213] width 171 height 22
click at [493, 230] on div "-$2,000" at bounding box center [498, 235] width 32 height 10
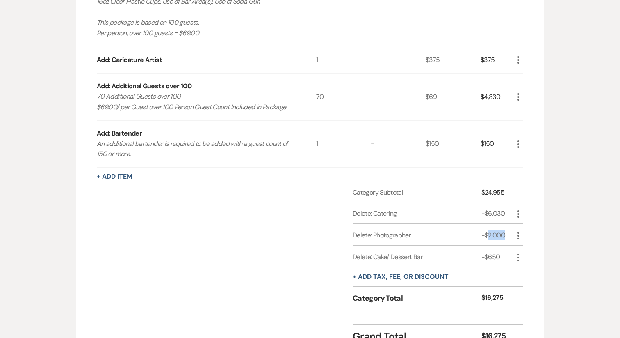
click at [493, 230] on div "-$2,000" at bounding box center [498, 235] width 32 height 10
drag, startPoint x: 416, startPoint y: 205, endPoint x: 287, endPoint y: 199, distance: 129.4
click at [287, 199] on div "Category Subtotal $24,955 Delete: Catering -$6,030 More Delete: Photographer -$…" at bounding box center [310, 252] width 427 height 130
drag, startPoint x: 438, startPoint y: 225, endPoint x: 305, endPoint y: 227, distance: 132.9
click at [305, 227] on div "Category Subtotal $24,955 Delete: Catering -$6,030 More Delete: Photographer -$…" at bounding box center [310, 252] width 427 height 130
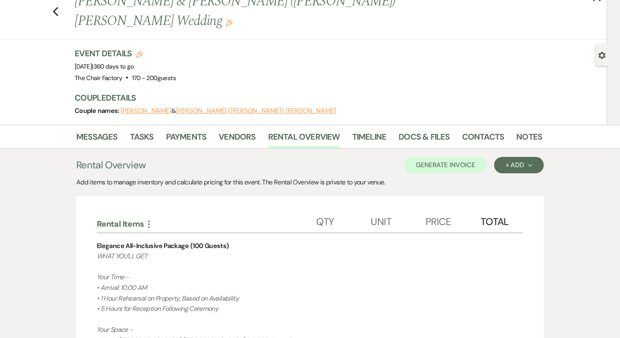
scroll to position [0, 0]
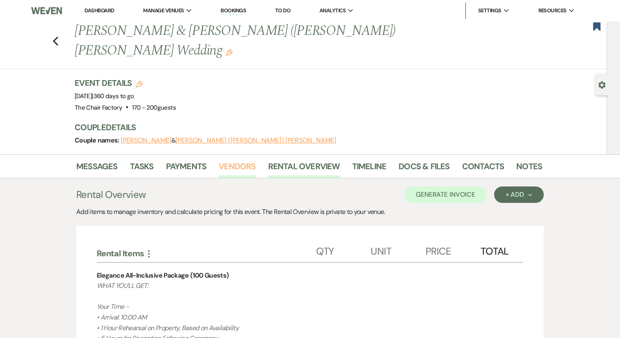
click at [239, 160] on link "Vendors" at bounding box center [237, 169] width 37 height 18
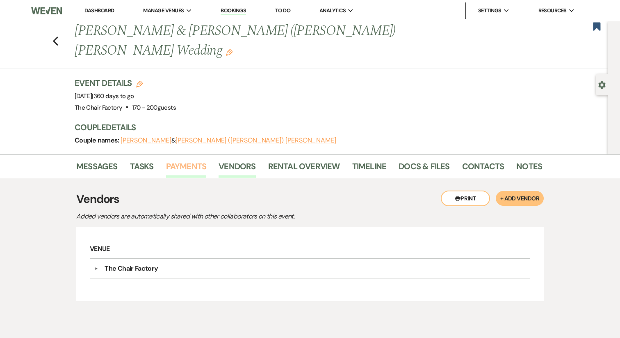
click at [189, 160] on link "Payments" at bounding box center [186, 169] width 41 height 18
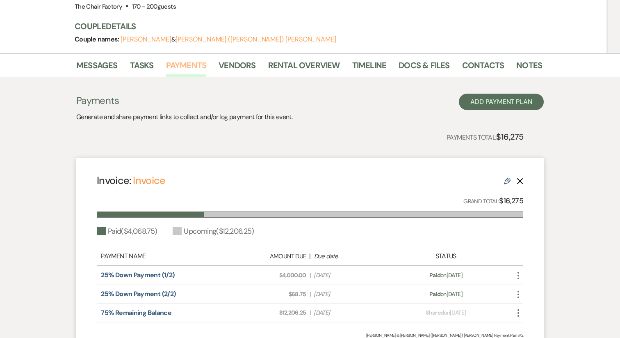
scroll to position [165, 0]
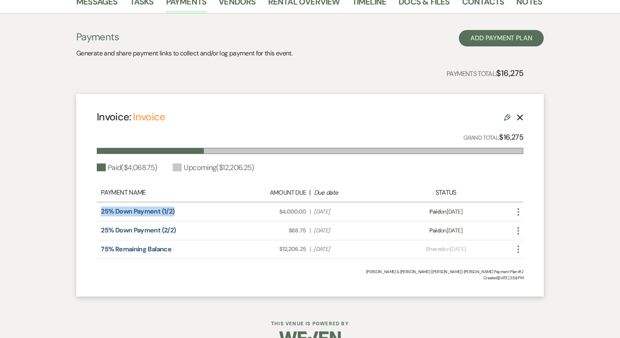
drag, startPoint x: 197, startPoint y: 196, endPoint x: 69, endPoint y: 192, distance: 128.0
click at [69, 192] on div "Messages Tasks Payments Vendors Rental Overview Timeline Docs & Files Contacts …" at bounding box center [310, 147] width 620 height 315
click at [519, 208] on use "button" at bounding box center [519, 211] width 2 height 7
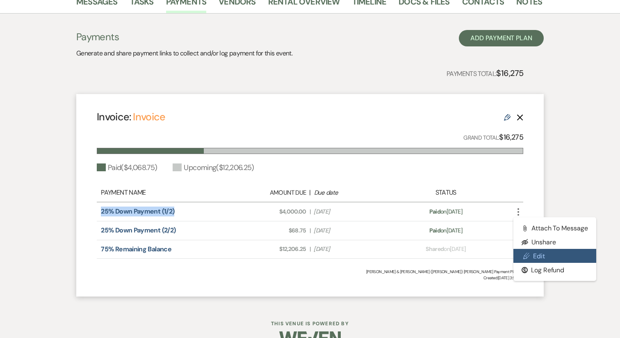
click at [530, 249] on link "Pencil Edit" at bounding box center [555, 256] width 83 height 14
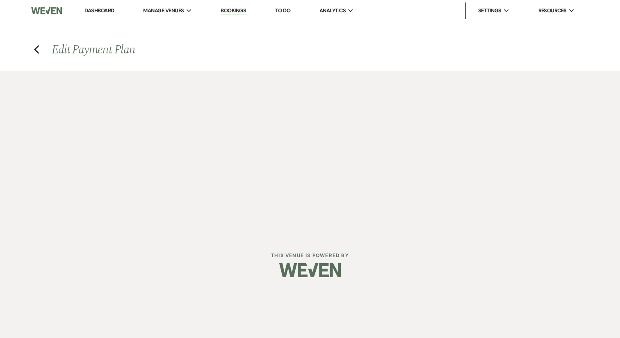
select select "29176"
select select "1"
select select "true"
select select "1"
select select "true"
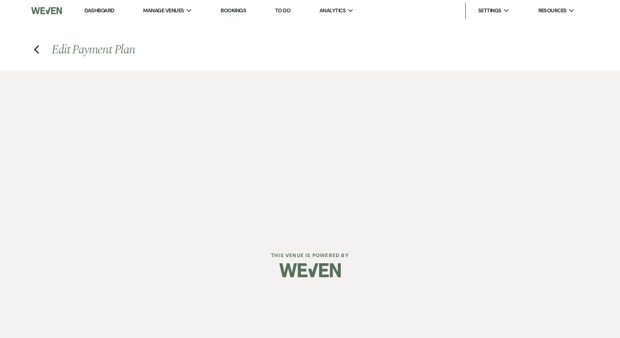
select select "2"
select select "percentage"
select select "true"
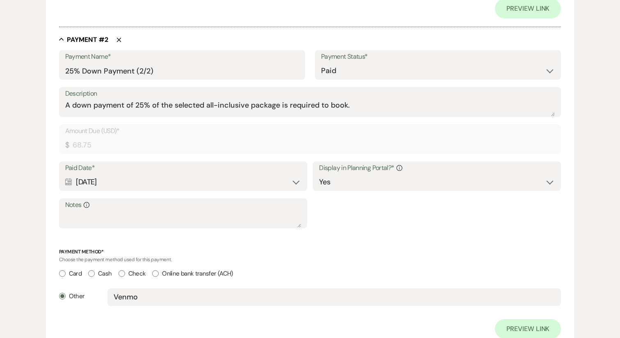
scroll to position [516, 0]
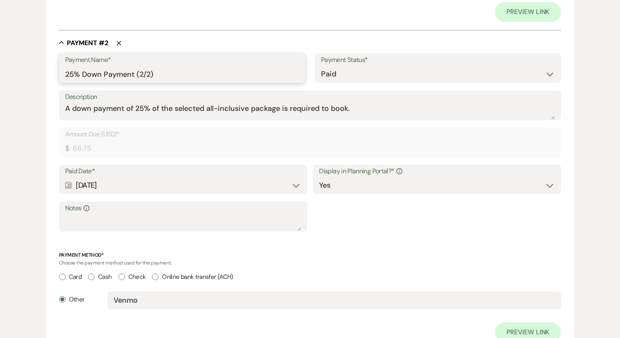
click at [141, 73] on input "25% Down Payment (2/2)" at bounding box center [182, 74] width 234 height 16
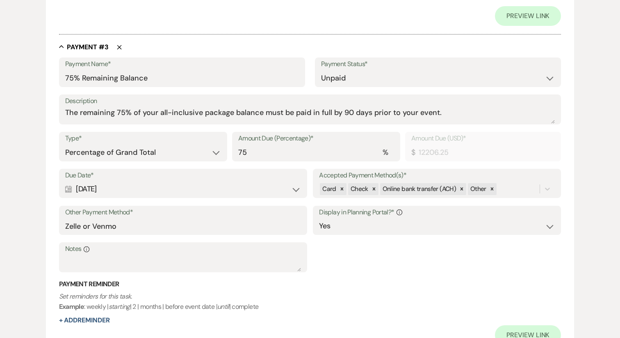
scroll to position [830, 0]
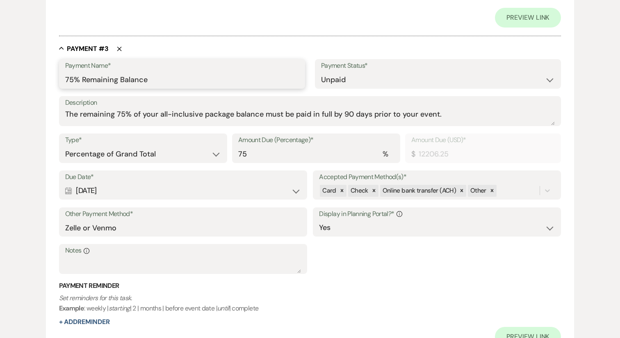
click at [115, 80] on input "75% Remaining Balance" at bounding box center [182, 80] width 234 height 16
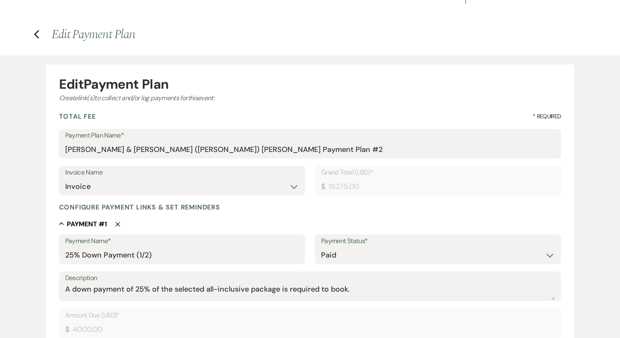
scroll to position [0, 0]
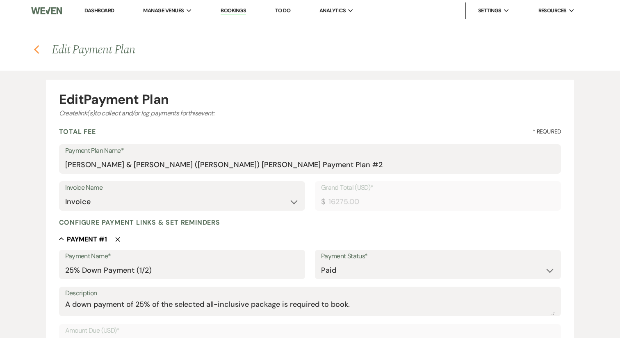
click at [37, 50] on icon "Previous" at bounding box center [37, 50] width 6 height 10
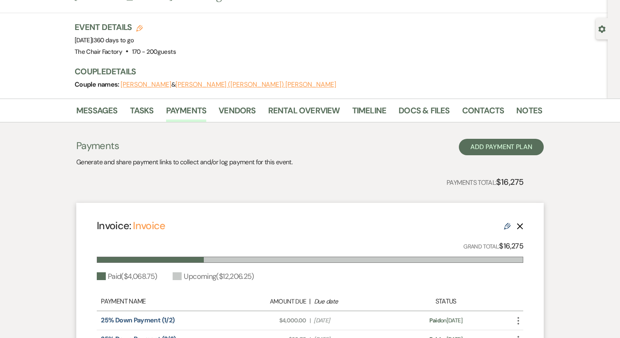
scroll to position [61, 0]
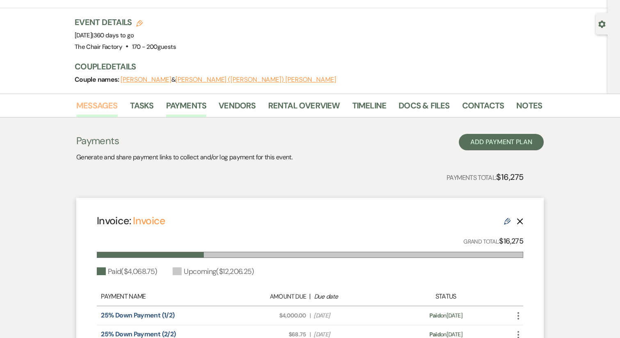
click at [105, 99] on link "Messages" at bounding box center [96, 108] width 41 height 18
